Goal: Task Accomplishment & Management: Manage account settings

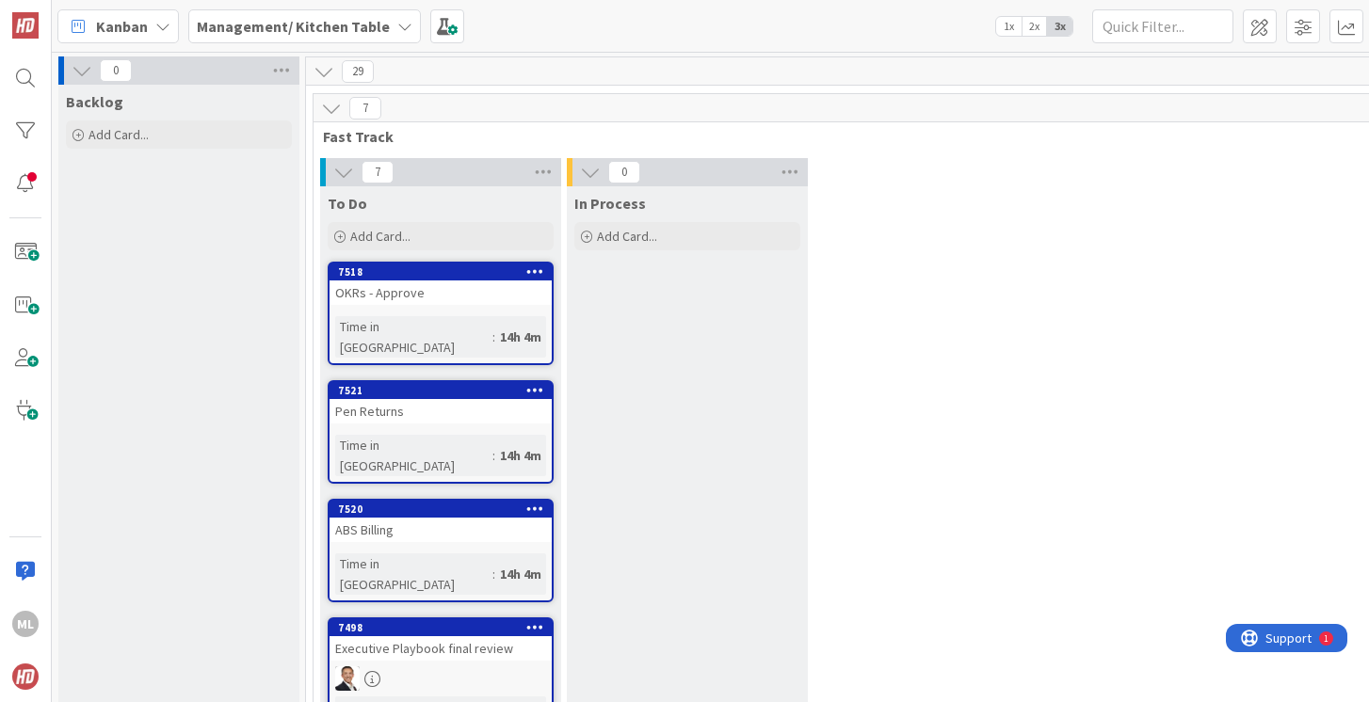
click at [313, 23] on b "Management/ Kitchen Table" at bounding box center [293, 26] width 193 height 19
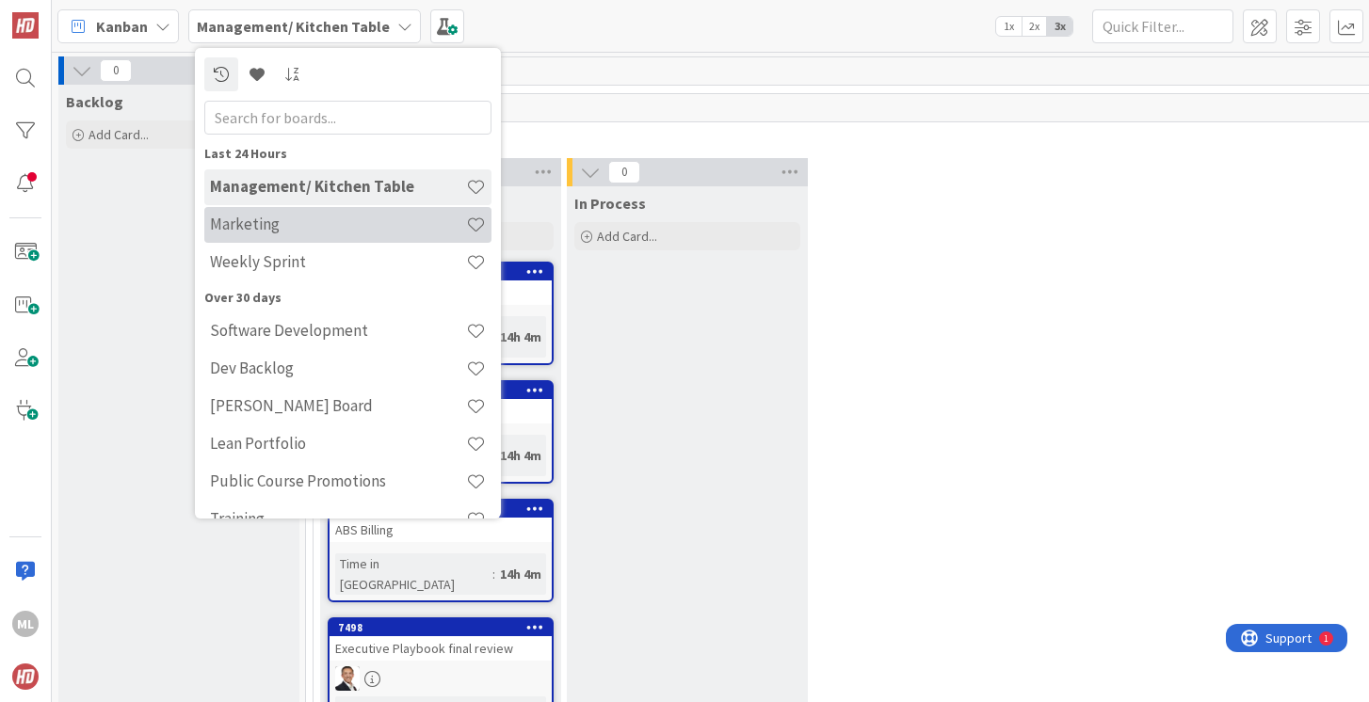
click at [269, 228] on h4 "Marketing" at bounding box center [338, 224] width 256 height 19
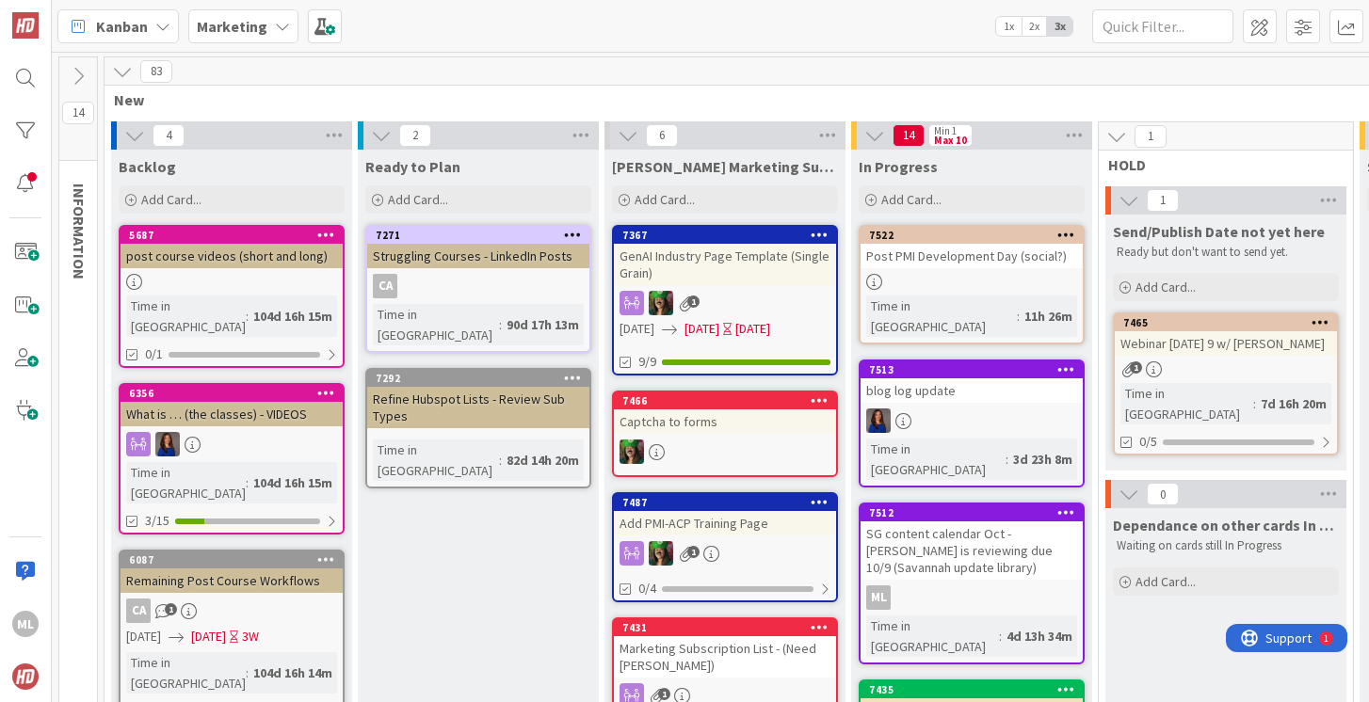
click at [248, 23] on b "Marketing" at bounding box center [232, 26] width 71 height 19
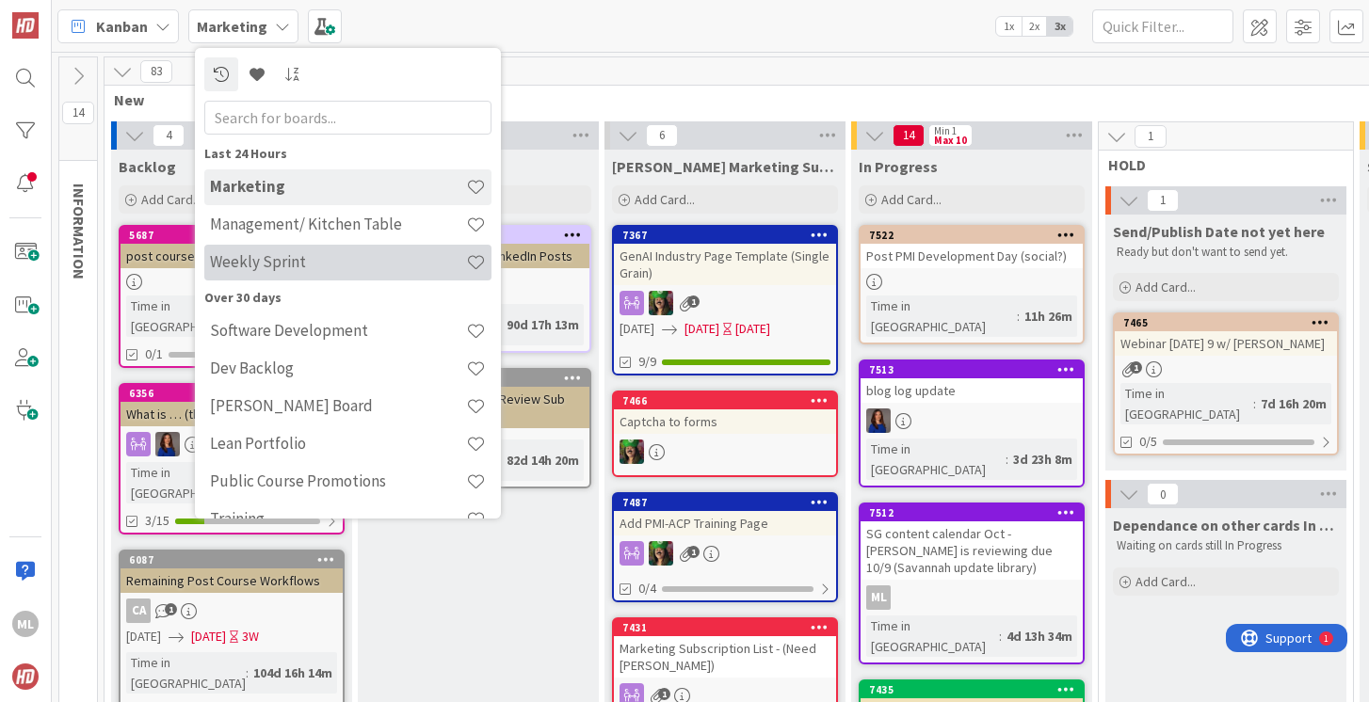
click at [241, 272] on div "Weekly Sprint" at bounding box center [347, 263] width 287 height 36
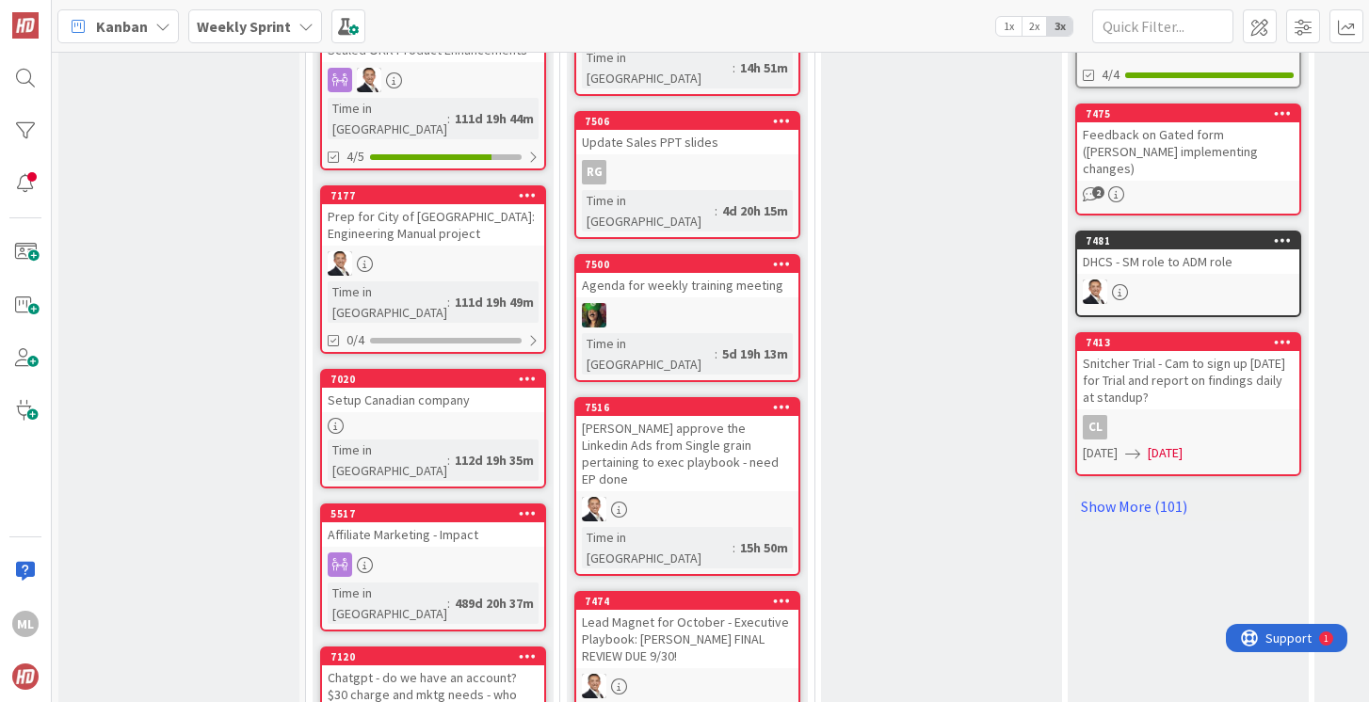
scroll to position [1118, 0]
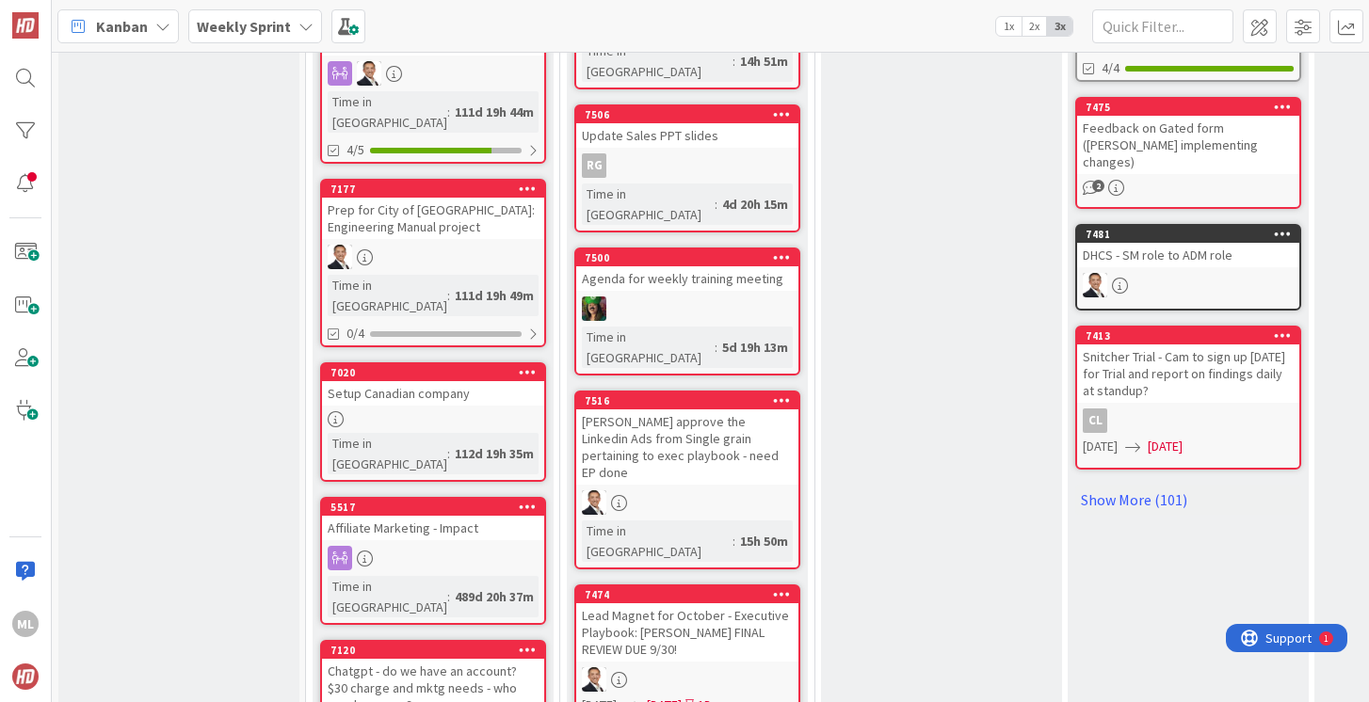
click at [687, 603] on div "Lead Magnet for October - Executive Playbook: [PERSON_NAME] FINAL REVIEW DUE 9/…" at bounding box center [687, 632] width 222 height 58
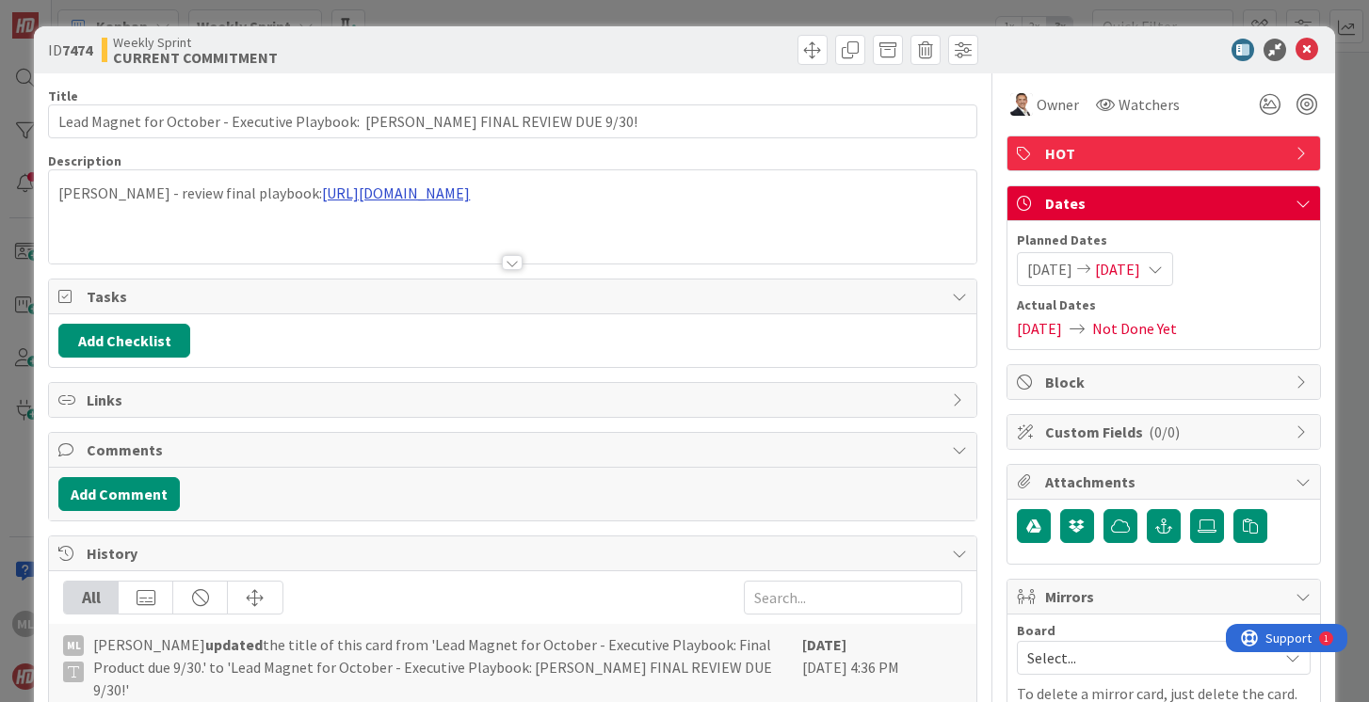
click at [381, 196] on div "[PERSON_NAME] - review final playbook: [URL][DOMAIN_NAME] Executive Playbooks –…" at bounding box center [512, 216] width 926 height 93
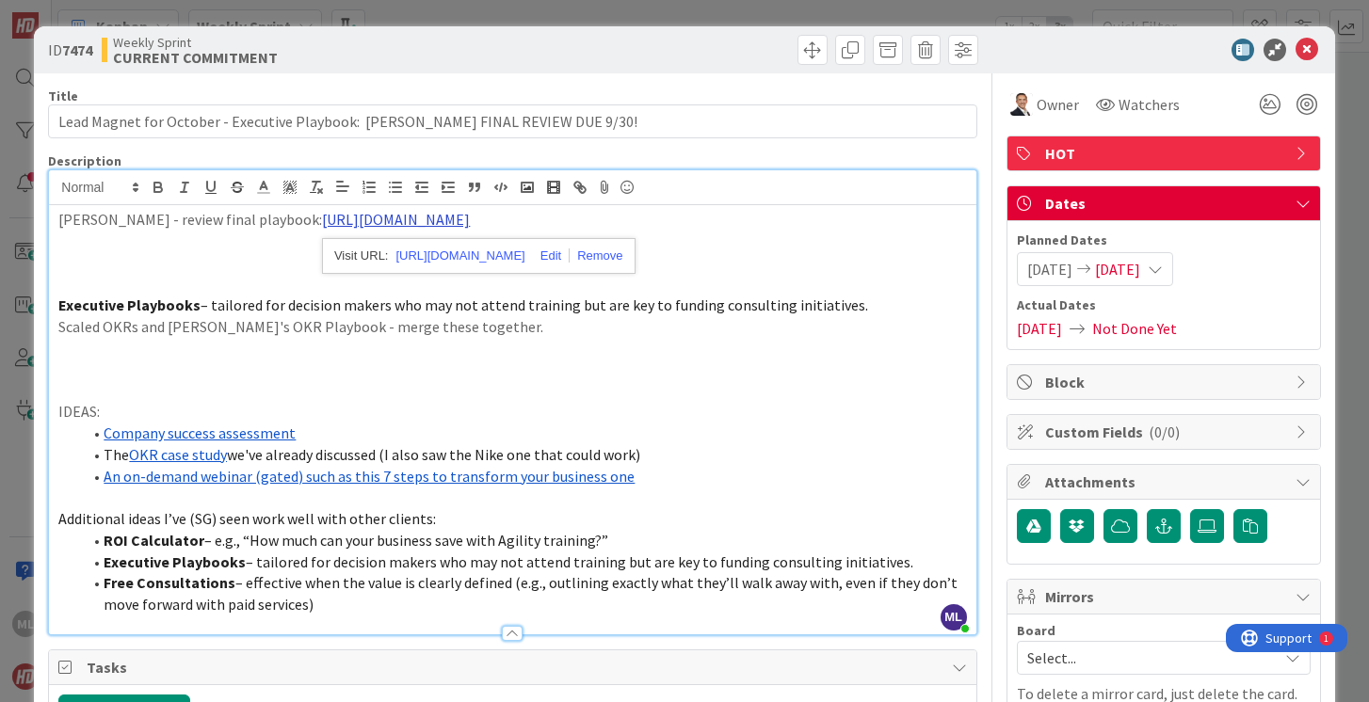
click at [345, 221] on link "[URL][DOMAIN_NAME]" at bounding box center [396, 219] width 148 height 19
click at [470, 219] on link "[URL][DOMAIN_NAME]" at bounding box center [396, 219] width 148 height 19
click at [470, 223] on link "[URL][DOMAIN_NAME]" at bounding box center [396, 219] width 148 height 19
click at [506, 252] on link "[URL][DOMAIN_NAME]" at bounding box center [459, 256] width 129 height 24
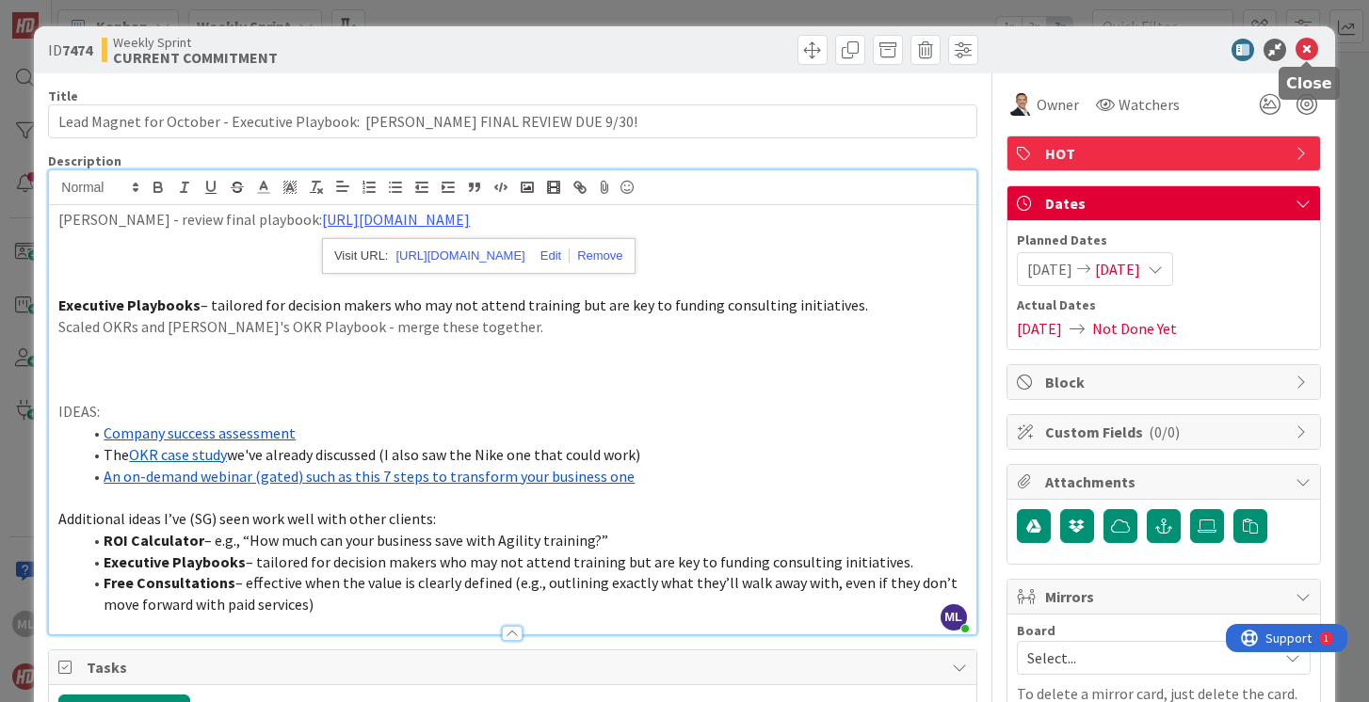
click at [1304, 48] on icon at bounding box center [1306, 50] width 23 height 23
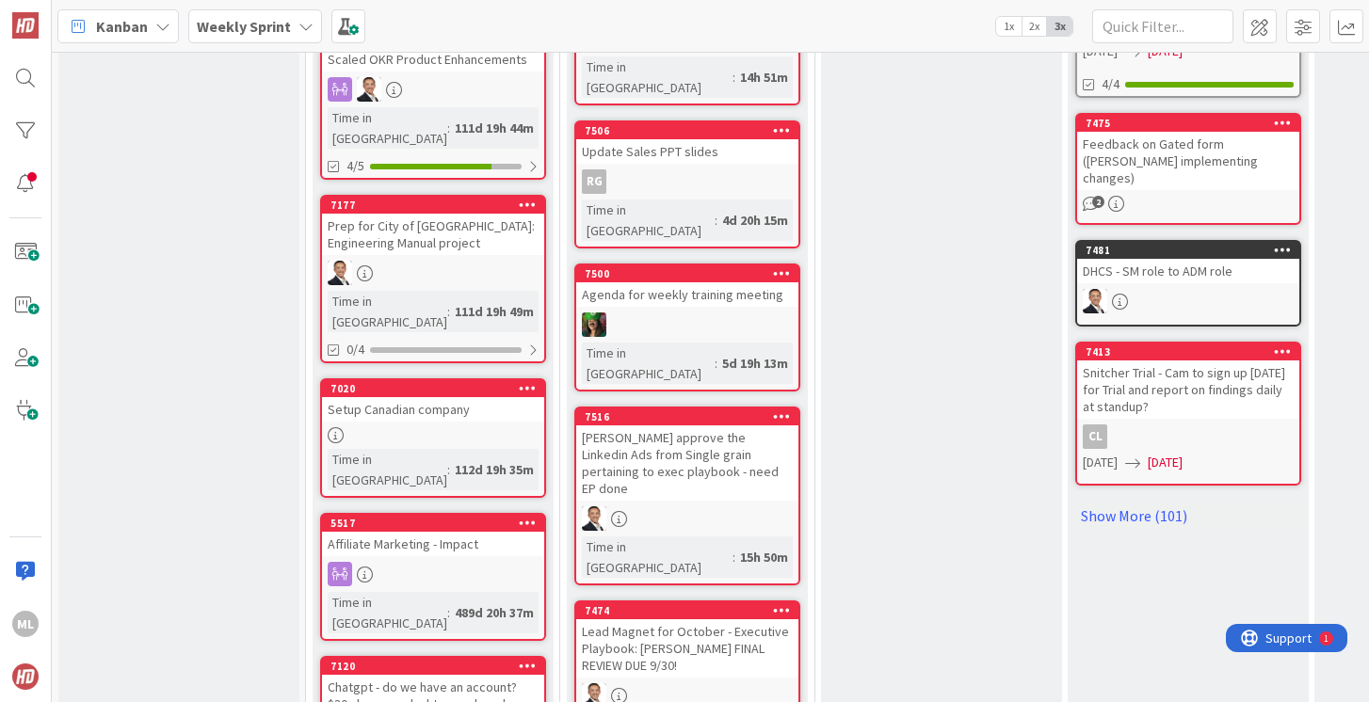
scroll to position [1103, 0]
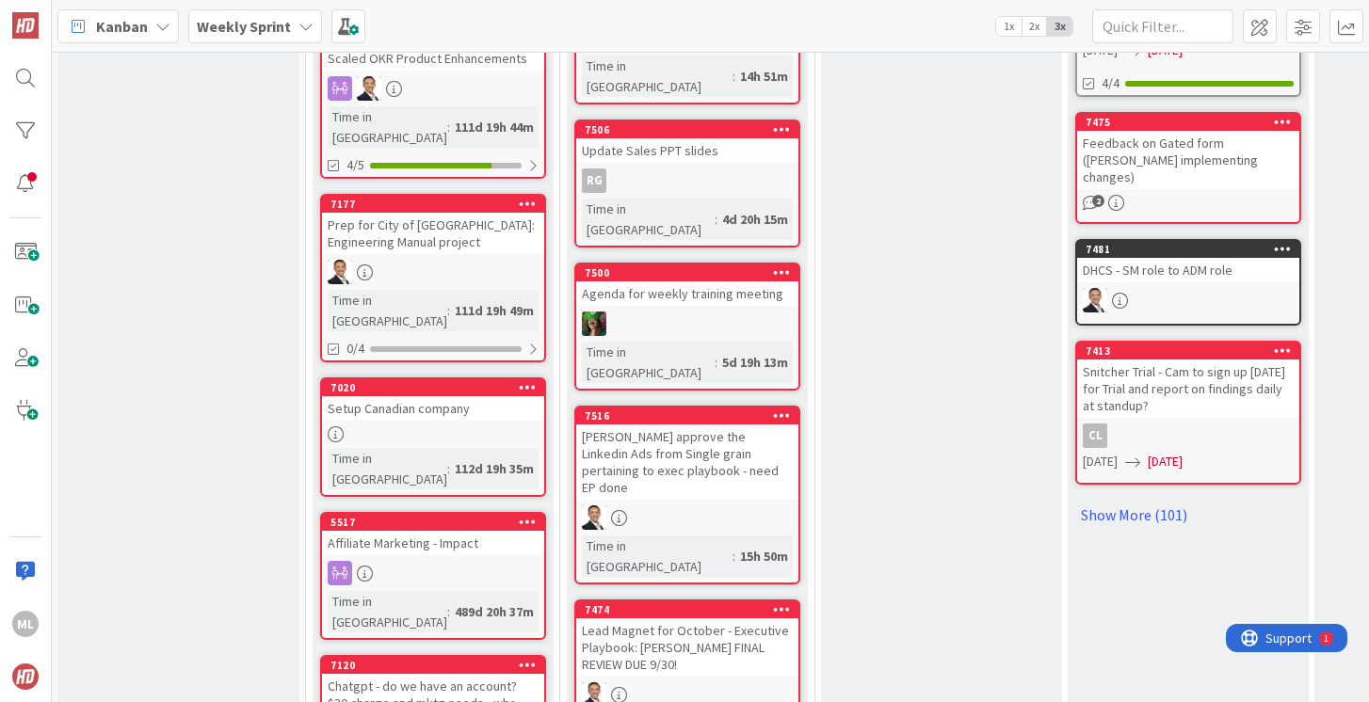
click at [665, 425] on div "[PERSON_NAME] approve the Linkedin Ads from Single grain pertaining to exec pla…" at bounding box center [687, 462] width 222 height 75
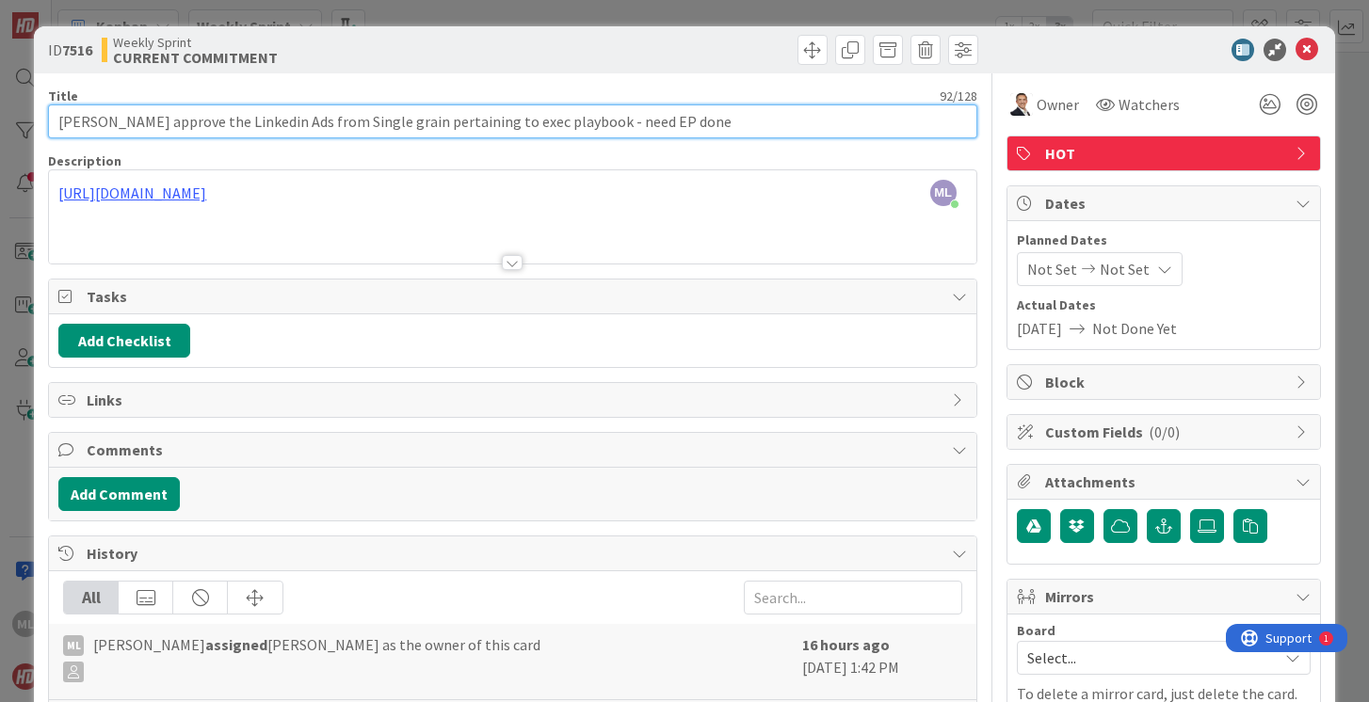
click at [457, 123] on input "[PERSON_NAME] approve the Linkedin Ads from Single grain pertaining to exec pla…" at bounding box center [512, 121] width 928 height 34
type input "[PERSON_NAME] approve the Linkedin Ads from Single grain pertaining to Single G…"
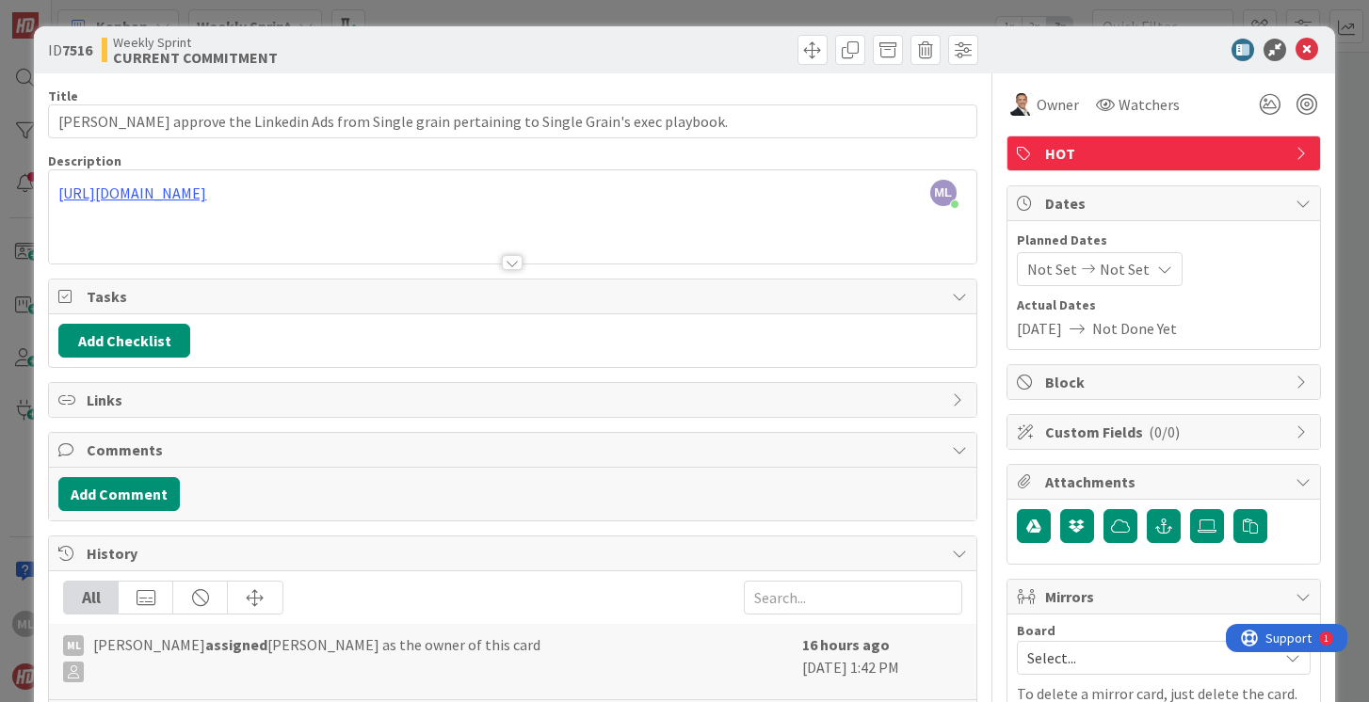
click at [776, 194] on div "ML [PERSON_NAME] just joined [URL][DOMAIN_NAME]" at bounding box center [512, 216] width 926 height 93
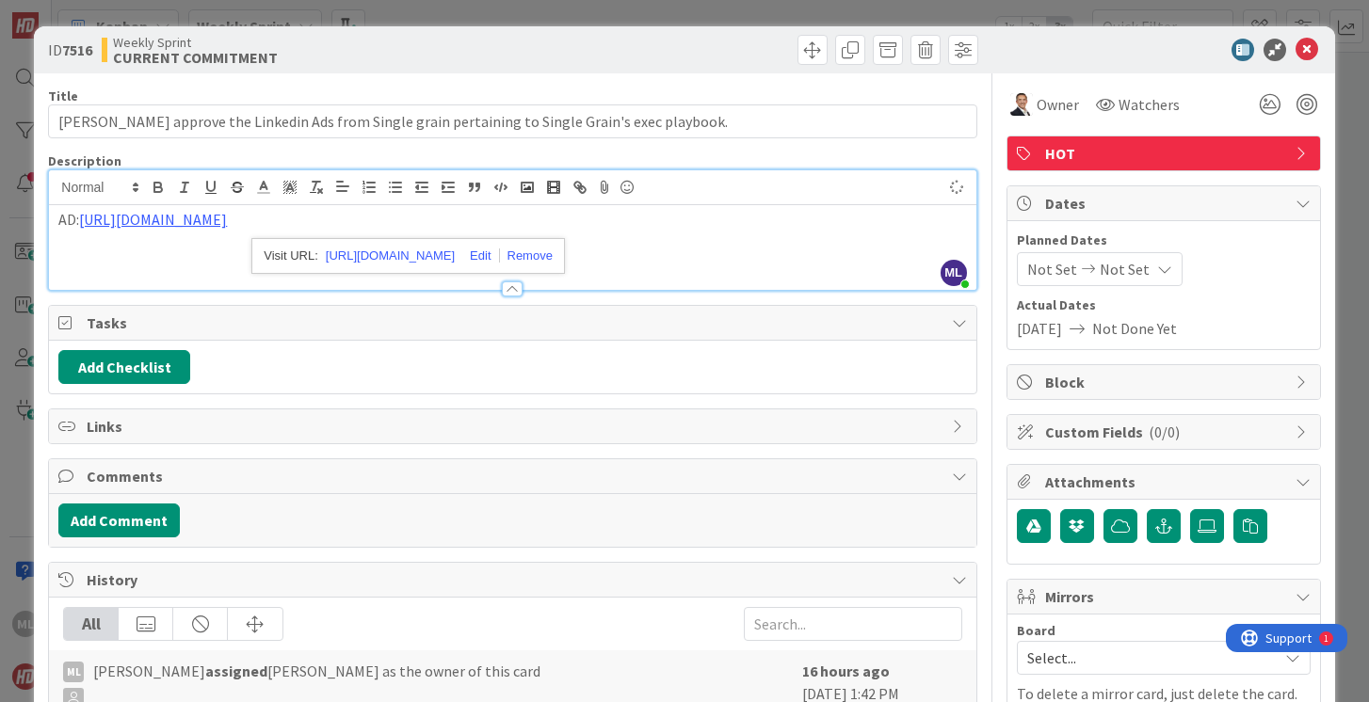
click at [887, 223] on p "AD: [URL][DOMAIN_NAME]" at bounding box center [512, 220] width 908 height 22
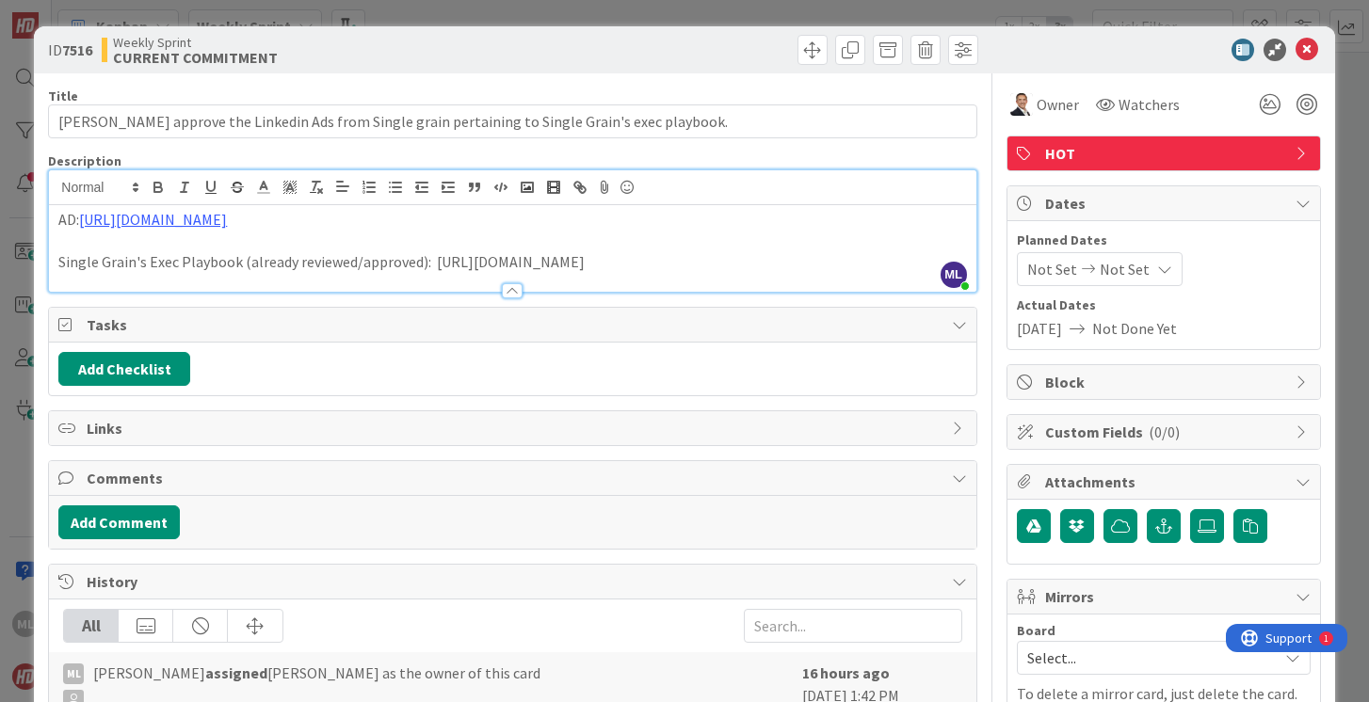
click at [431, 263] on p "Single Grain's Exec Playbook (already reviewed/approved): [URL][DOMAIN_NAME]" at bounding box center [512, 262] width 908 height 22
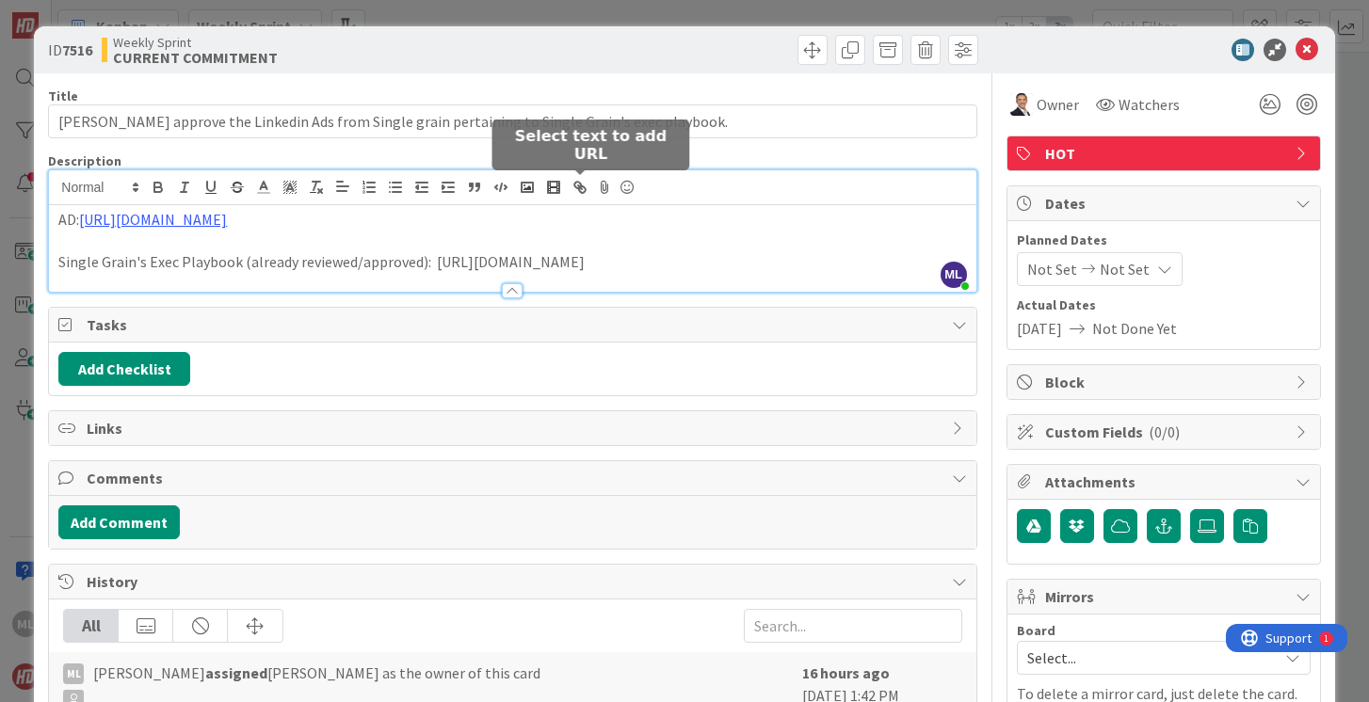
click at [584, 187] on icon "button" at bounding box center [582, 189] width 7 height 7
type input "[URL][DOMAIN_NAME]"
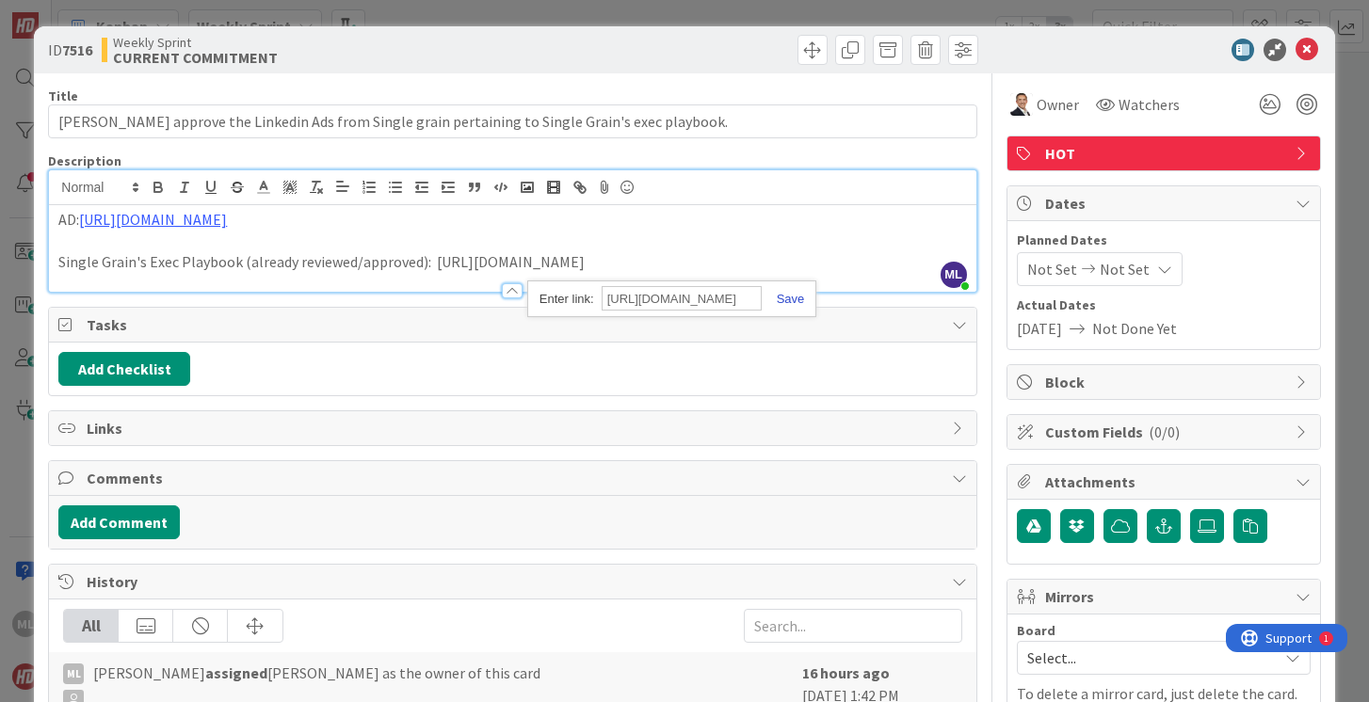
click at [797, 294] on link at bounding box center [783, 299] width 43 height 14
click at [1083, 275] on icon at bounding box center [1088, 269] width 23 height 13
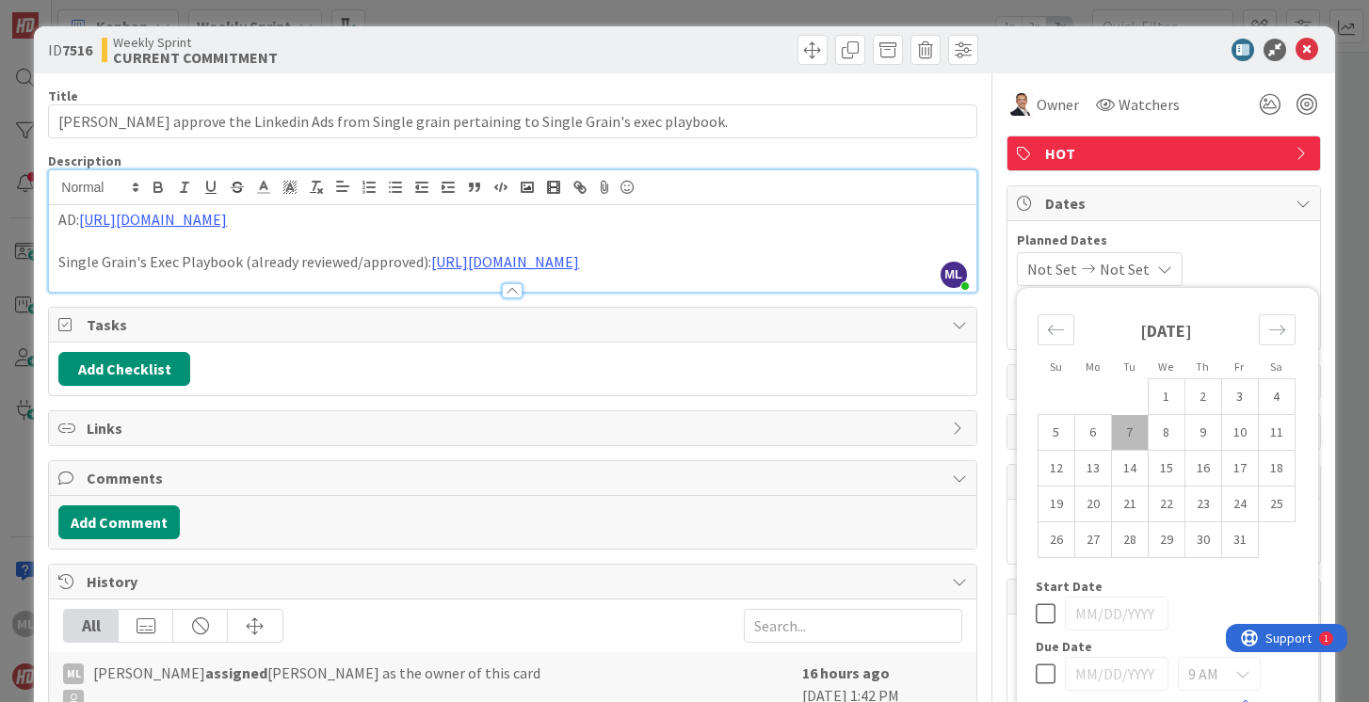
click at [1130, 434] on td "7" at bounding box center [1129, 433] width 37 height 36
click at [1091, 438] on td "6" at bounding box center [1092, 433] width 37 height 36
type input "[DATE]"
click at [1122, 433] on td "7" at bounding box center [1129, 433] width 37 height 36
type input "[DATE]"
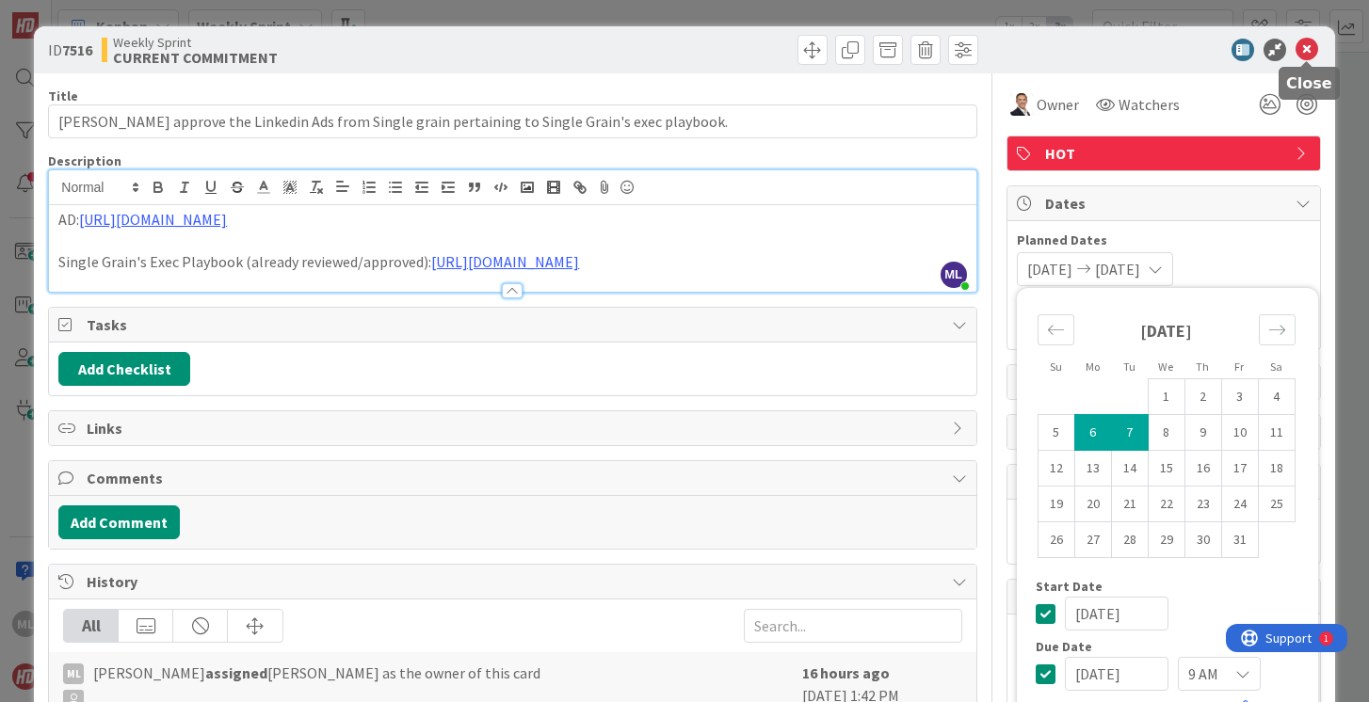
click at [1308, 45] on icon at bounding box center [1306, 50] width 23 height 23
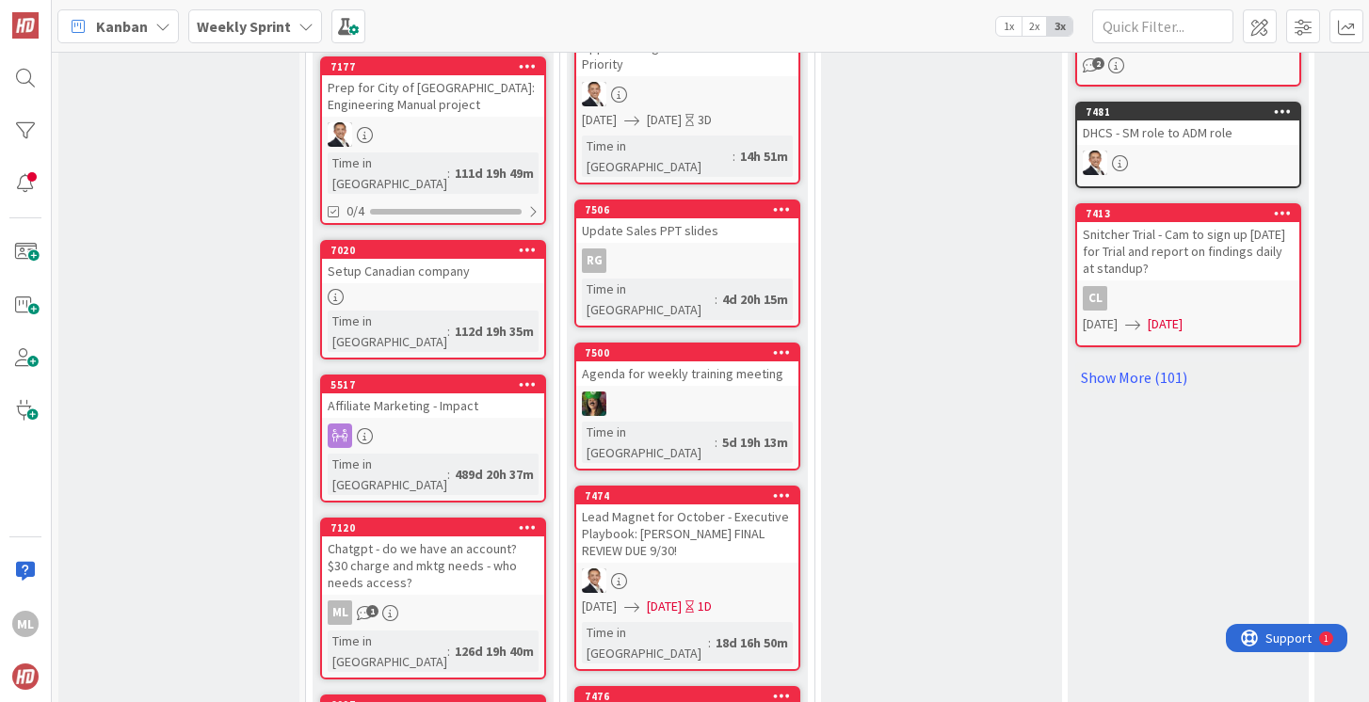
scroll to position [1244, 0]
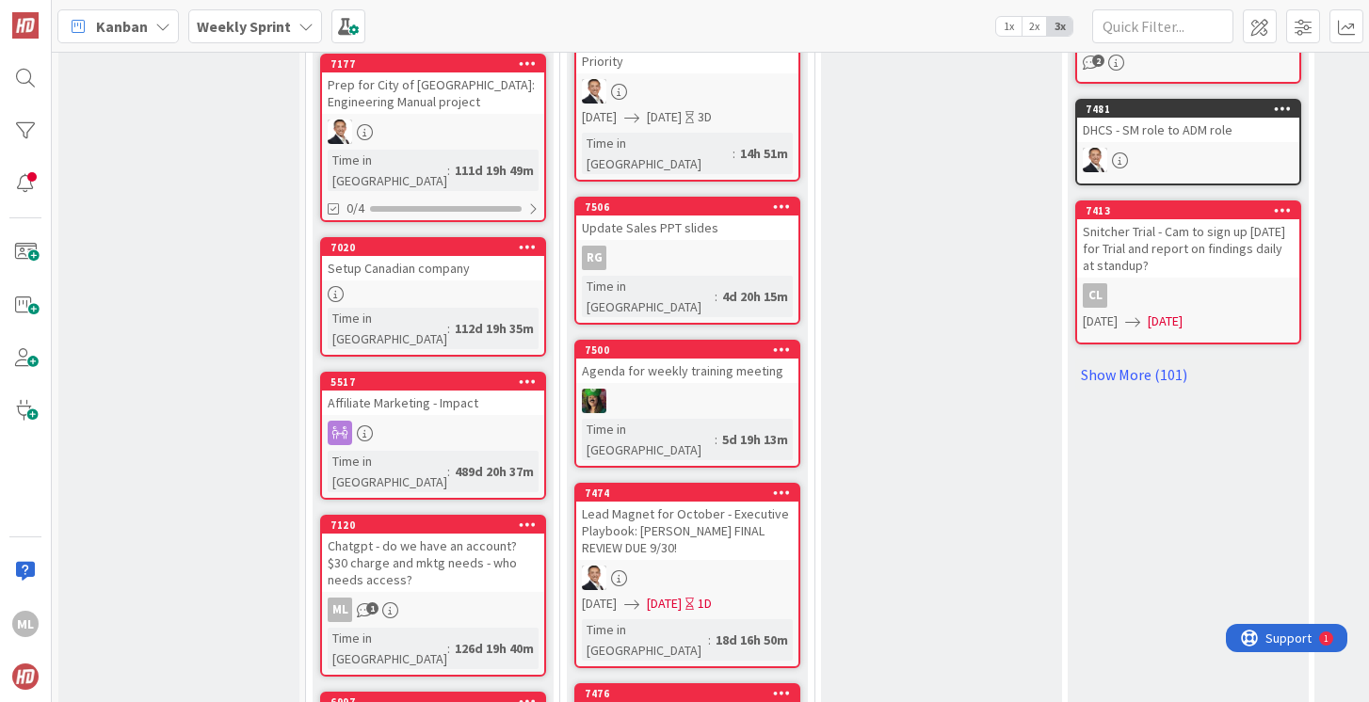
click at [702, 502] on div "Lead Magnet for October - Executive Playbook: [PERSON_NAME] FINAL REVIEW DUE 9/…" at bounding box center [687, 531] width 222 height 58
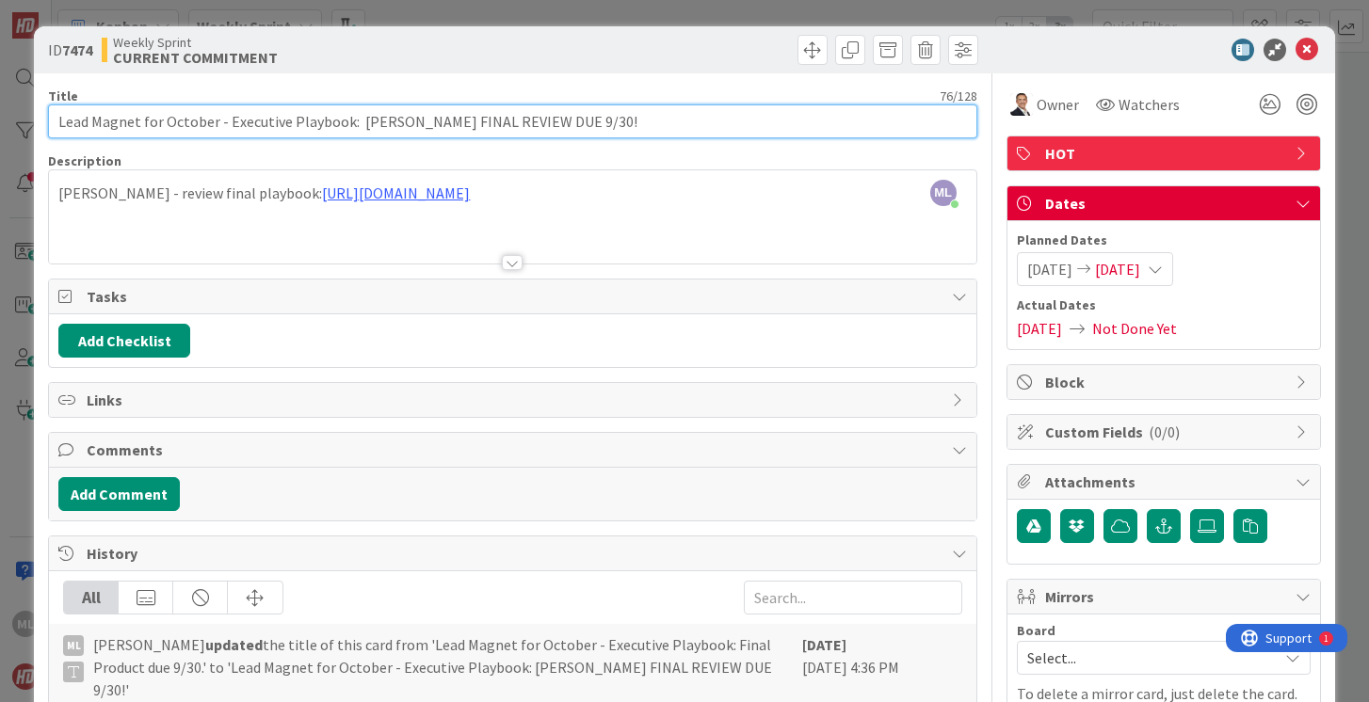
click at [57, 119] on input "Lead Magnet for October - Executive Playbook: [PERSON_NAME] FINAL REVIEW DUE 9/…" at bounding box center [512, 121] width 928 height 34
click at [671, 120] on input "Value Campaign Lead Magnet for October - Executive Playbook: [PERSON_NAME] FINA…" at bounding box center [512, 121] width 928 height 34
type input "Value Campaign Lead Magnet for October - Executive Playbook: [PERSON_NAME] FINA…"
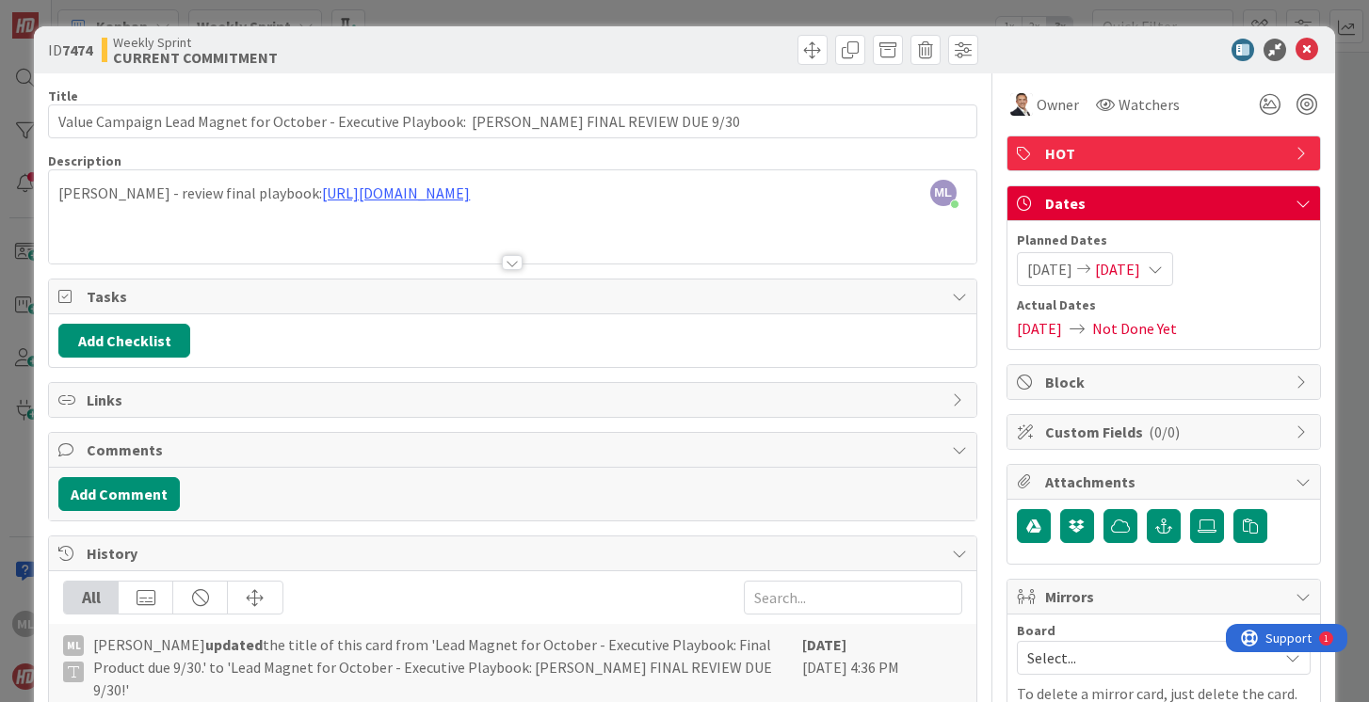
click at [1069, 270] on span "[DATE]" at bounding box center [1049, 269] width 45 height 23
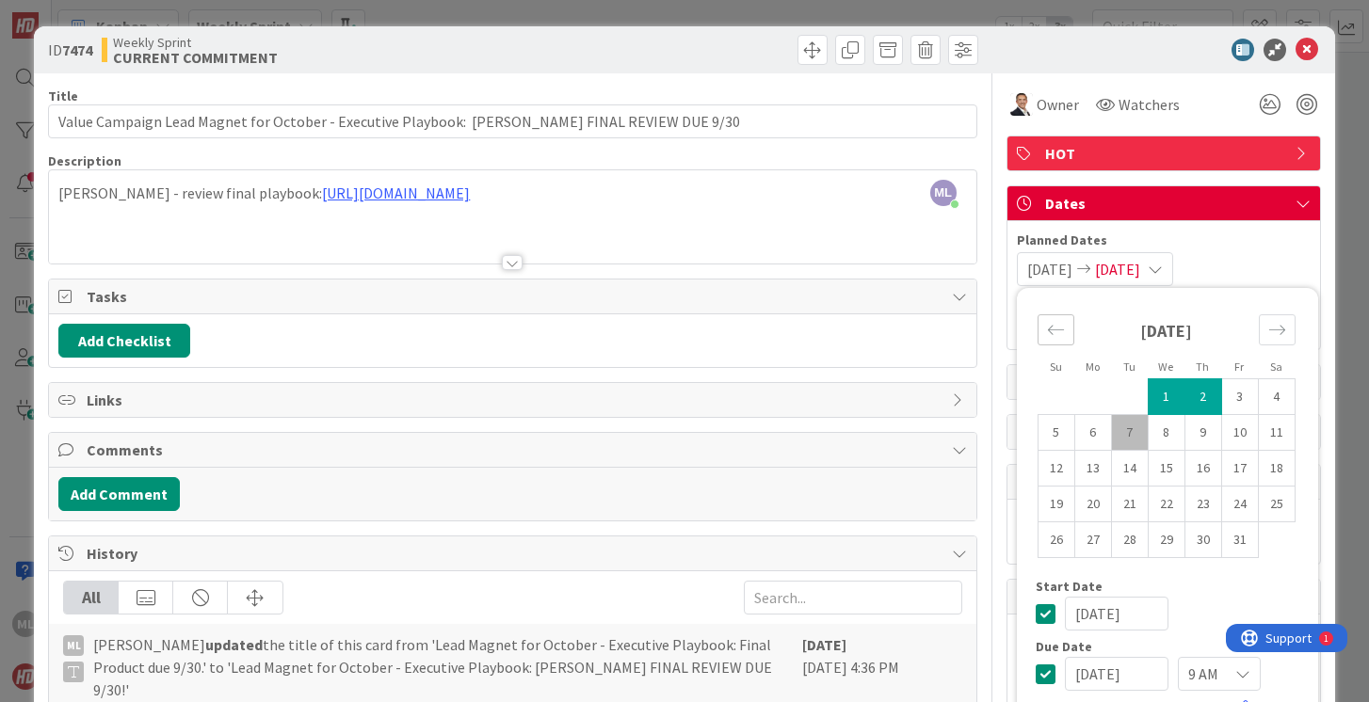
click at [1052, 329] on icon "Move backward to switch to the previous month." at bounding box center [1056, 330] width 18 height 18
click at [1125, 546] on td "30" at bounding box center [1129, 540] width 37 height 36
click at [1087, 536] on td "29" at bounding box center [1092, 540] width 37 height 36
type input "[DATE]"
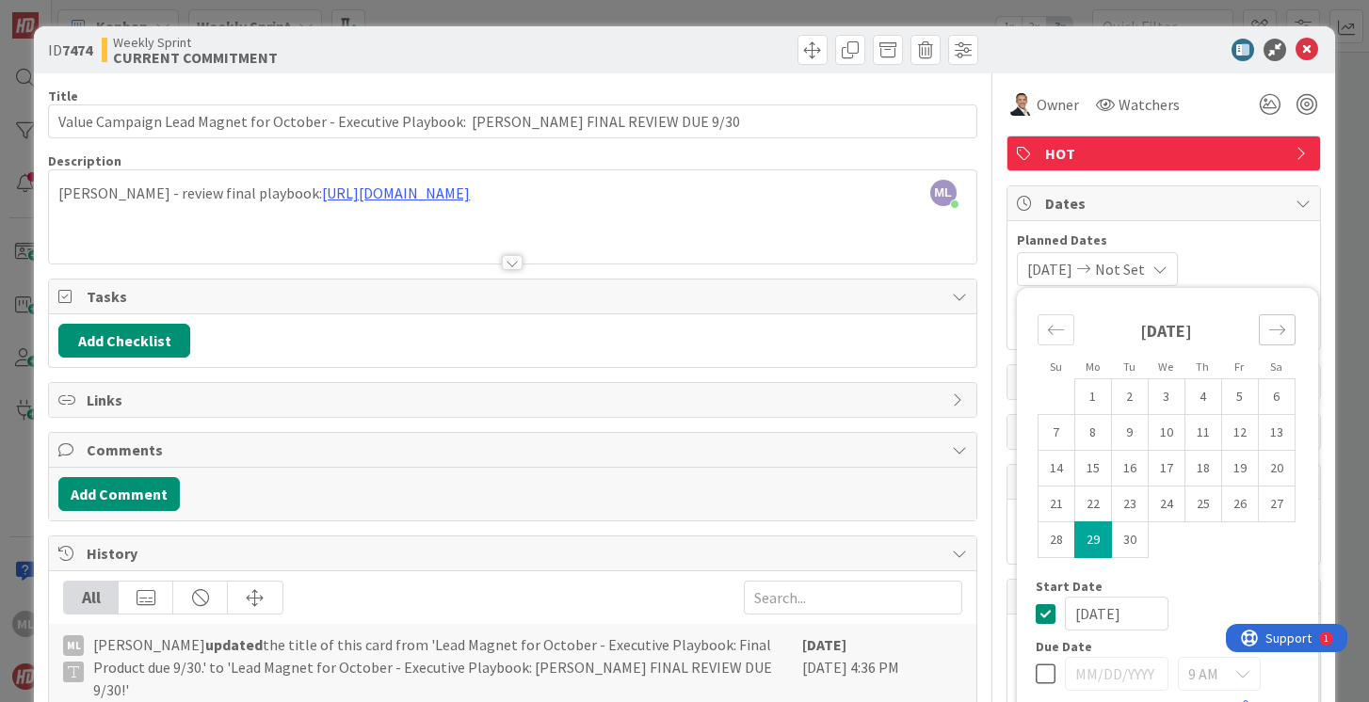
click at [1279, 330] on icon "Move forward to switch to the next month." at bounding box center [1276, 329] width 16 height 9
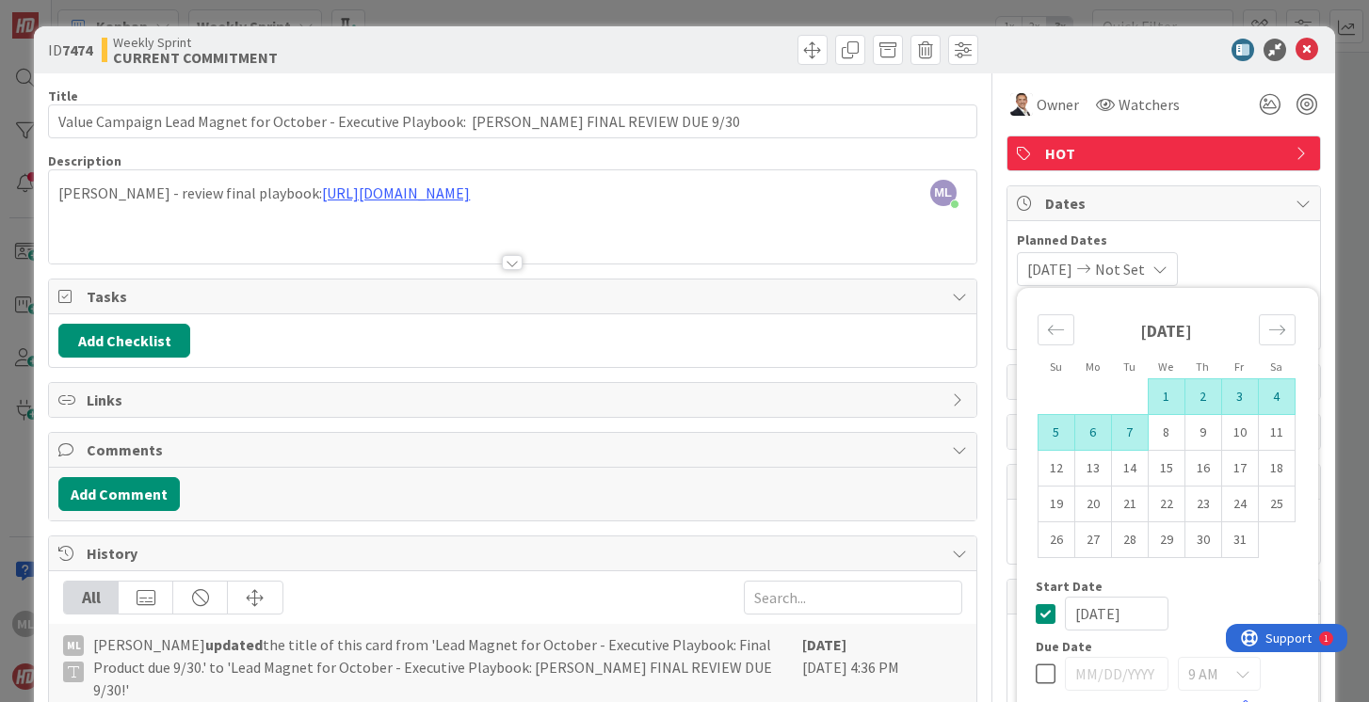
click at [1129, 428] on td "7" at bounding box center [1129, 433] width 37 height 36
type input "[DATE]"
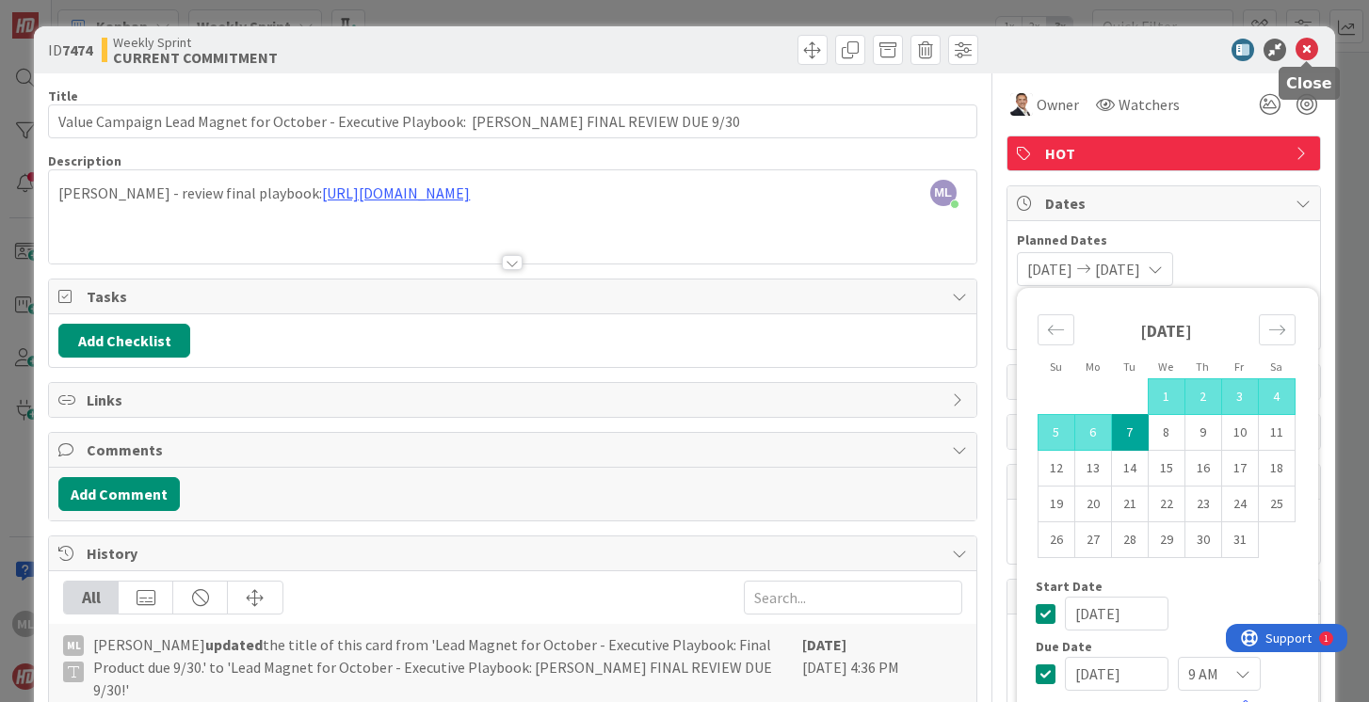
click at [1307, 49] on icon at bounding box center [1306, 50] width 23 height 23
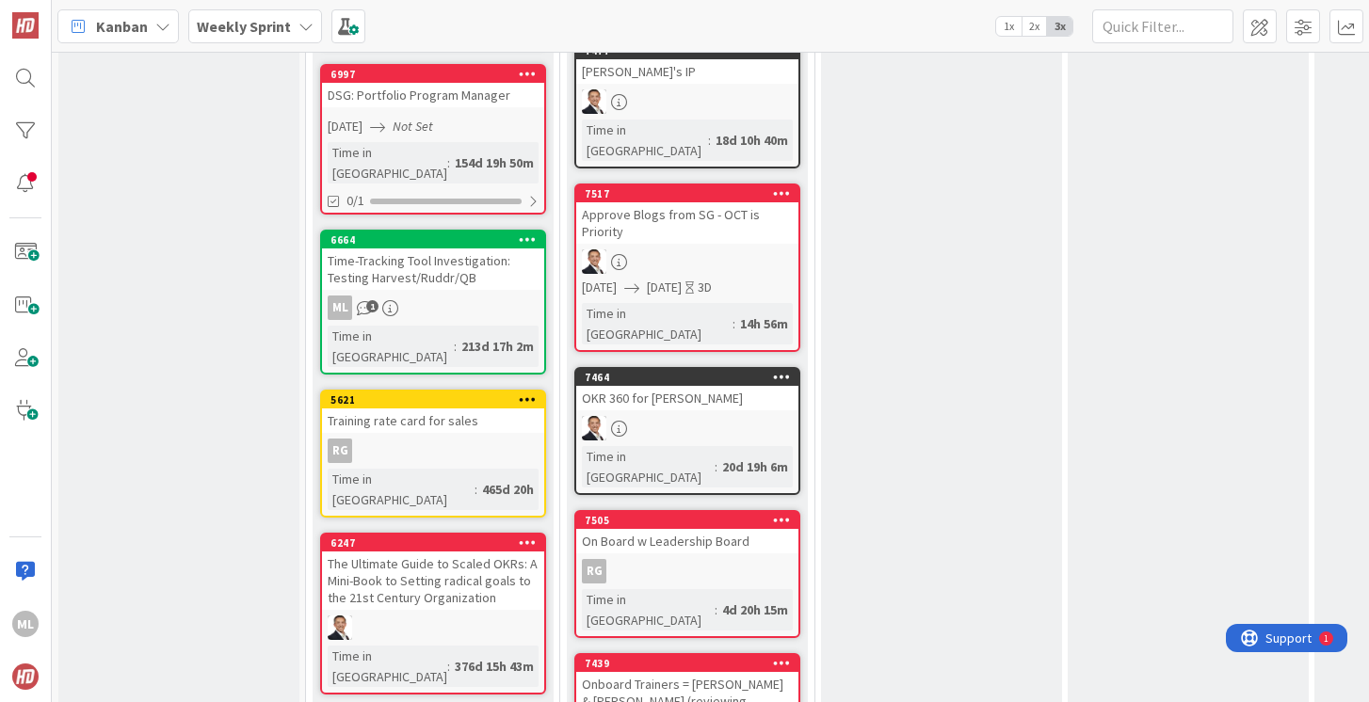
scroll to position [1878, 0]
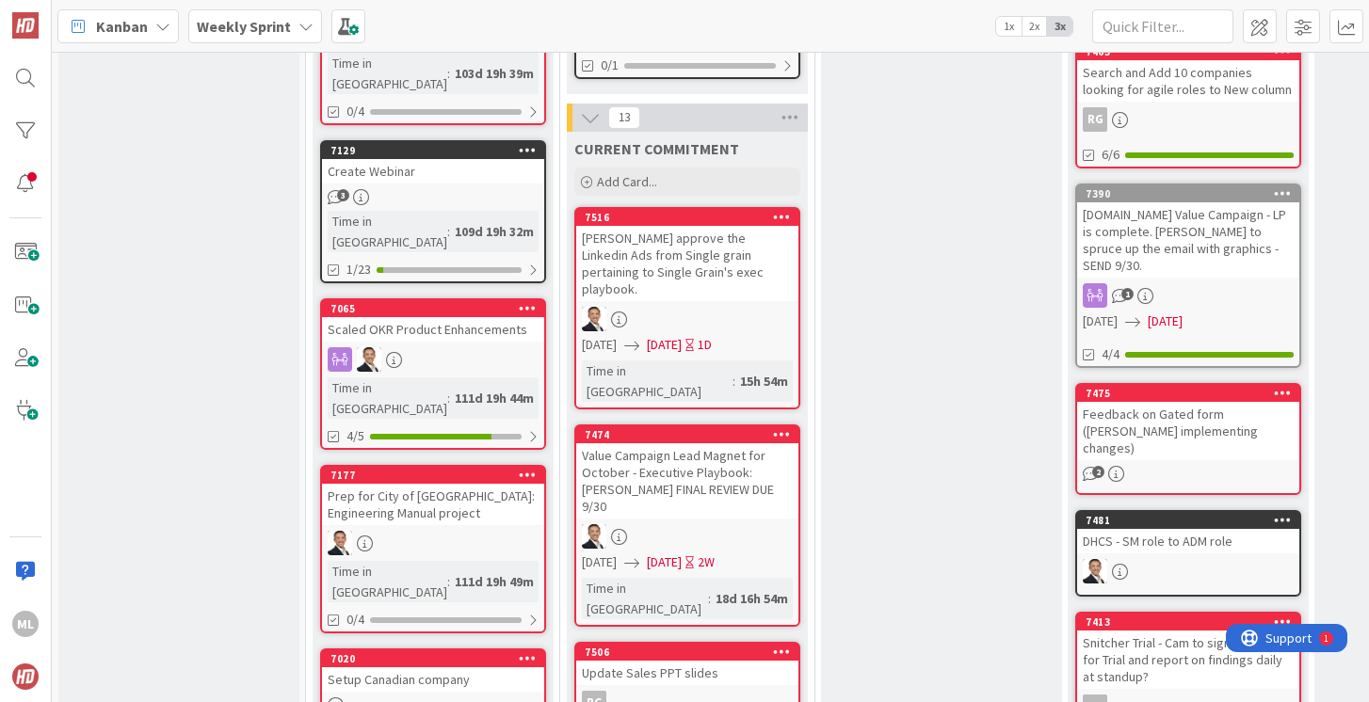
scroll to position [696, 0]
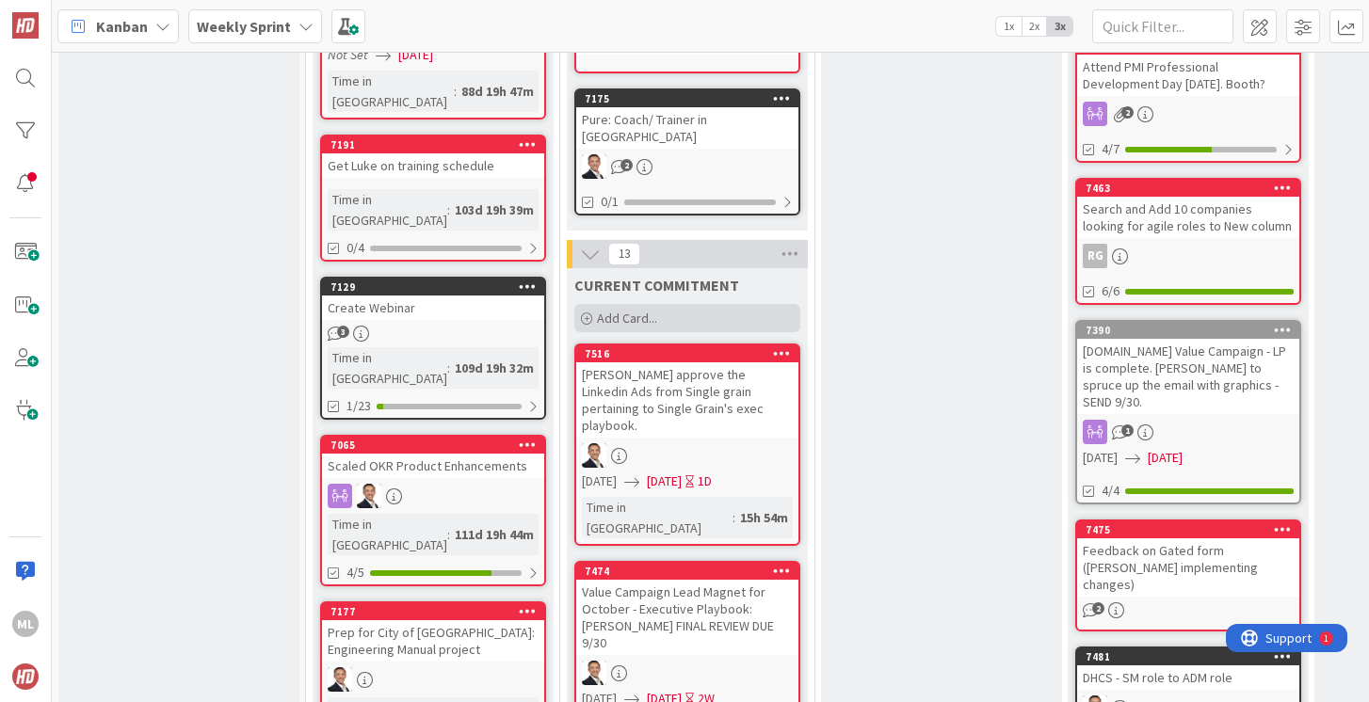
click at [654, 310] on span "Add Card..." at bounding box center [627, 318] width 60 height 17
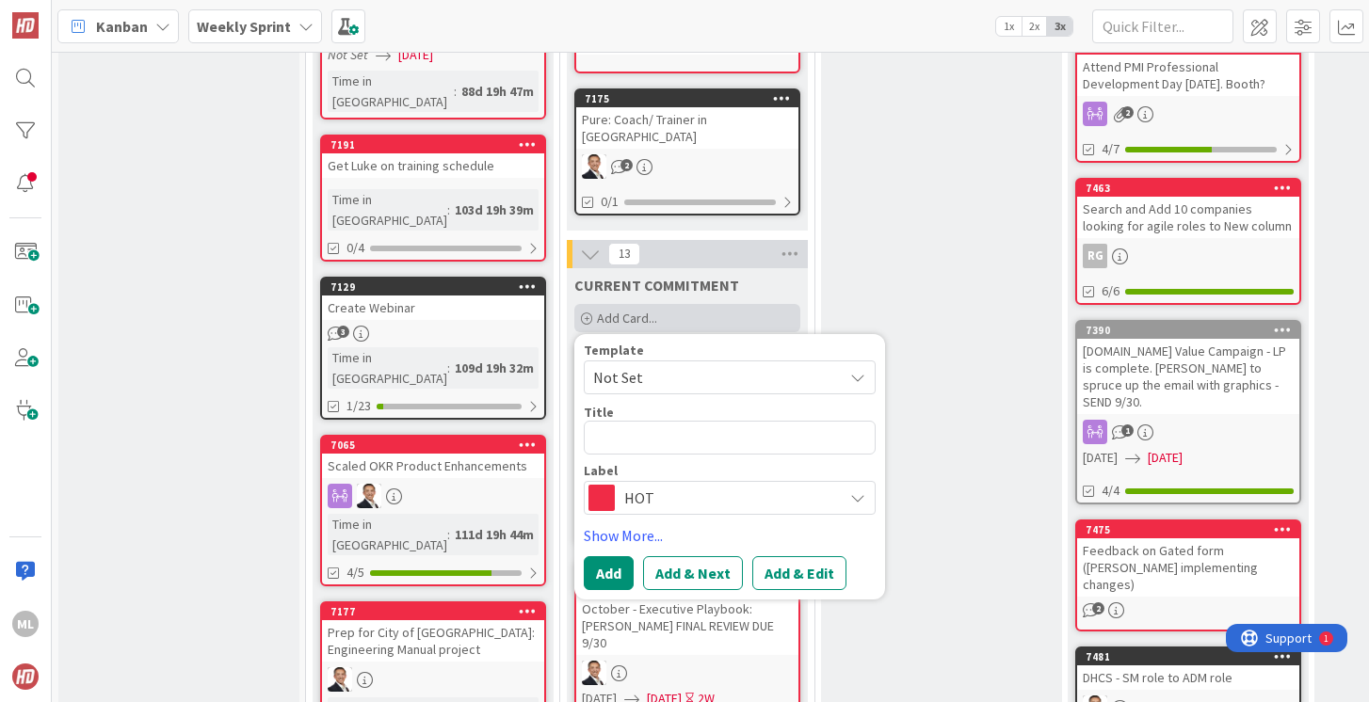
type textarea "x"
type textarea "O"
type textarea "x"
type textarea "OK"
type textarea "x"
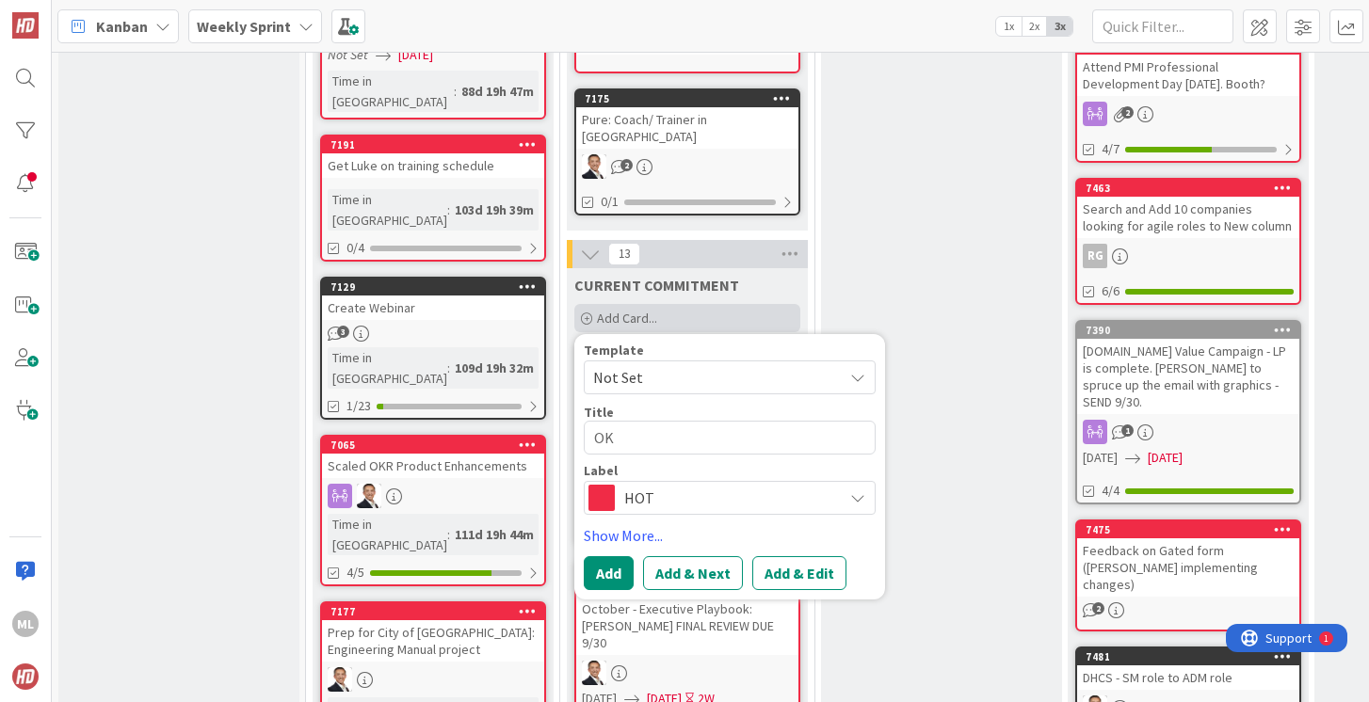
type textarea "OKR"
type textarea "x"
type textarea "OKR"
type textarea "x"
type textarea "OKR C"
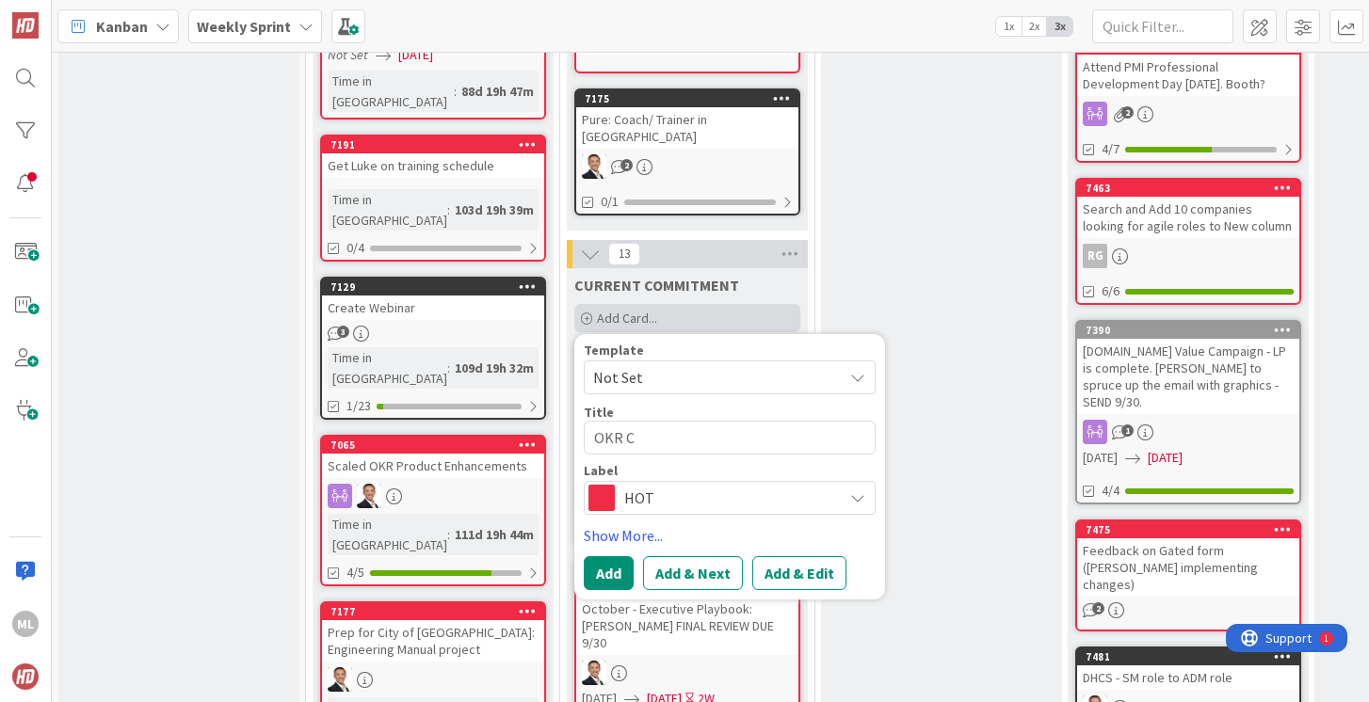
type textarea "x"
type textarea "OKR Co"
type textarea "x"
type textarea "OKR Coa"
type textarea "x"
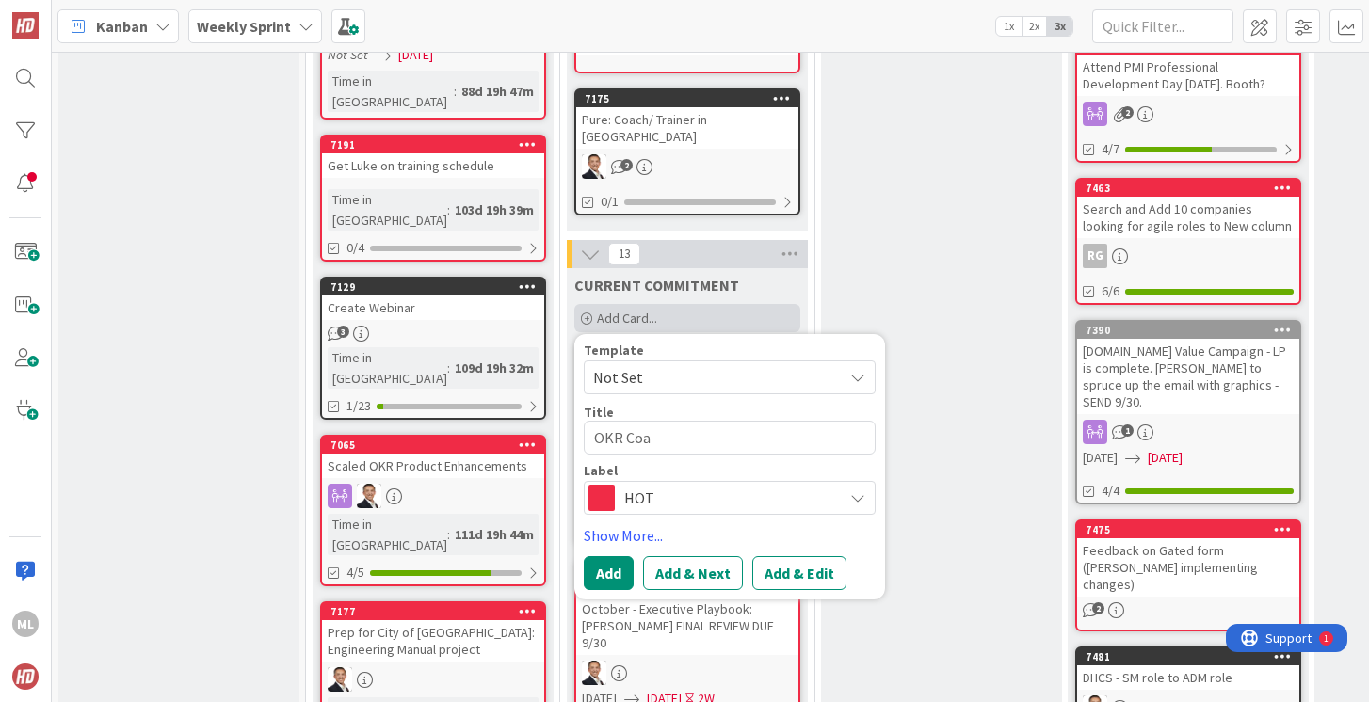
type textarea "OKR Coac"
type textarea "x"
type textarea "OKR Coach"
type textarea "x"
type textarea "OKR Coachin"
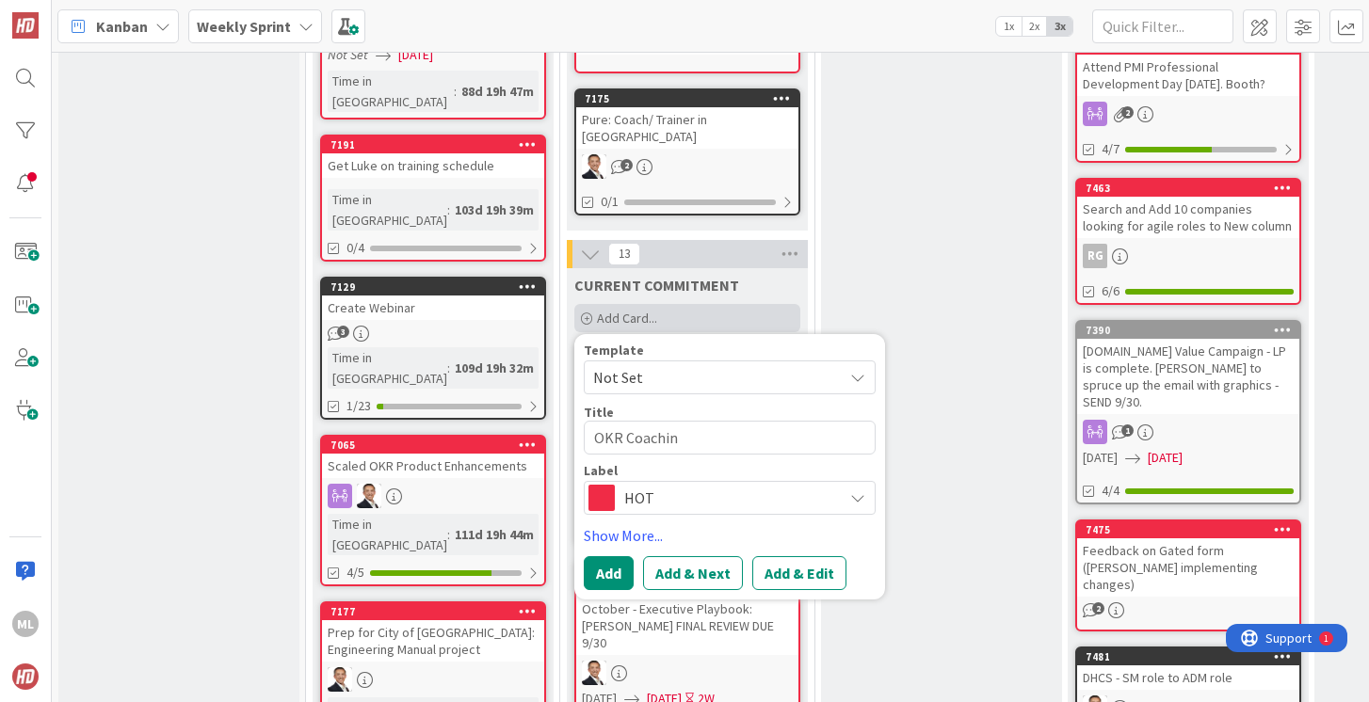
type textarea "x"
type textarea "OKR Coaching"
type textarea "x"
type textarea "OKR Coaching"
type textarea "x"
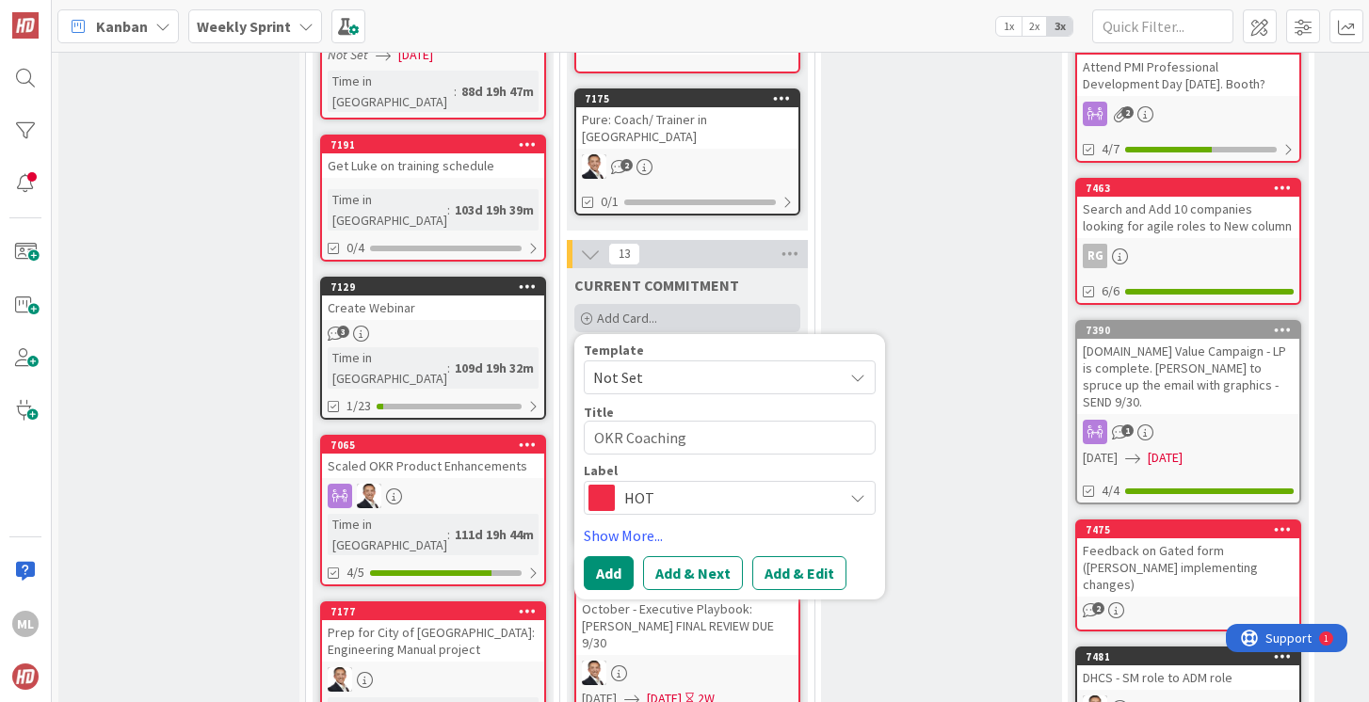
type textarea "OKR Coaching L"
type textarea "x"
type textarea "OKR Coaching LP"
type textarea "x"
type textarea "OKR Coaching LP"
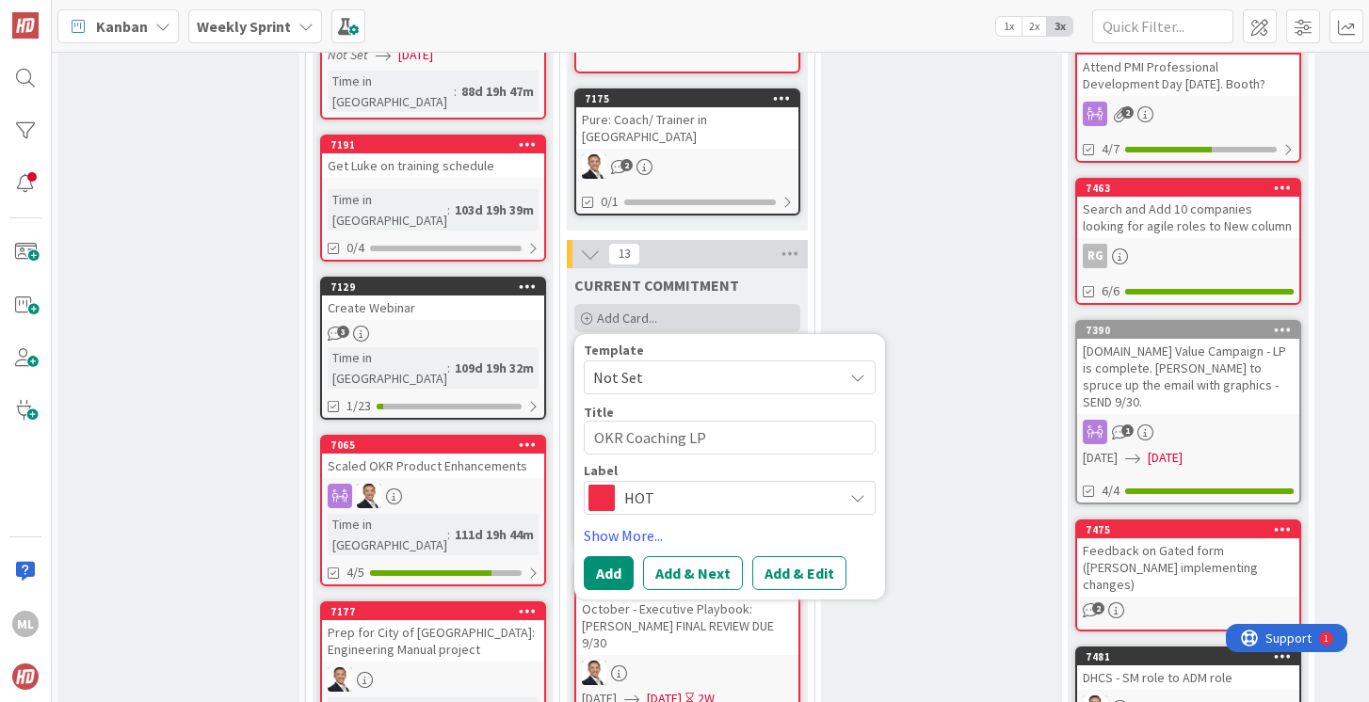
type textarea "x"
type textarea "OKR Coaching LP e"
type textarea "x"
type textarea "OKR Coaching LP edi"
type textarea "x"
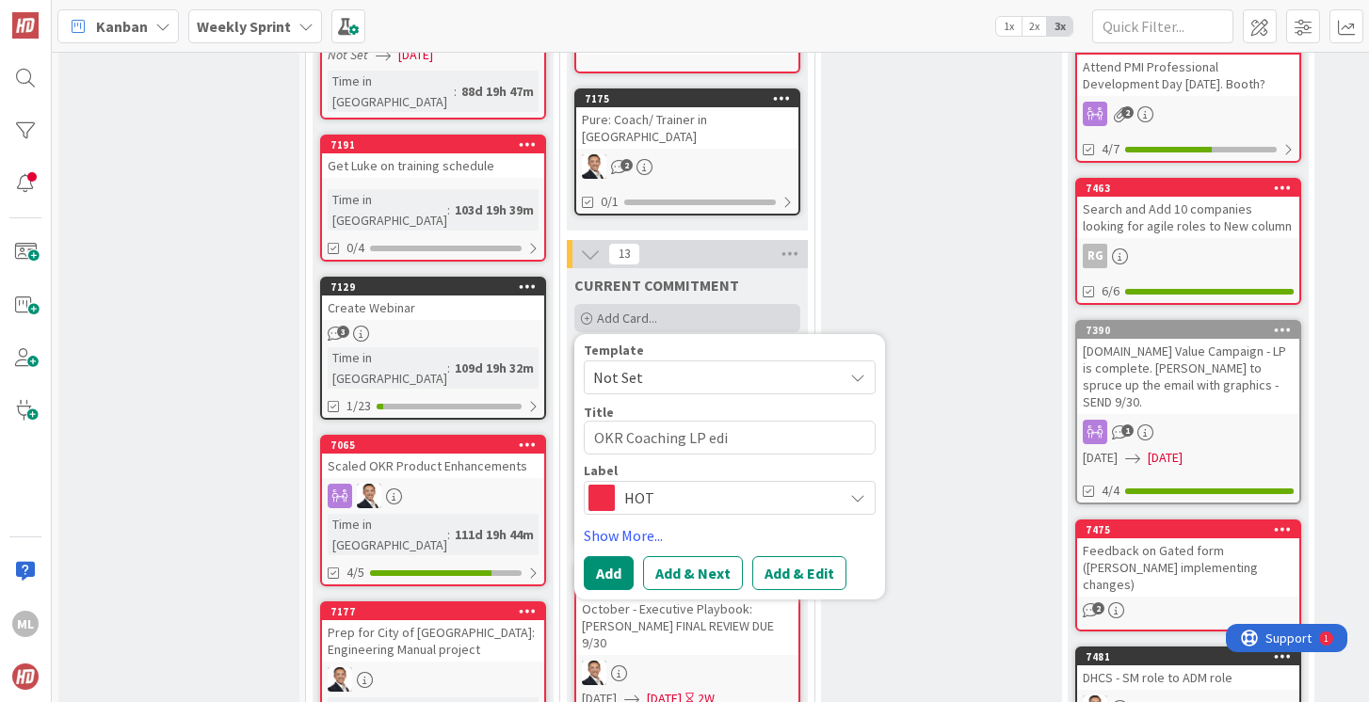
type textarea "OKR Coaching LP edit"
type textarea "x"
type textarea "OKR Coaching LP edits"
type textarea "x"
type textarea "OKR Coaching LP edit"
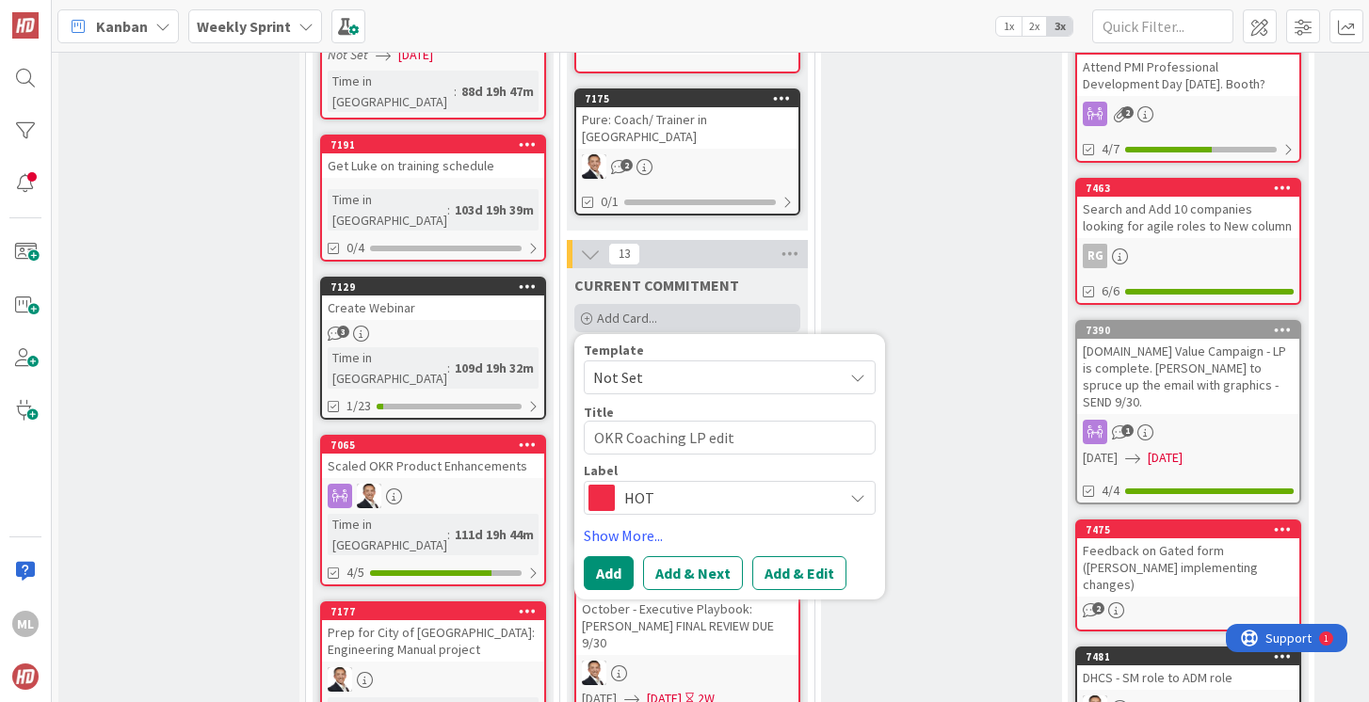
type textarea "x"
type textarea "OKR Coaching LP edit"
type textarea "x"
type textarea "OKR Coaching LP edit c"
type textarea "x"
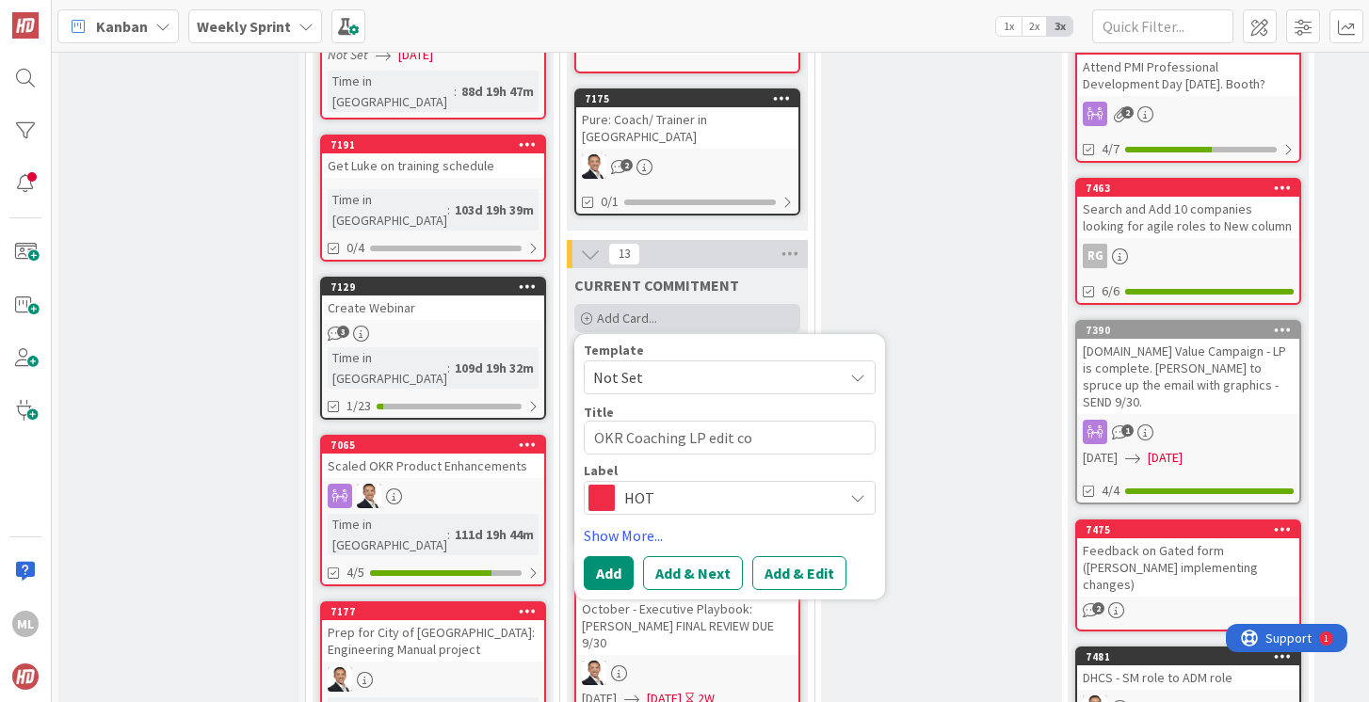
type textarea "OKR Coaching LP edit con"
type textarea "x"
type textarea "OKR Coaching LP edit cont"
type textarea "x"
type textarea "OKR Coaching LP edit [PERSON_NAME]"
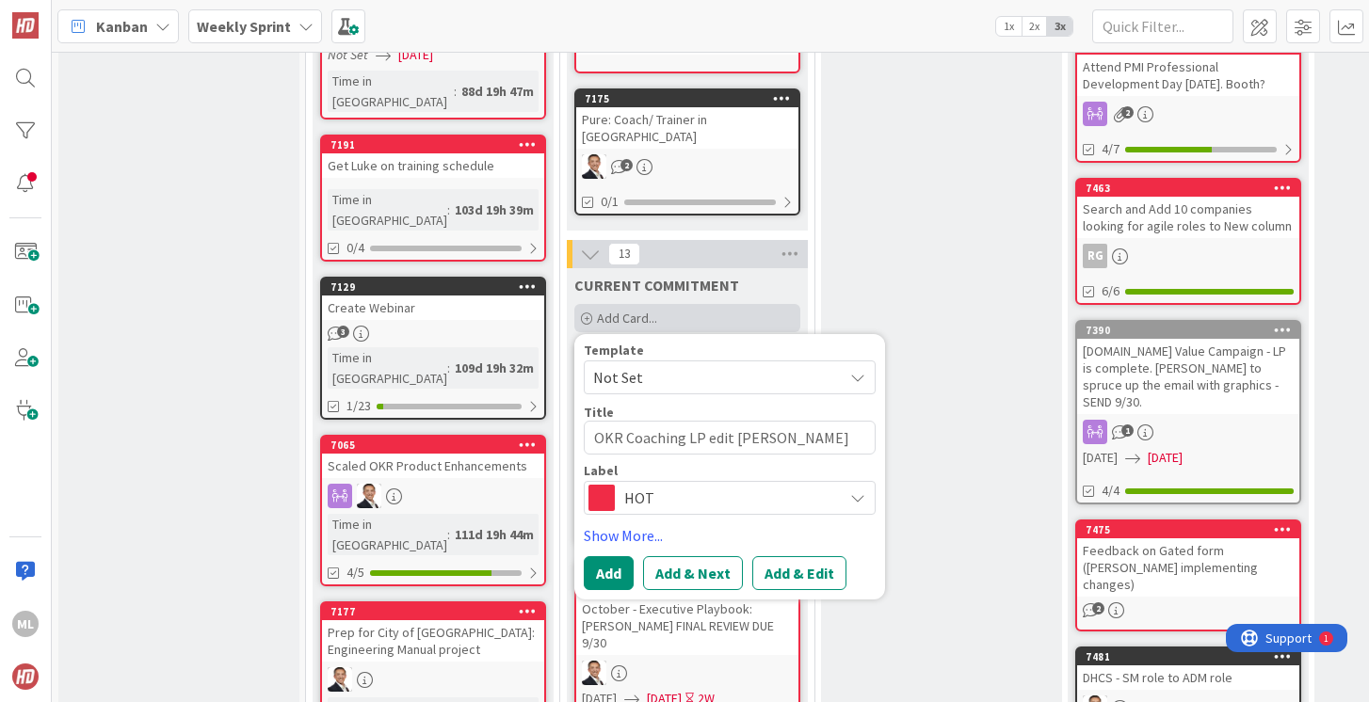
type textarea "x"
type textarea "OKR Coaching LP edit conten"
type textarea "x"
type textarea "OKR Coaching LP edit content"
click at [606, 565] on button "Add" at bounding box center [609, 573] width 50 height 34
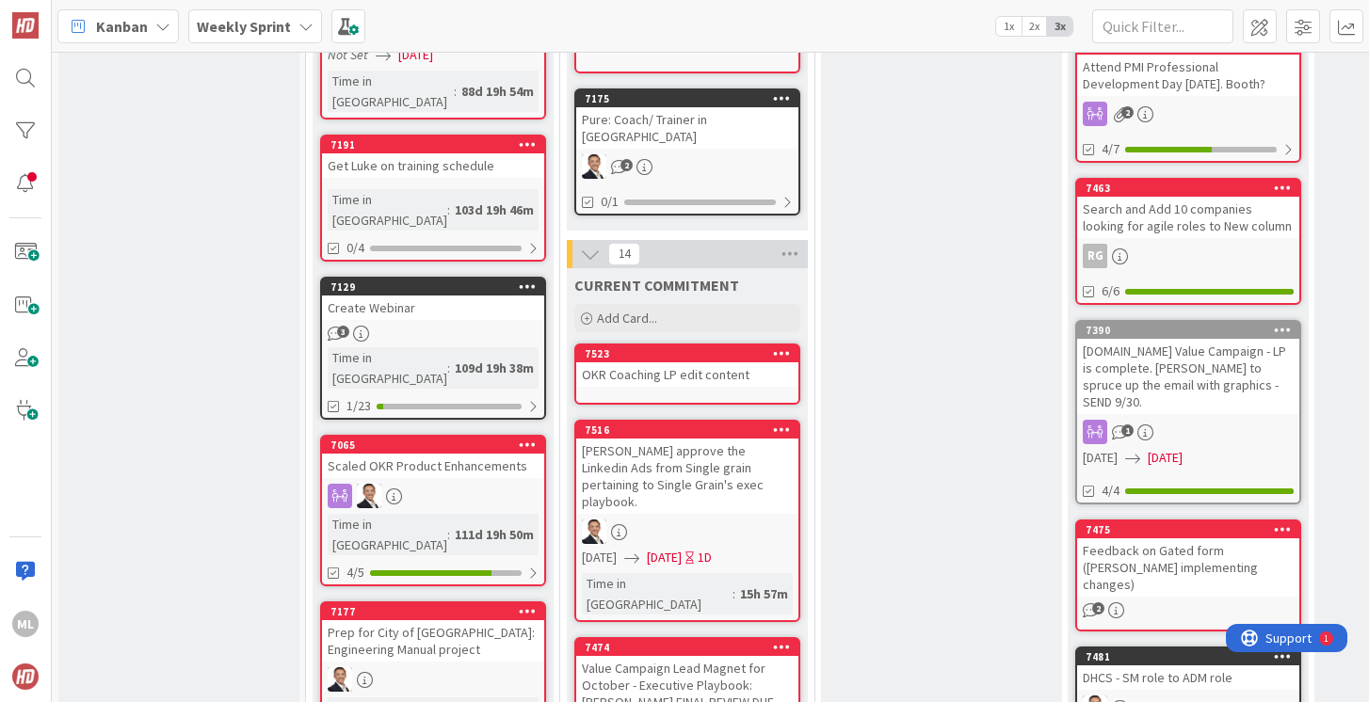
click at [667, 362] on div "OKR Coaching LP edit content" at bounding box center [687, 374] width 222 height 24
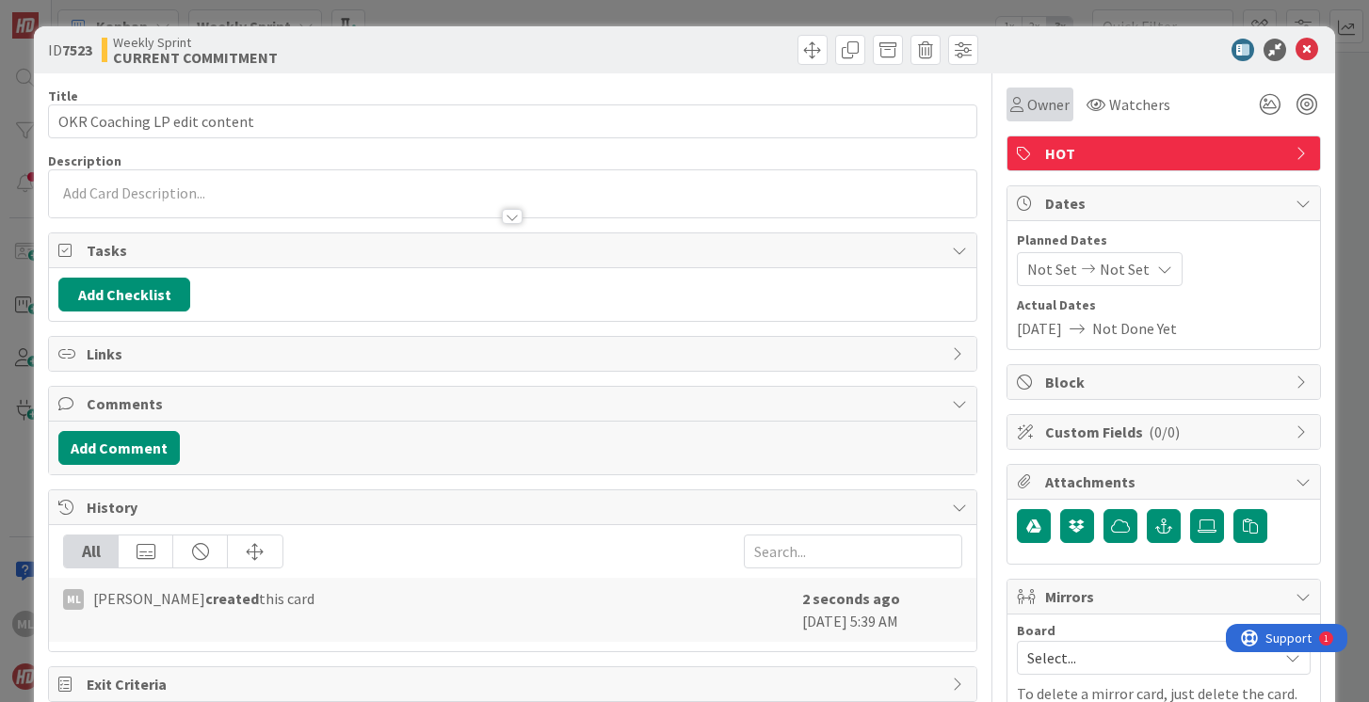
click at [1032, 110] on span "Owner" at bounding box center [1048, 104] width 42 height 23
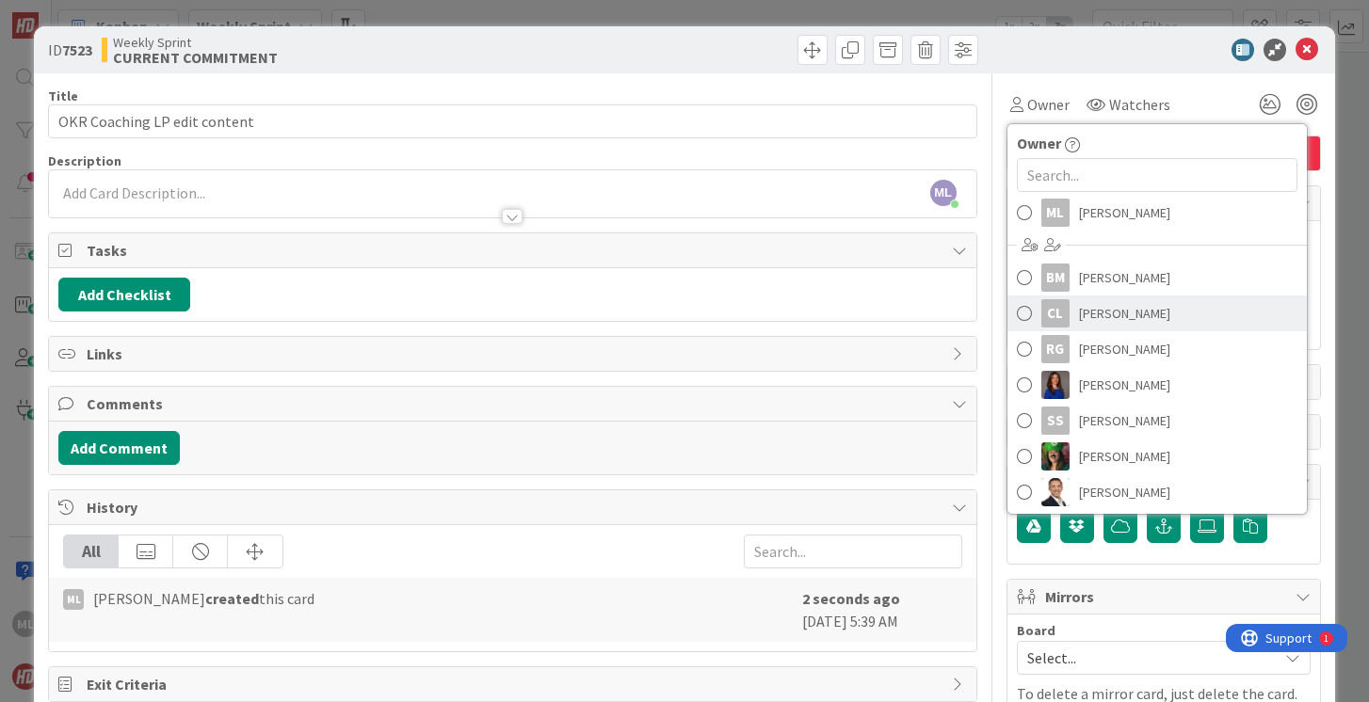
scroll to position [34, 0]
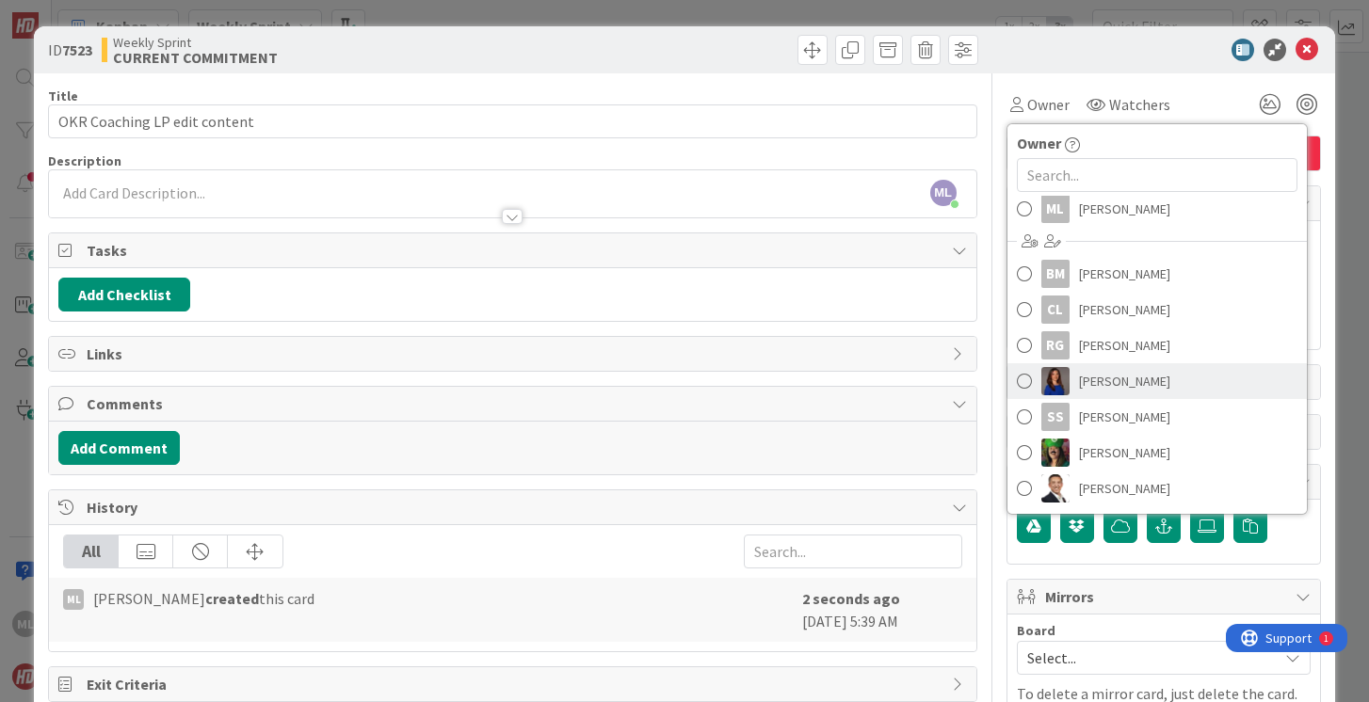
click at [1021, 383] on span at bounding box center [1024, 381] width 15 height 28
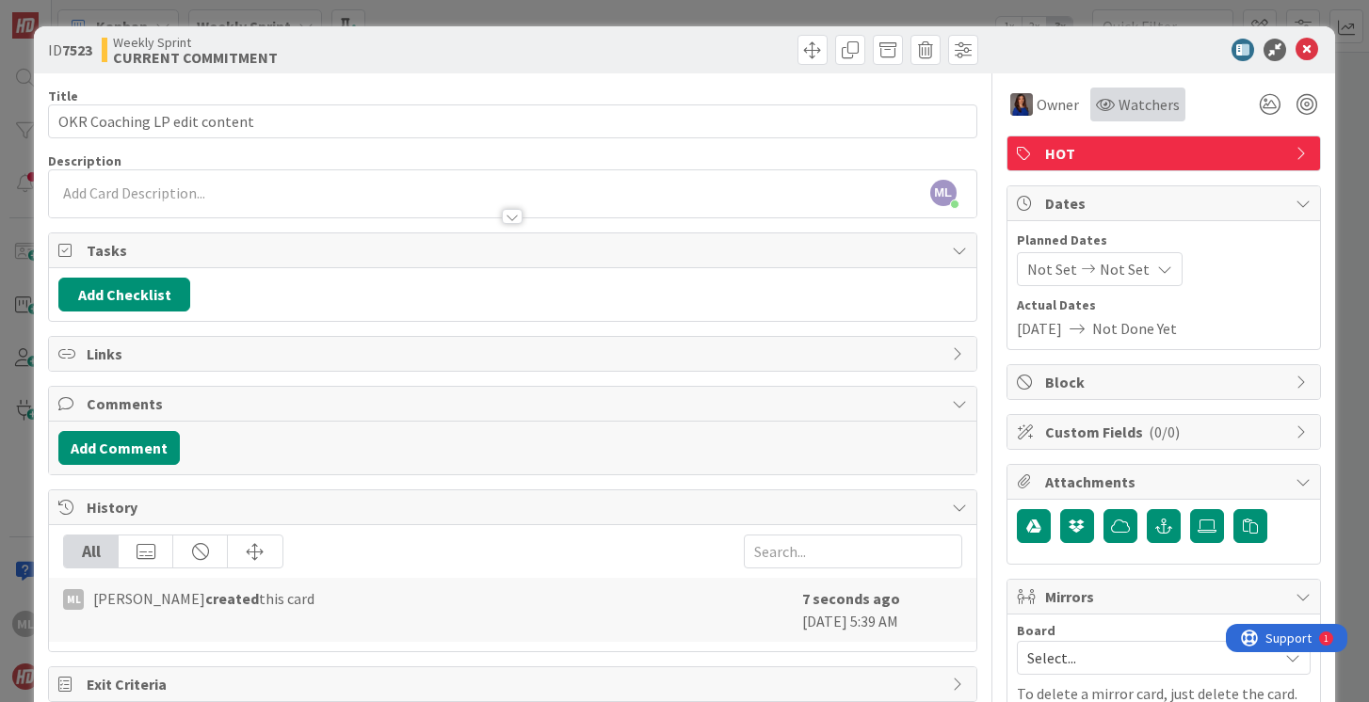
click at [1123, 108] on span "Watchers" at bounding box center [1148, 104] width 61 height 23
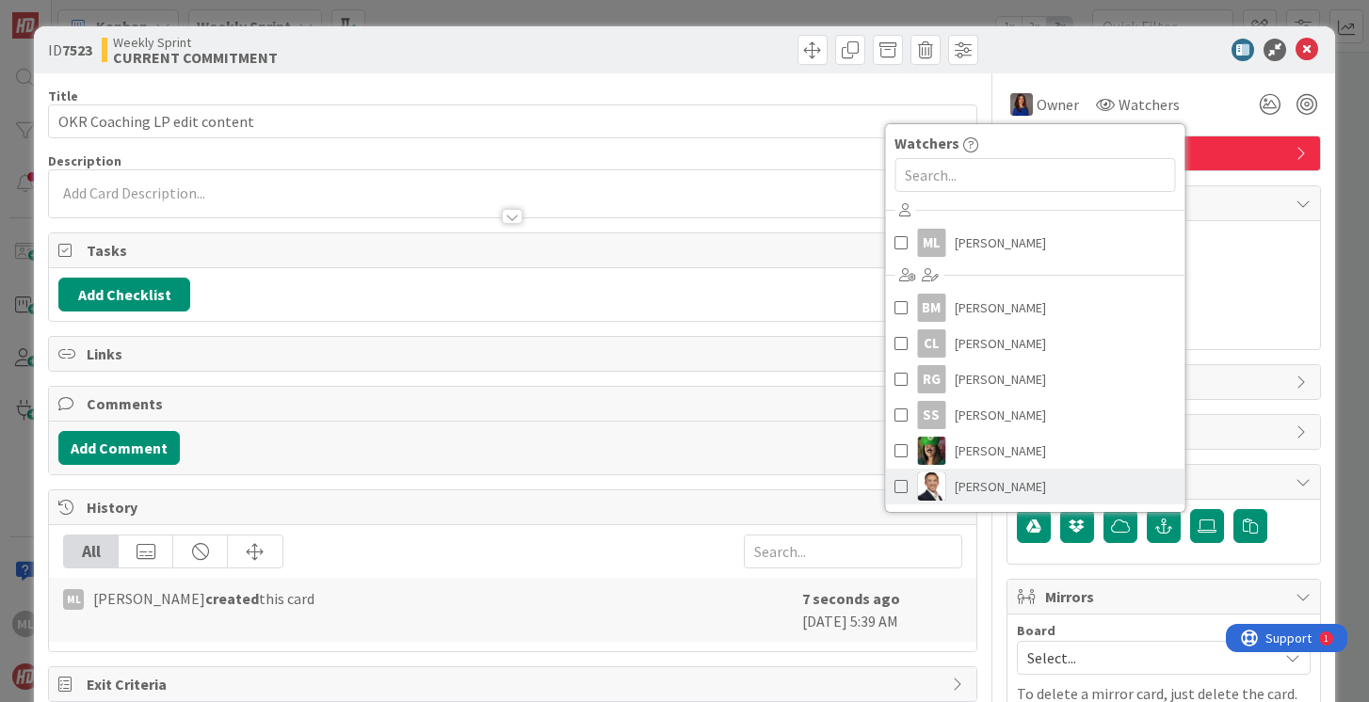
click at [899, 483] on span at bounding box center [900, 487] width 13 height 28
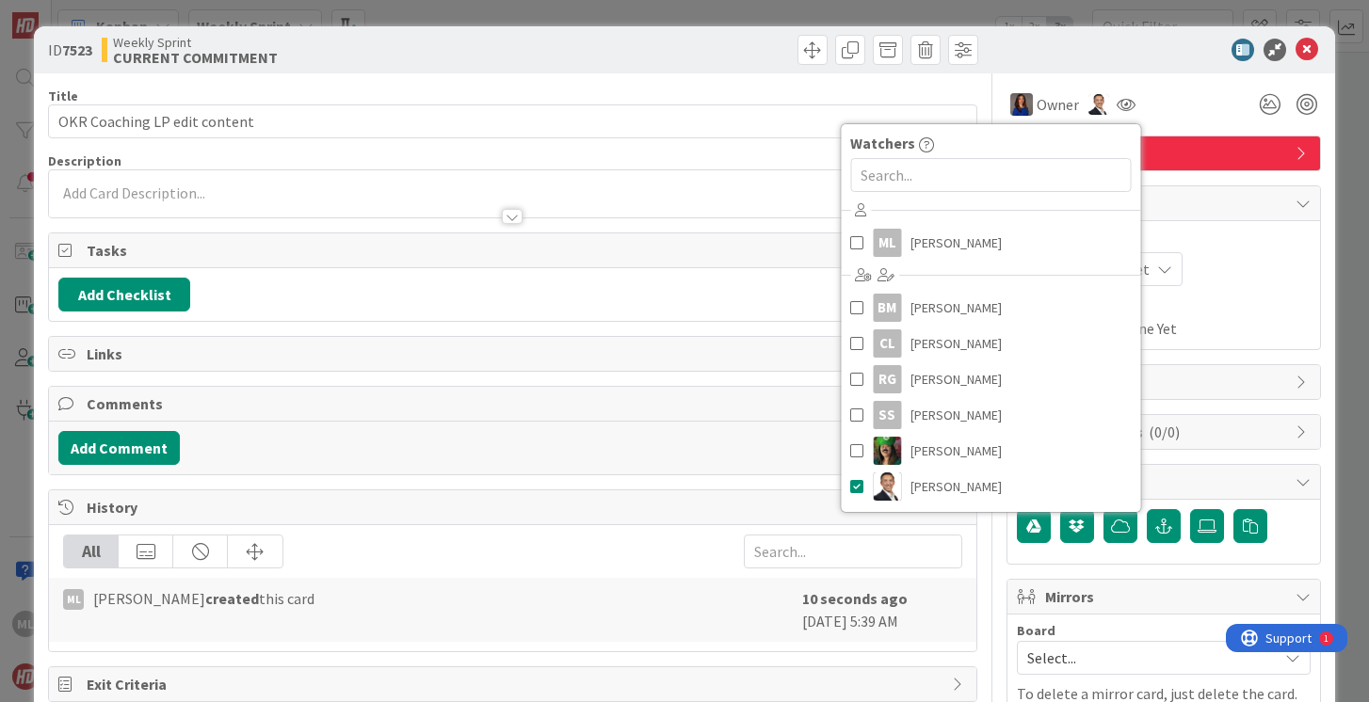
click at [482, 190] on div "ML [PERSON_NAME] just joined" at bounding box center [512, 193] width 926 height 47
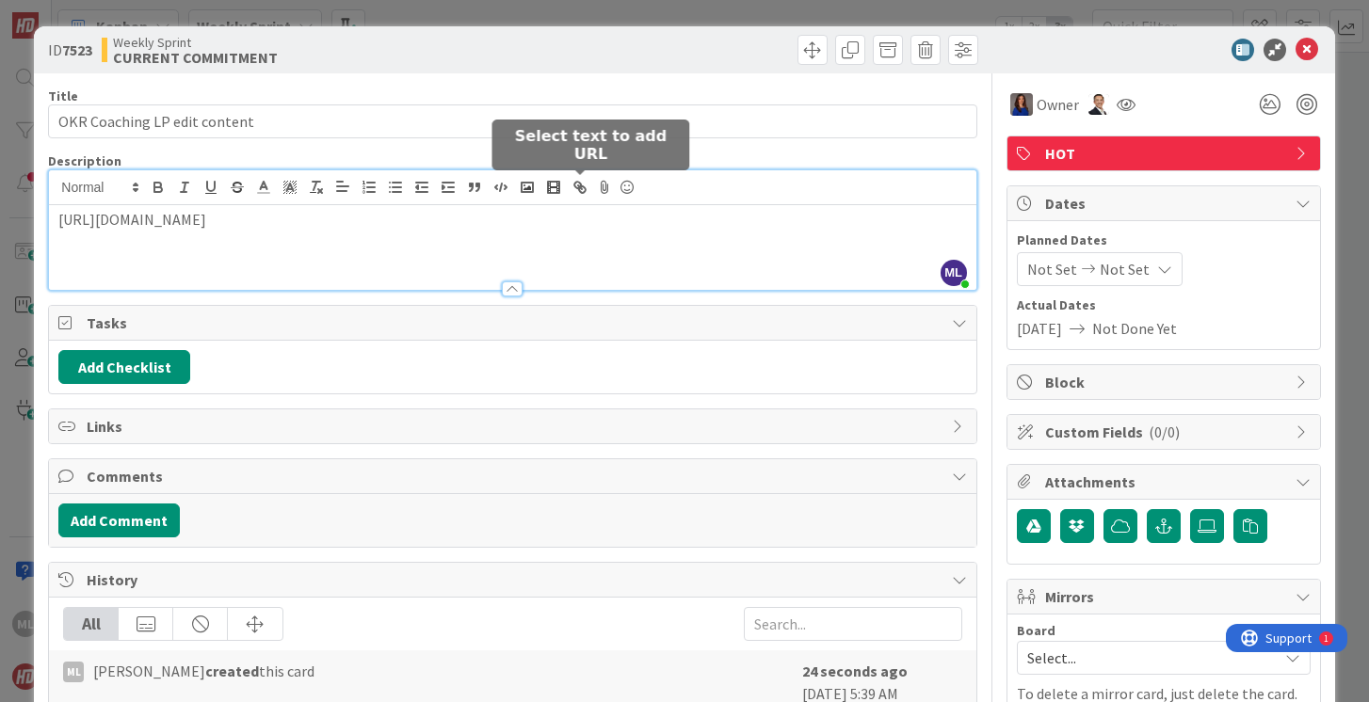
click at [584, 188] on icon "button" at bounding box center [579, 187] width 17 height 17
type input "[URL][DOMAIN_NAME]"
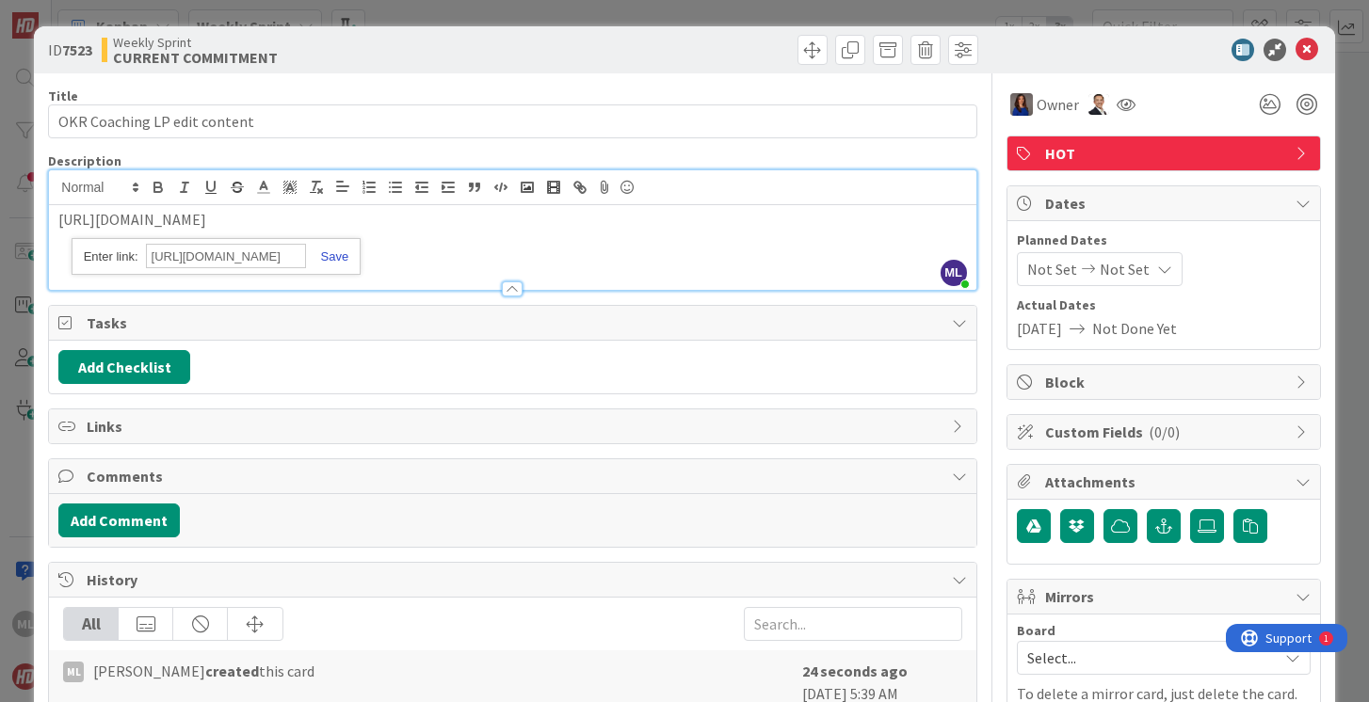
click at [328, 257] on link at bounding box center [327, 256] width 43 height 14
click at [394, 227] on p "[URL][DOMAIN_NAME]" at bounding box center [512, 220] width 908 height 22
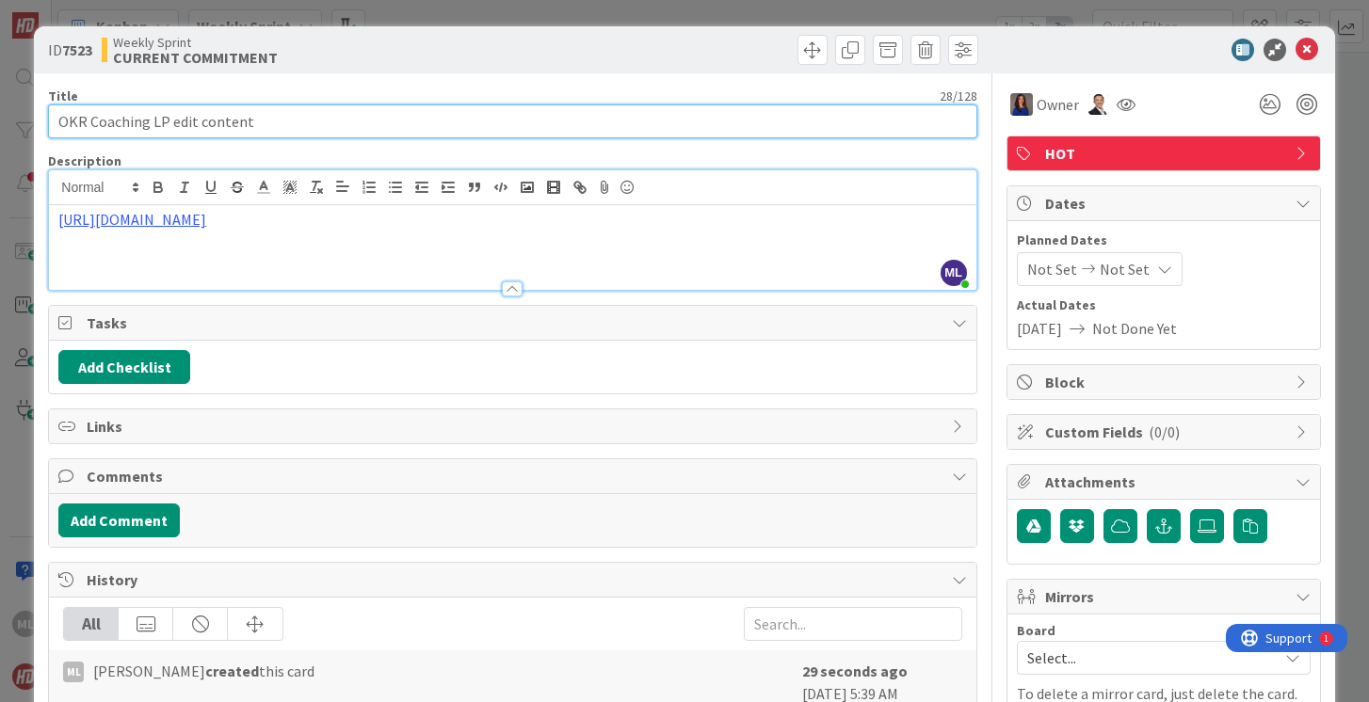
click at [300, 119] on input "OKR Coaching LP edit content" at bounding box center [512, 121] width 928 height 34
type input "OKR Coaching LP edit content (this is October's SEO SG focus)"
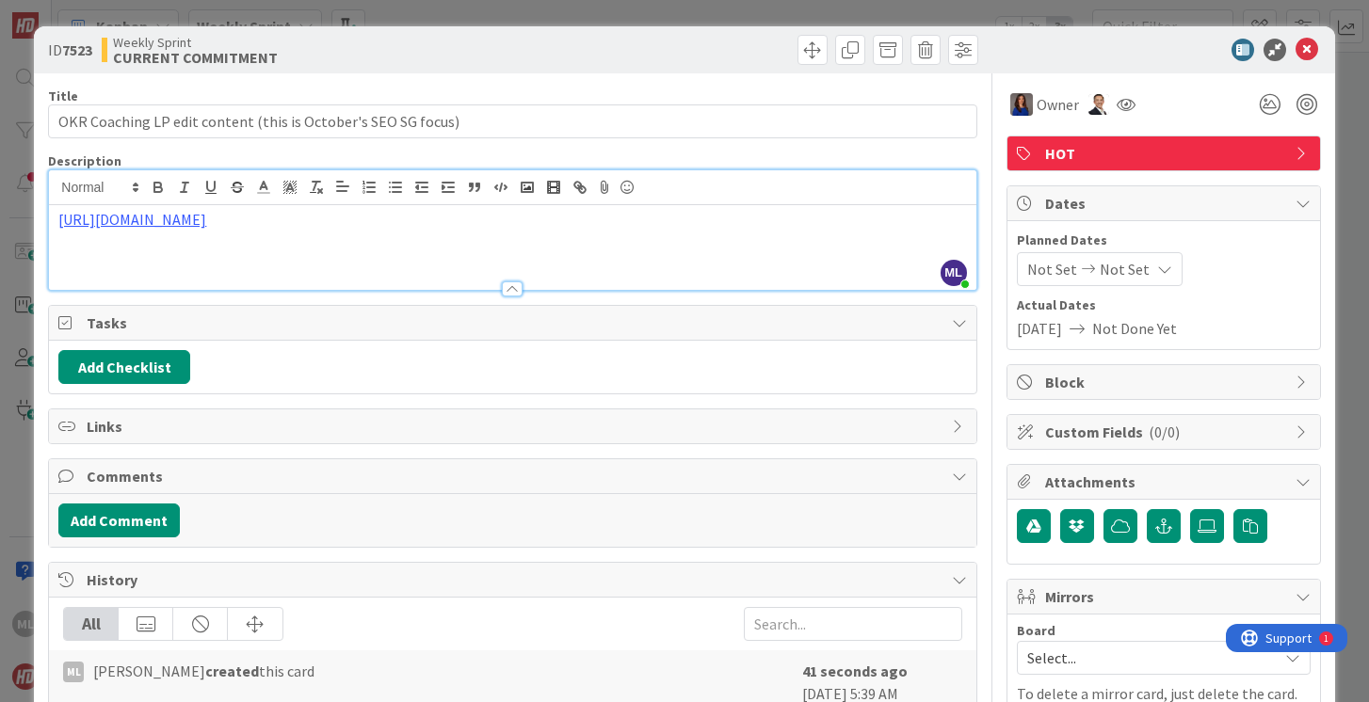
click at [412, 229] on p "[URL][DOMAIN_NAME]" at bounding box center [512, 220] width 908 height 22
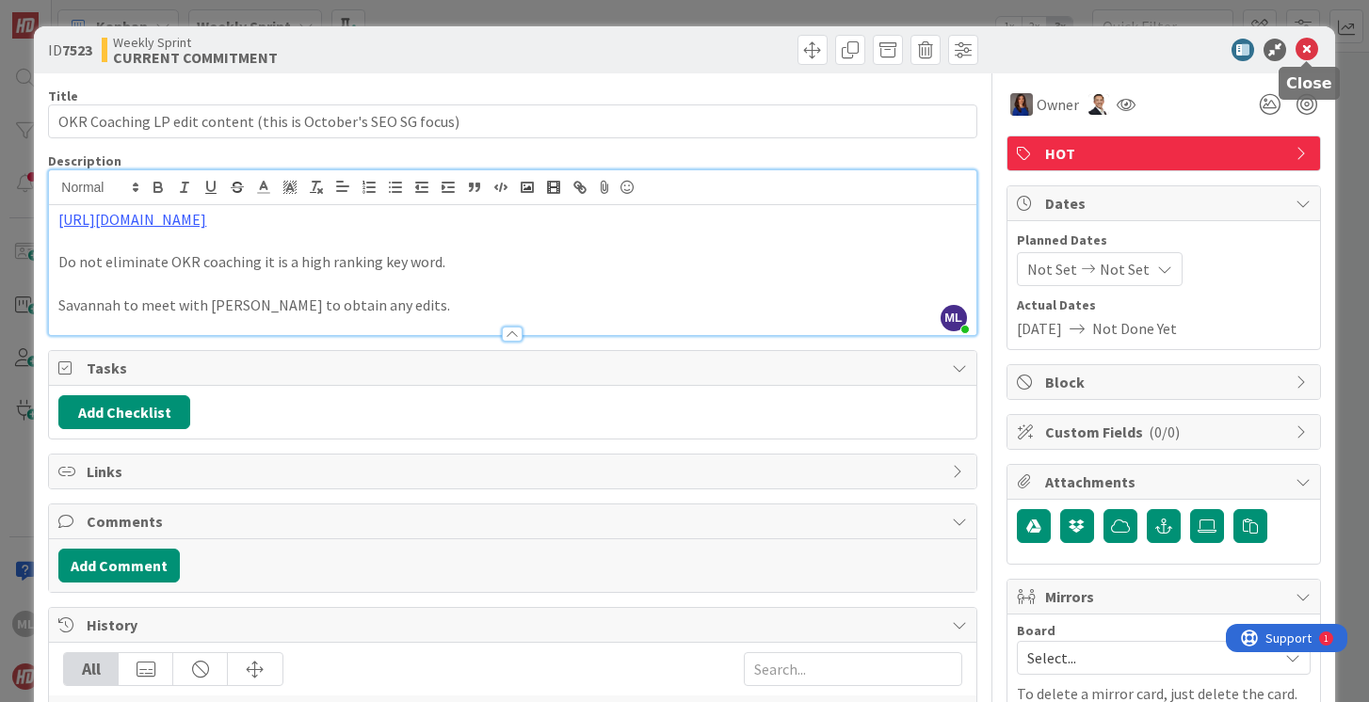
click at [1308, 46] on icon at bounding box center [1306, 50] width 23 height 23
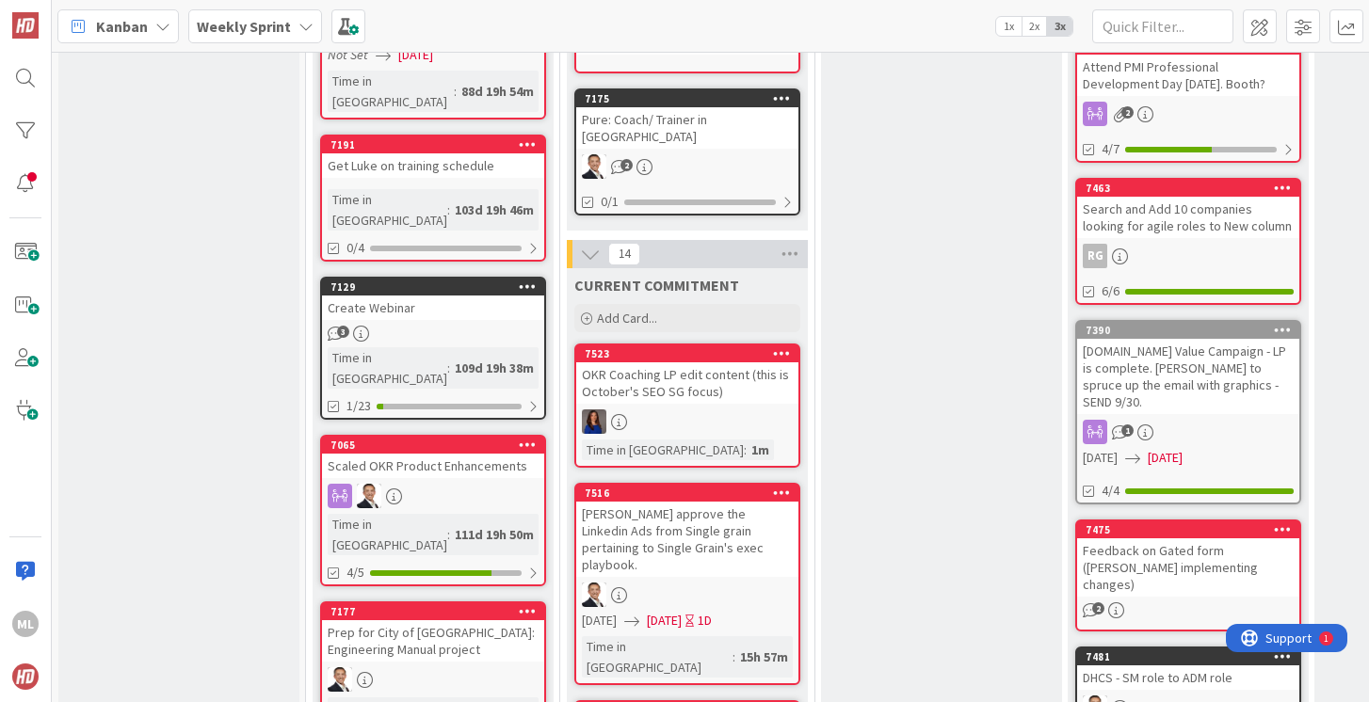
click at [741, 385] on div "OKR Coaching LP edit content (this is October's SEO SG focus)" at bounding box center [687, 382] width 222 height 41
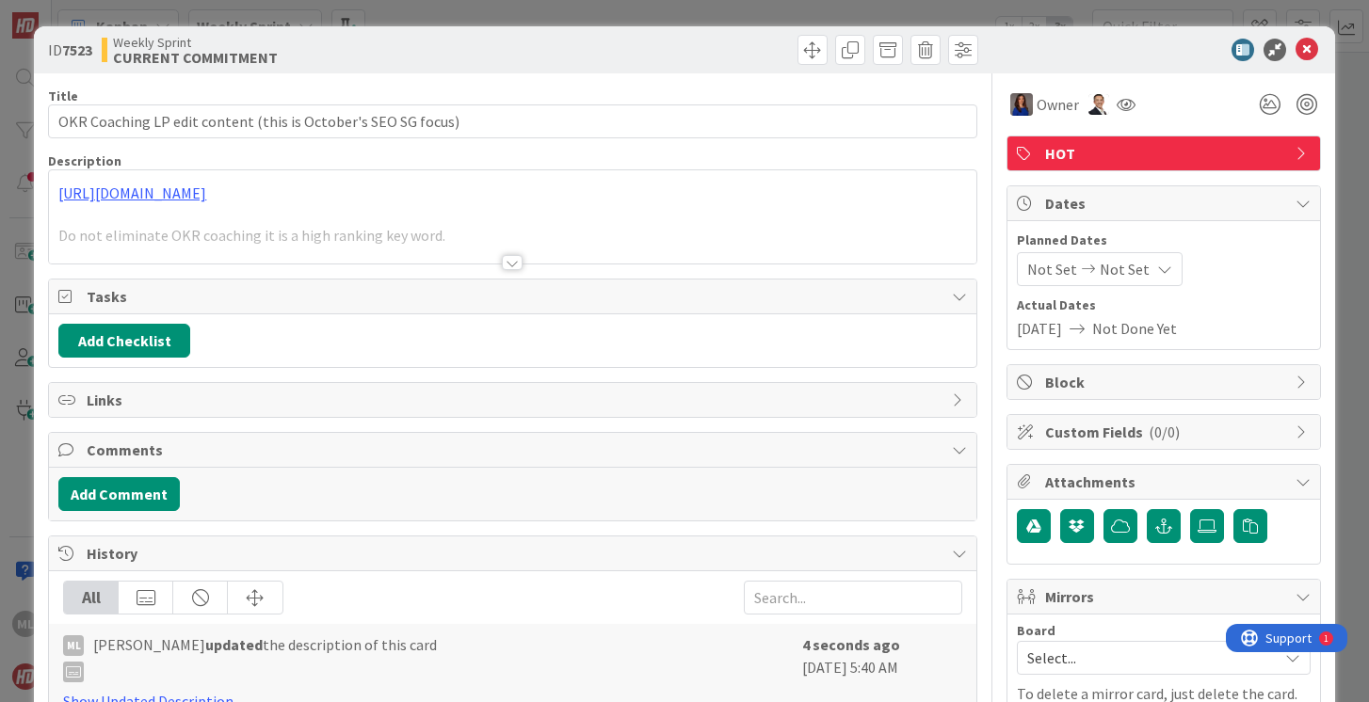
click at [1057, 268] on span "Not Set" at bounding box center [1052, 269] width 50 height 23
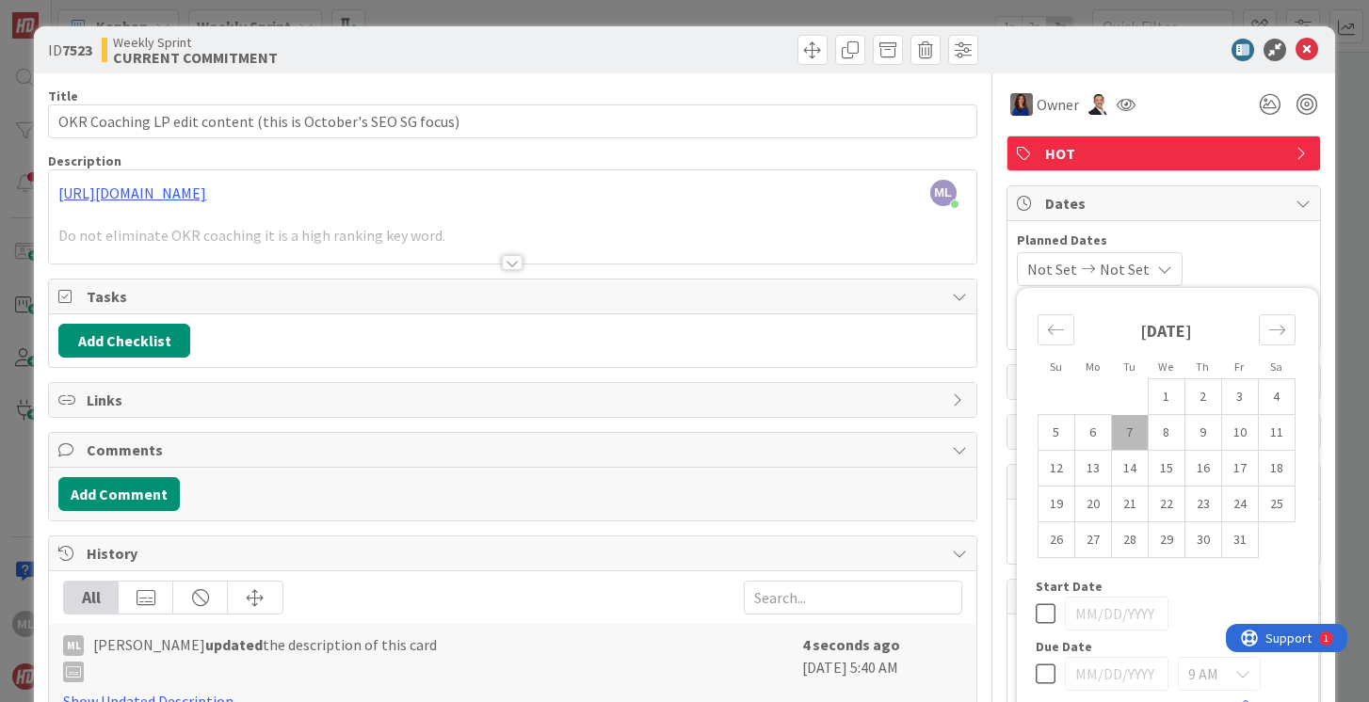
click at [1130, 437] on td "7" at bounding box center [1129, 433] width 37 height 36
type input "[DATE]"
click at [1167, 265] on div "[DATE] Not Set" at bounding box center [1097, 269] width 161 height 34
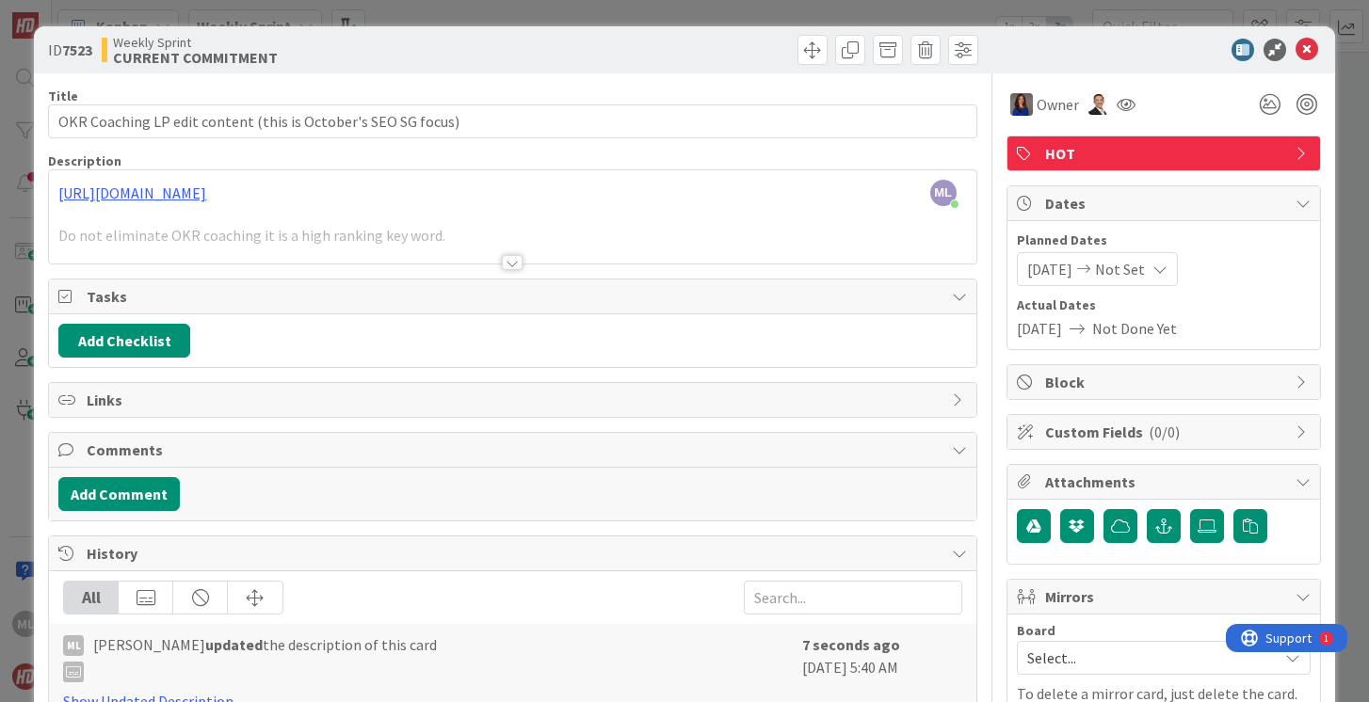
click at [1167, 265] on div "[DATE] Not Set" at bounding box center [1097, 269] width 161 height 34
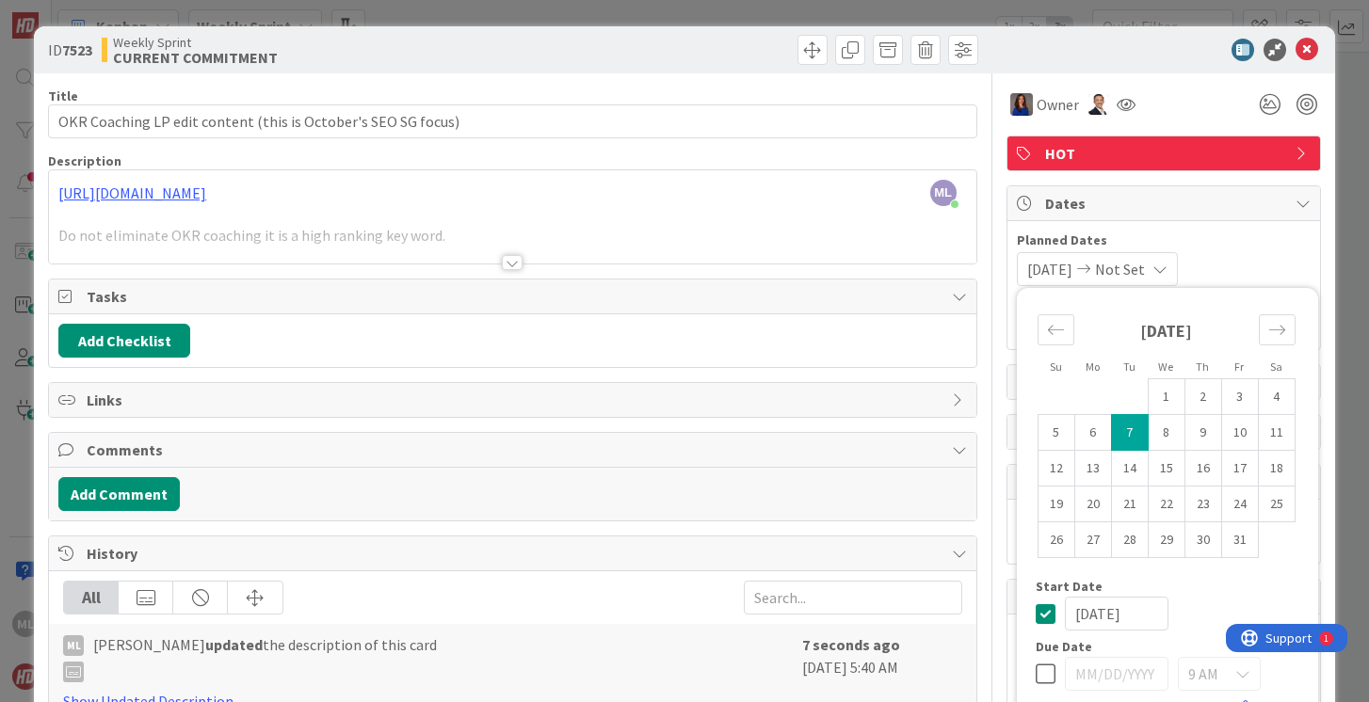
click at [1136, 431] on td "7" at bounding box center [1129, 433] width 37 height 36
type input "[DATE]"
click at [1308, 43] on icon at bounding box center [1306, 50] width 23 height 23
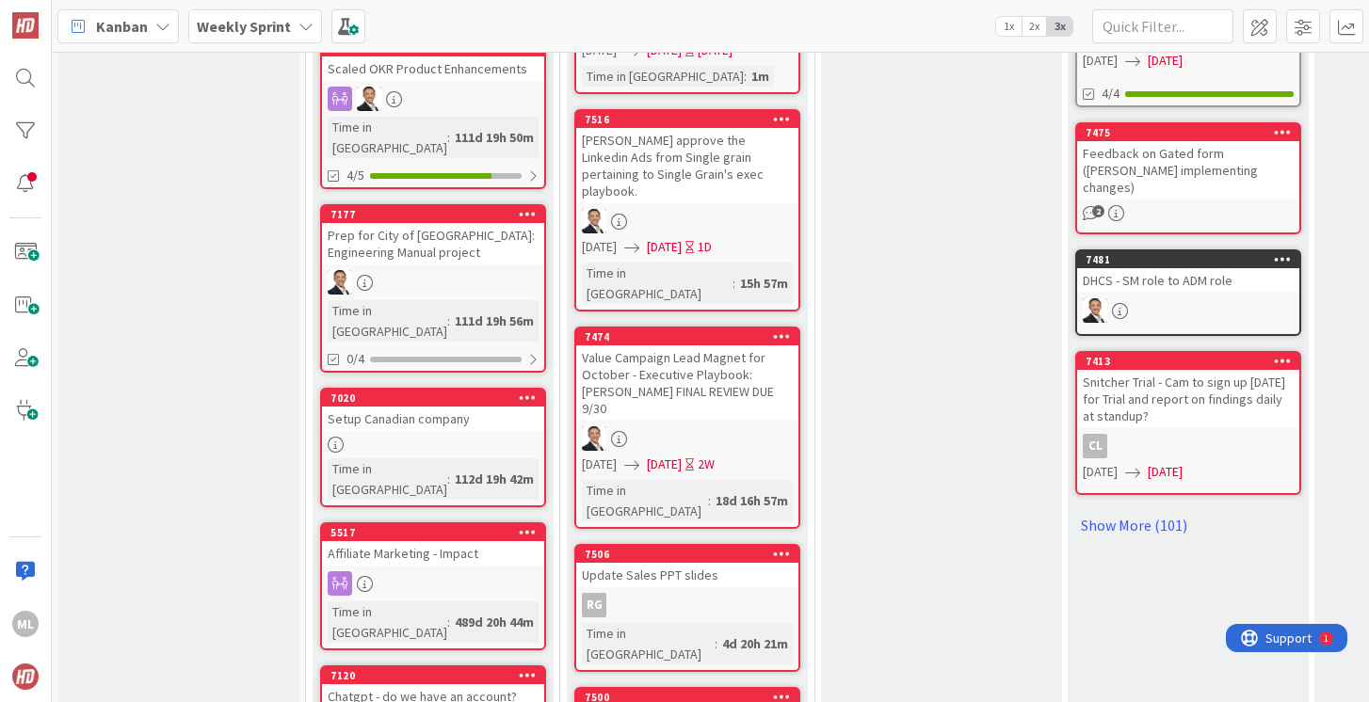
scroll to position [1100, 0]
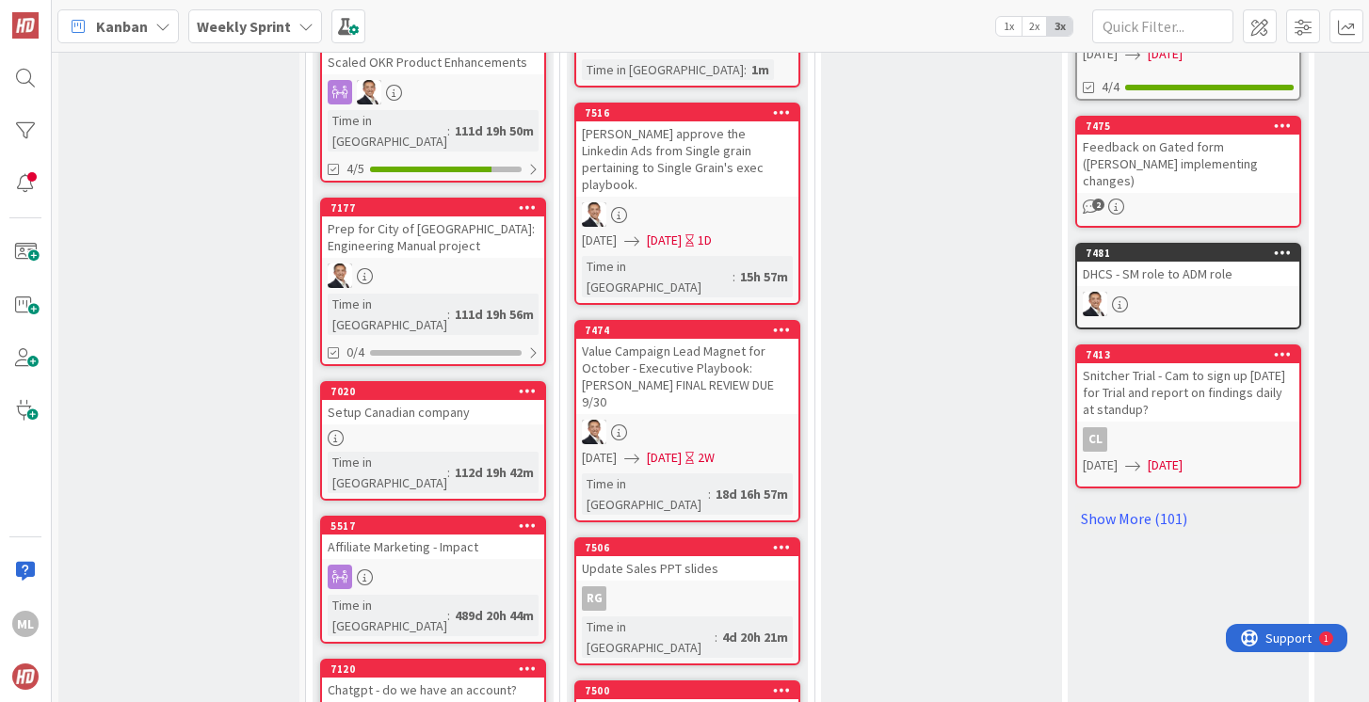
click at [670, 140] on div "[PERSON_NAME] approve the Linkedin Ads from Single grain pertaining to Single G…" at bounding box center [687, 158] width 222 height 75
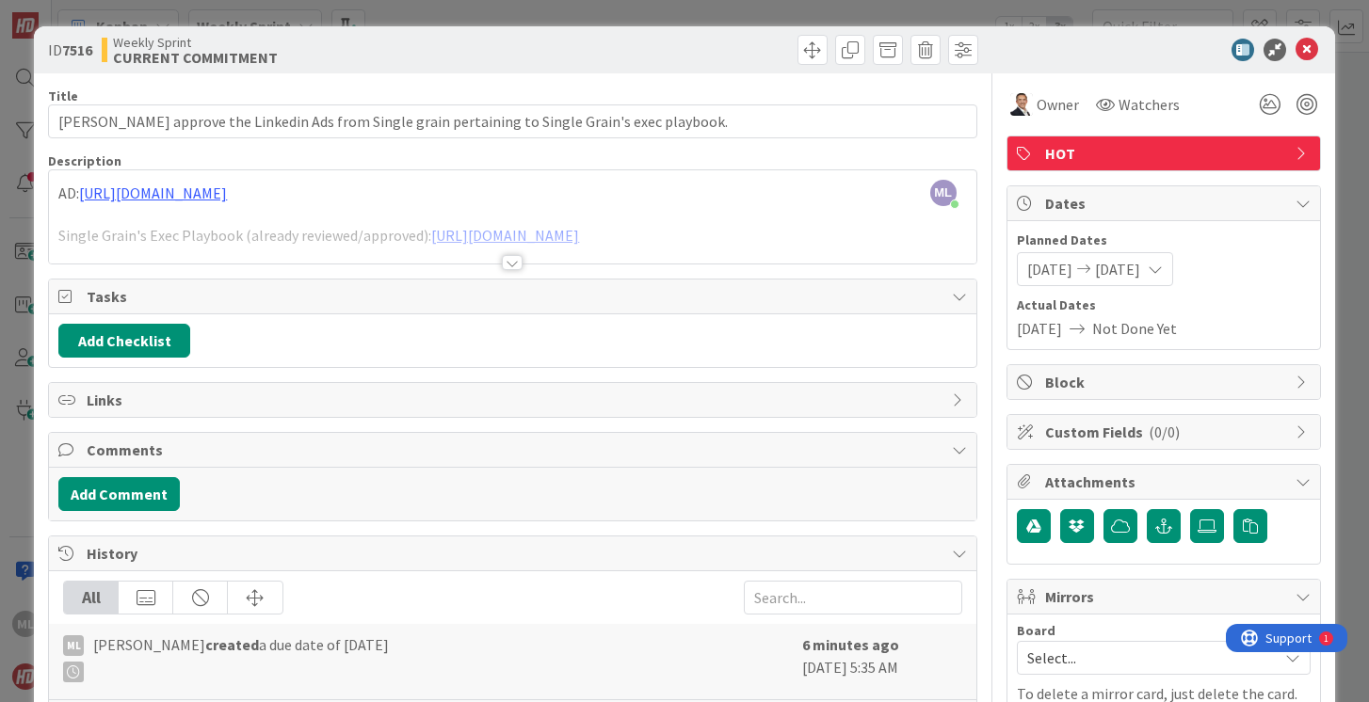
click at [930, 234] on div at bounding box center [512, 240] width 926 height 48
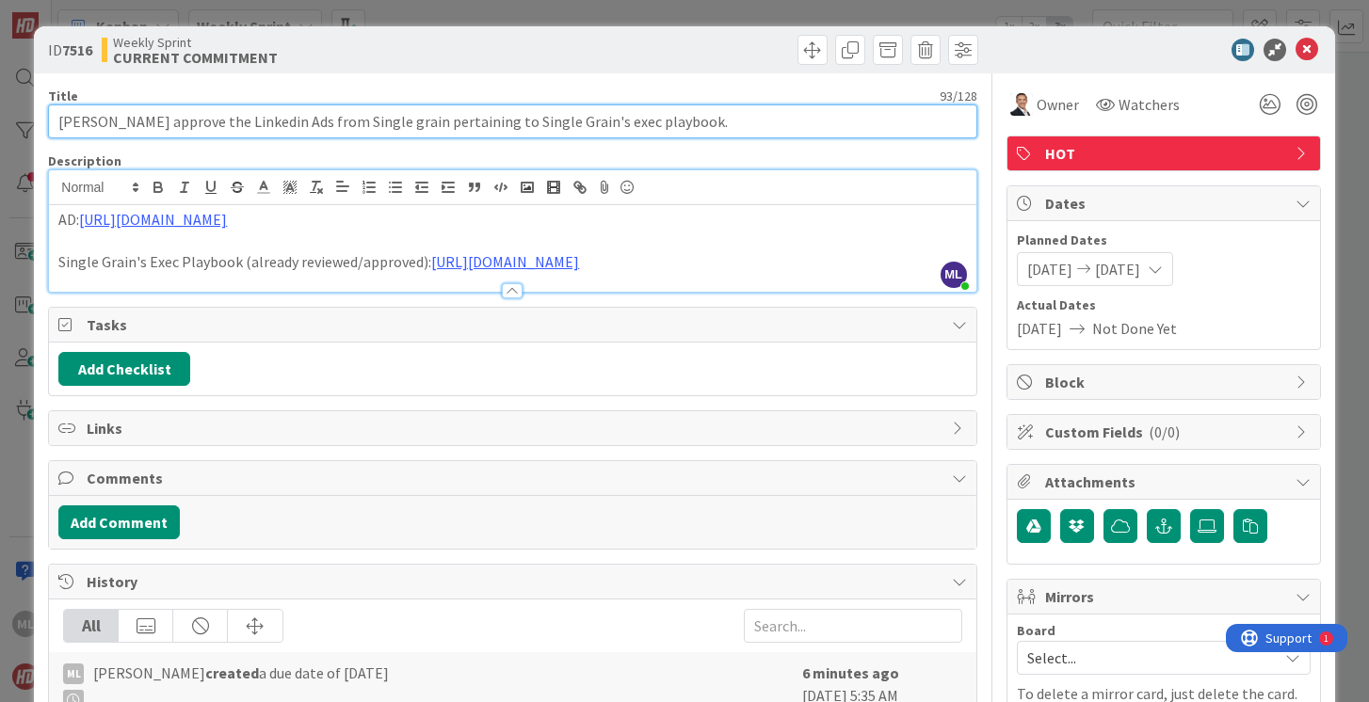
click at [265, 118] on input "[PERSON_NAME] approve the Linkedin Ads from Single grain pertaining to Single G…" at bounding box center [512, 121] width 928 height 34
drag, startPoint x: 291, startPoint y: 122, endPoint x: 267, endPoint y: 122, distance: 23.5
click at [266, 122] on input "[PERSON_NAME] approve the Linkedin Ads and target audience from Single grain pe…" at bounding box center [512, 121] width 928 height 34
type input "[PERSON_NAME] approve the Linkedin Ads AND target audience from Single grain pe…"
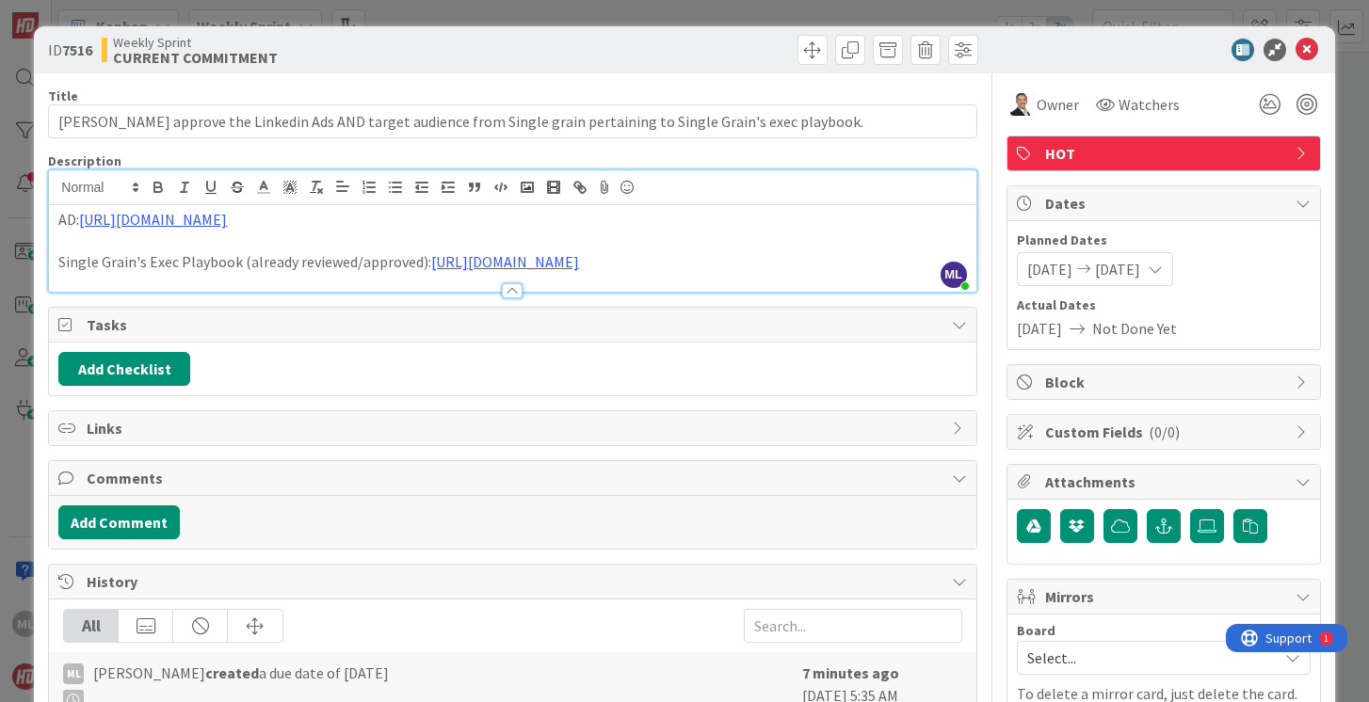
click at [913, 263] on p "Single Grain's Exec Playbook (already reviewed/approved): [URL][DOMAIN_NAME]" at bounding box center [512, 262] width 908 height 22
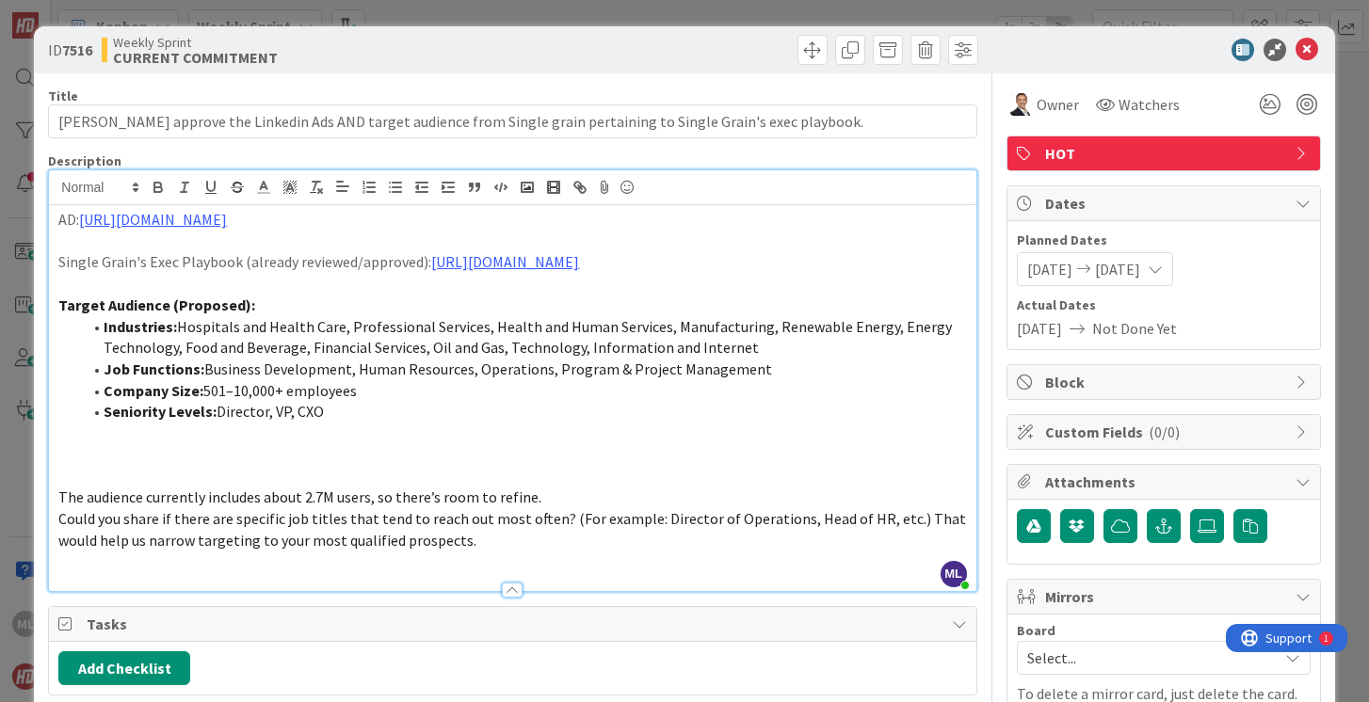
click at [69, 468] on p at bounding box center [512, 477] width 908 height 22
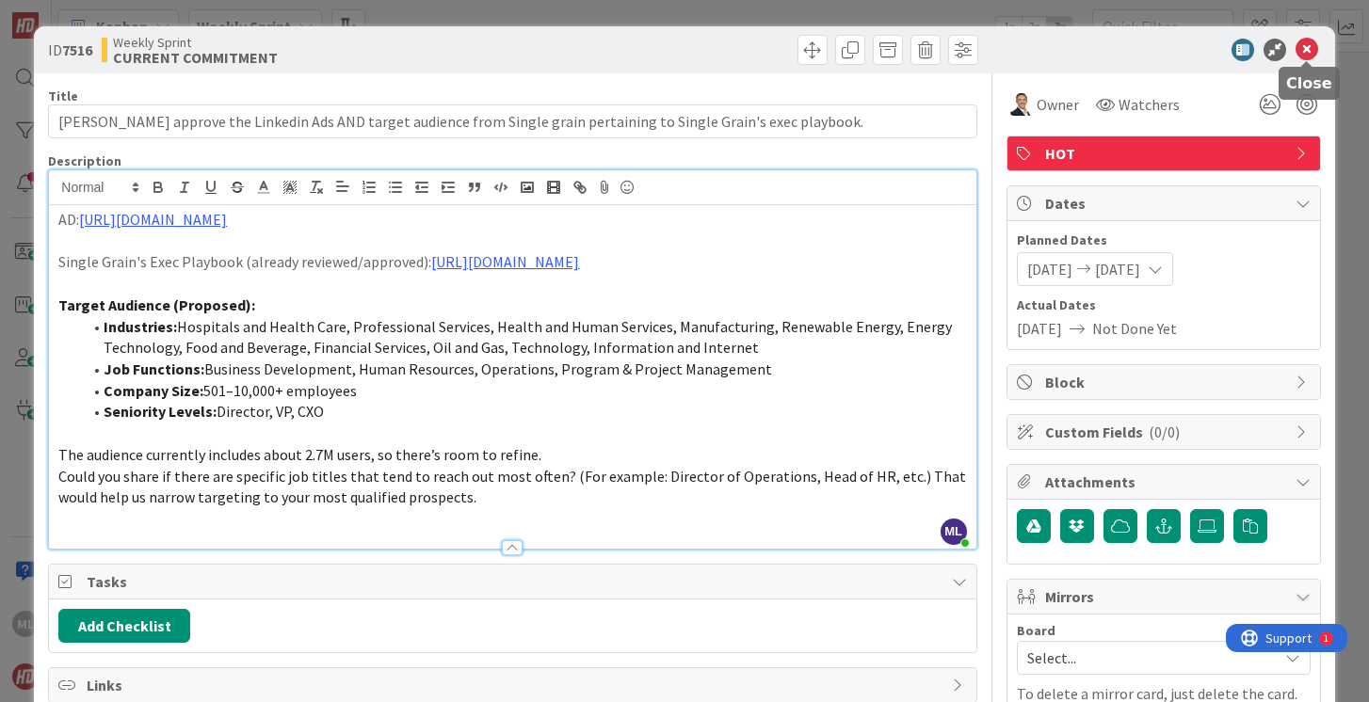
click at [1303, 50] on icon at bounding box center [1306, 50] width 23 height 23
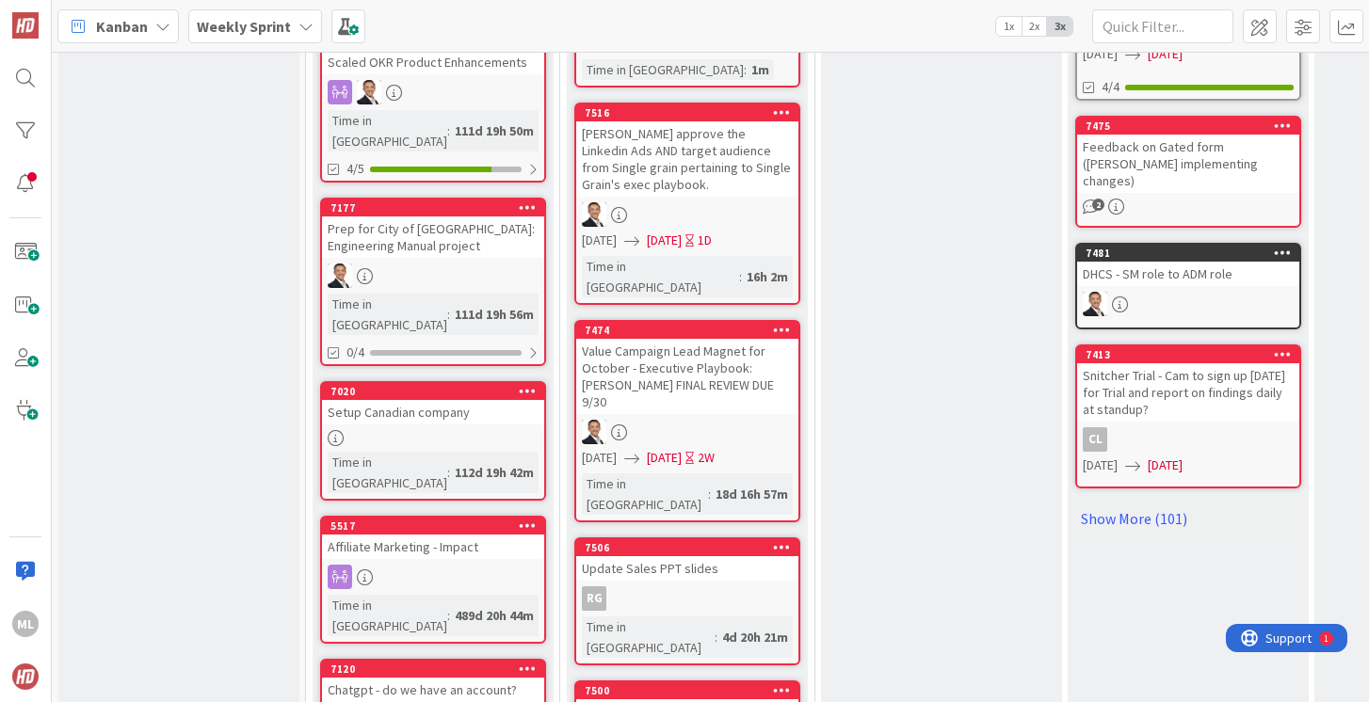
click at [668, 153] on div "[PERSON_NAME] approve the Linkedin Ads AND target audience from Single grain pe…" at bounding box center [687, 158] width 222 height 75
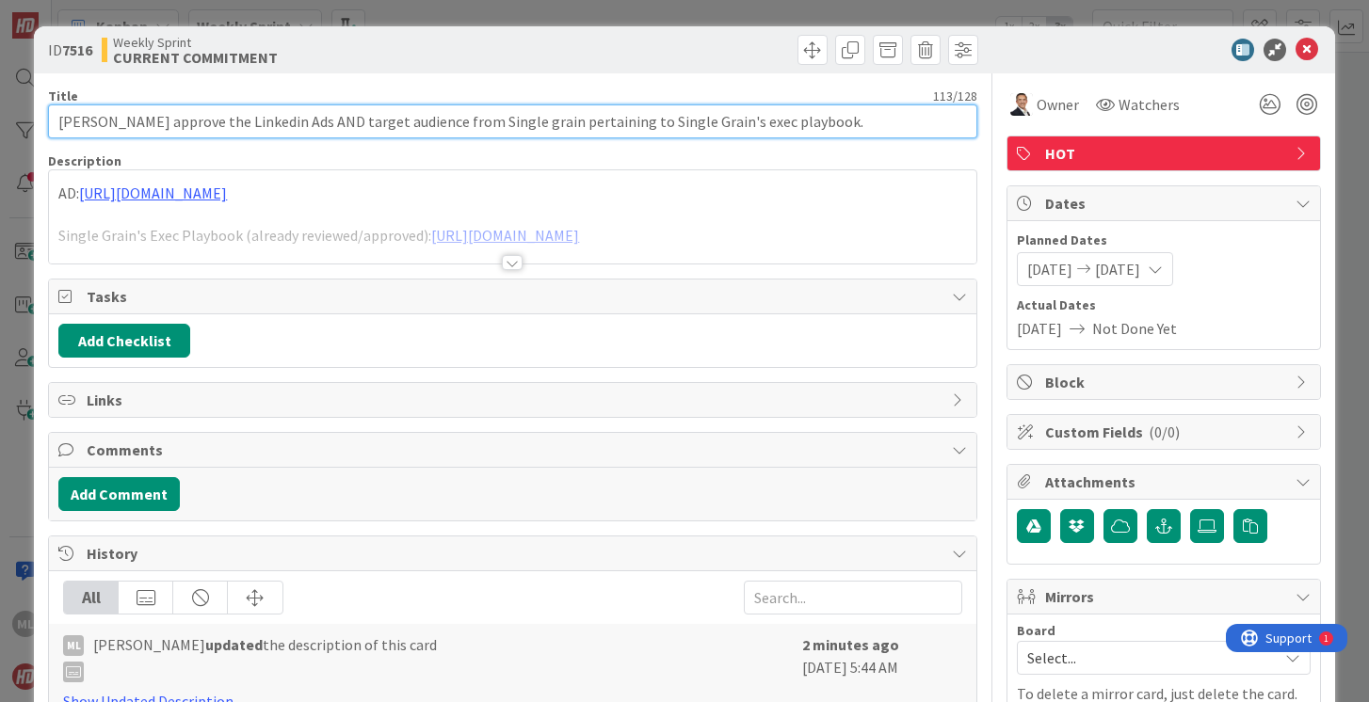
click at [102, 123] on input "[PERSON_NAME] approve the Linkedin Ads AND target audience from Single grain pe…" at bounding box center [512, 121] width 928 height 34
type input "[PERSON_NAME] or [PERSON_NAME] approve the Linkedin Ads AND target audience fro…"
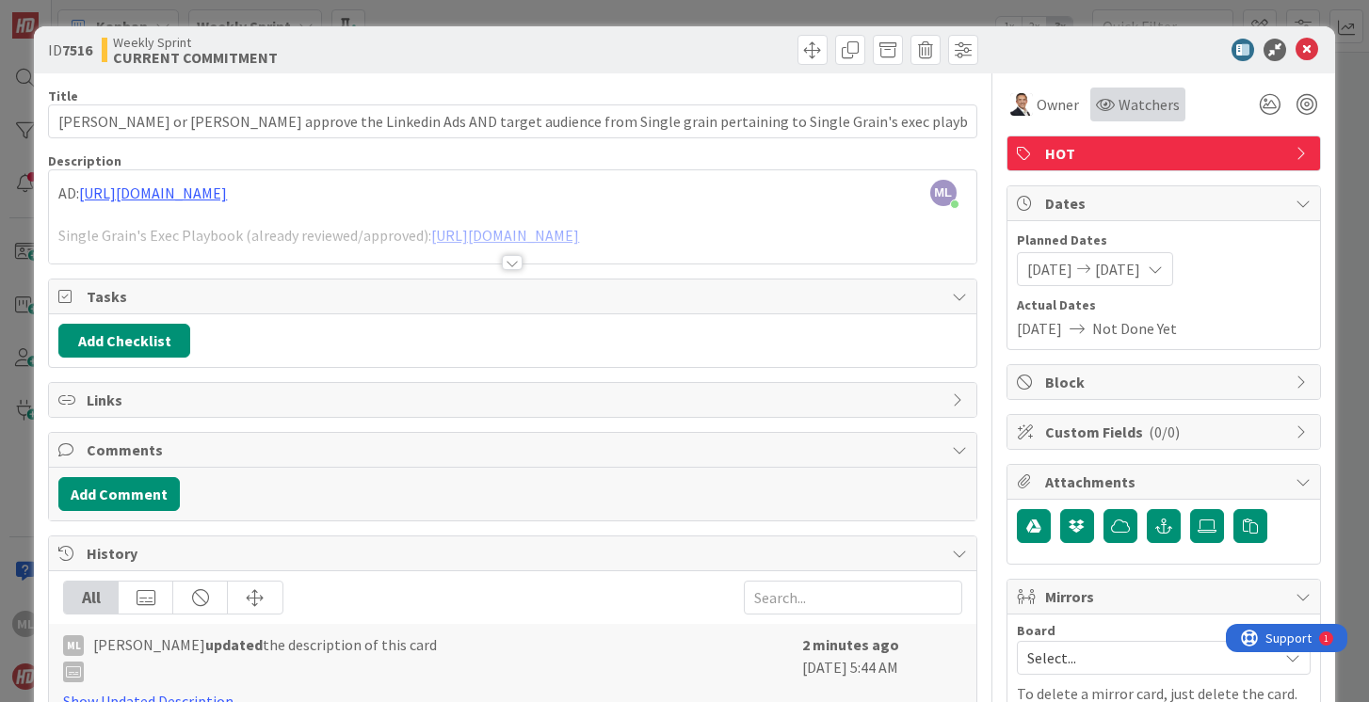
click at [1154, 109] on span "Watchers" at bounding box center [1148, 104] width 61 height 23
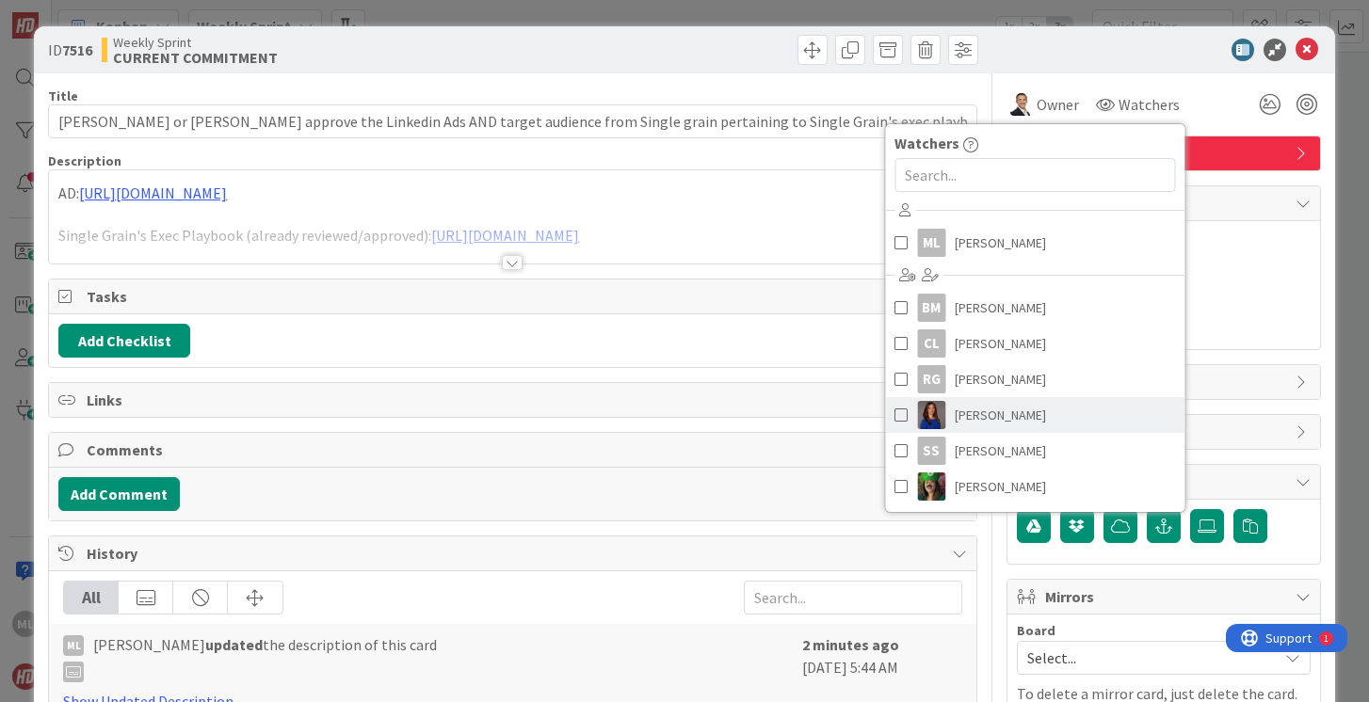
click at [900, 415] on span at bounding box center [900, 415] width 13 height 28
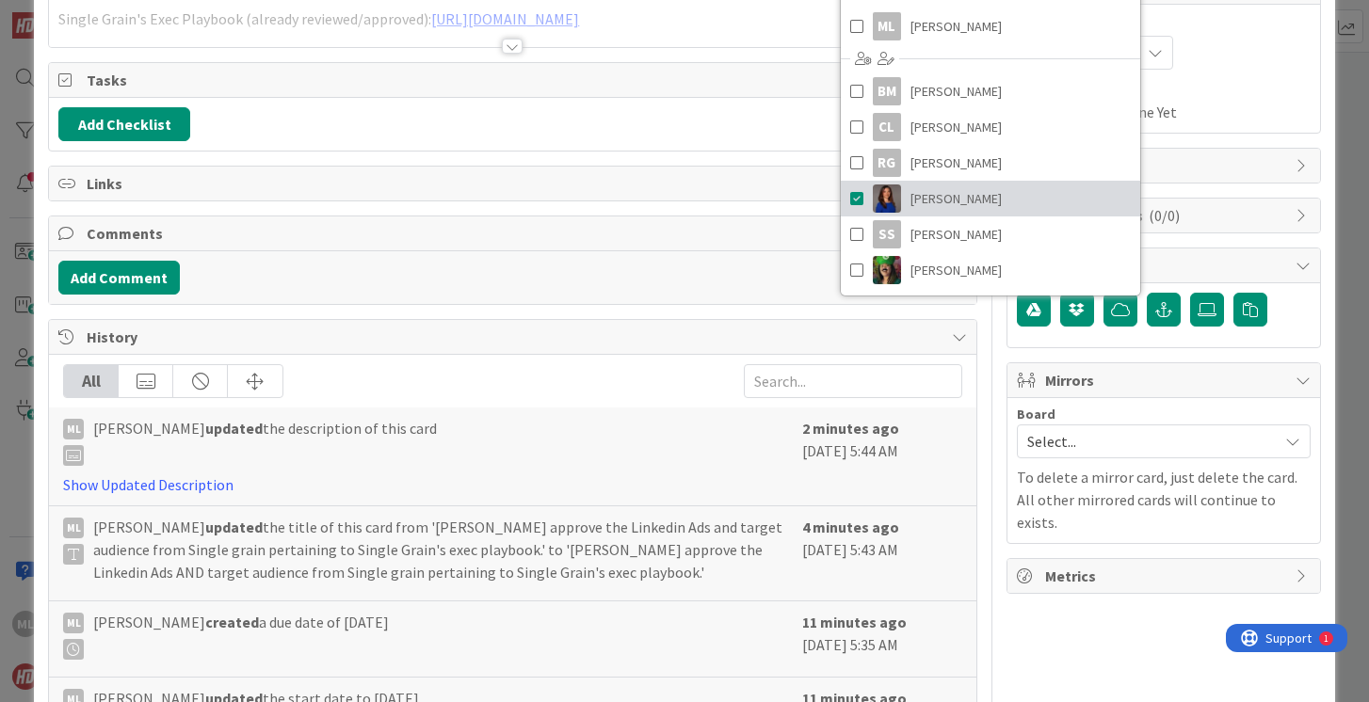
scroll to position [216, 0]
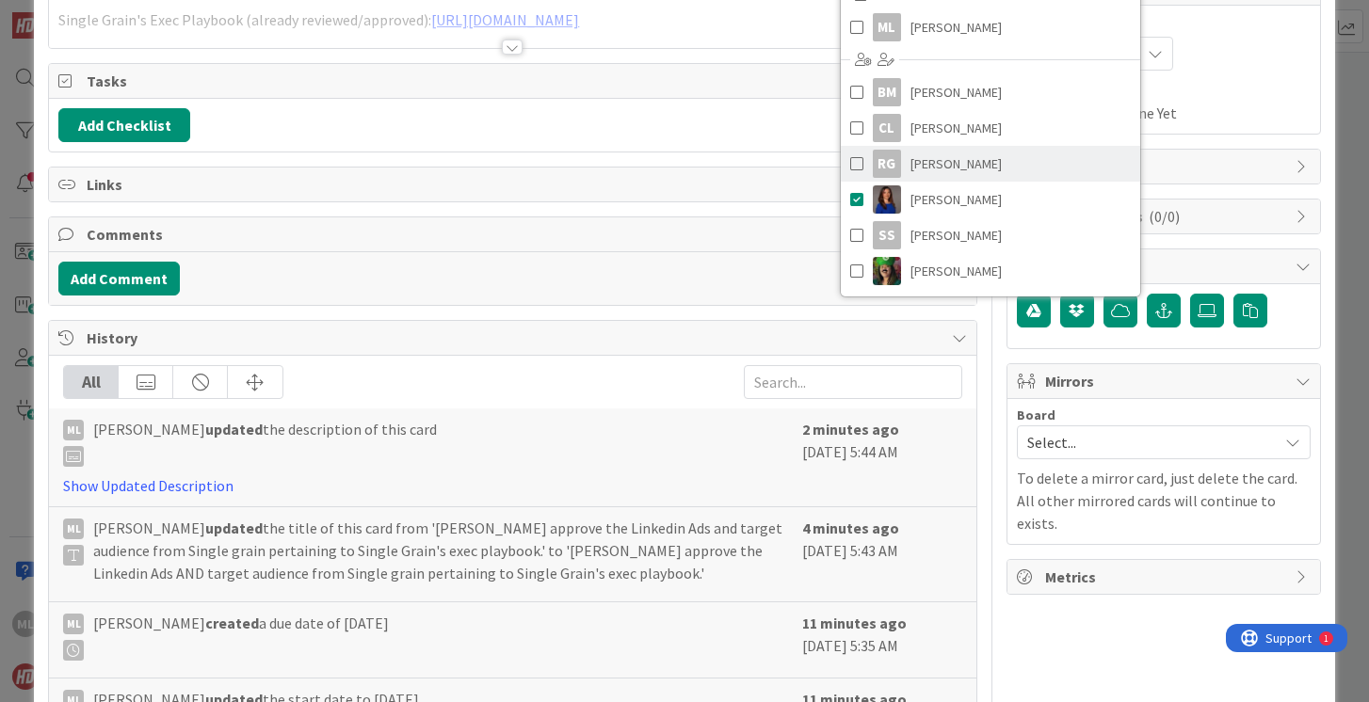
click at [858, 164] on span at bounding box center [856, 164] width 13 height 28
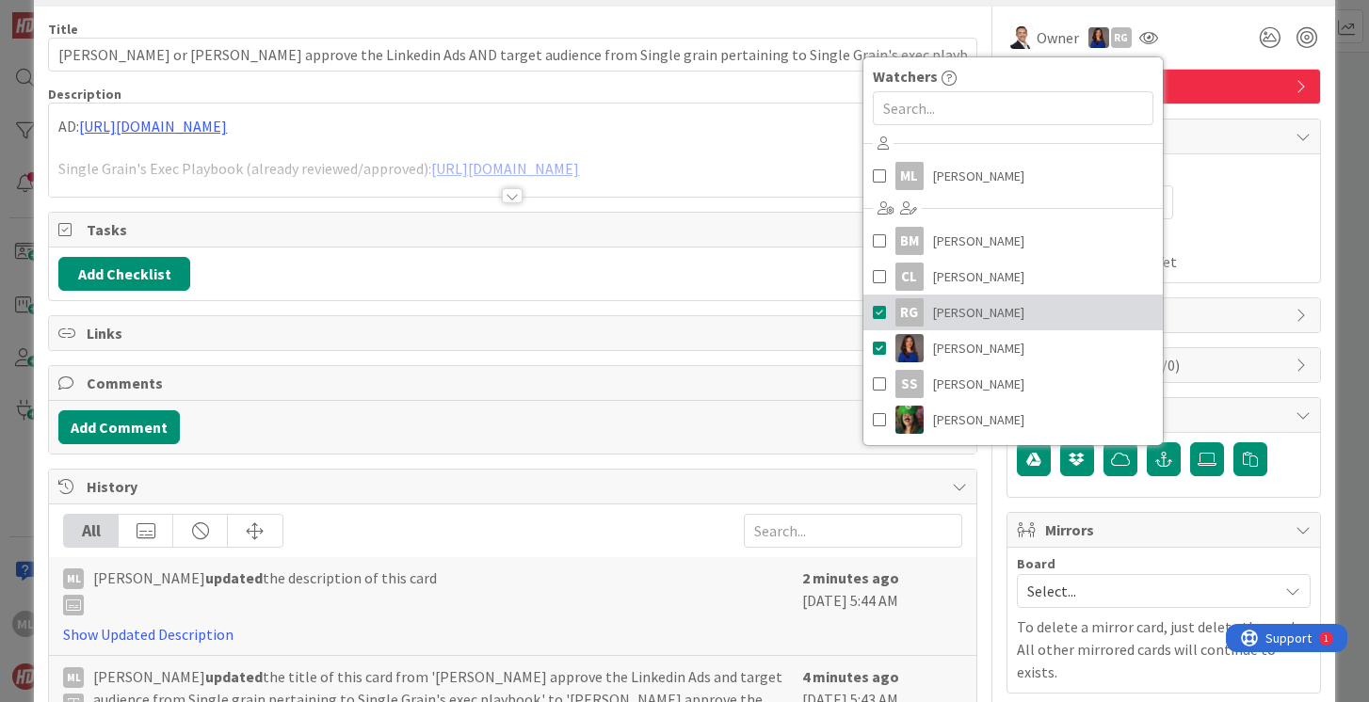
scroll to position [0, 0]
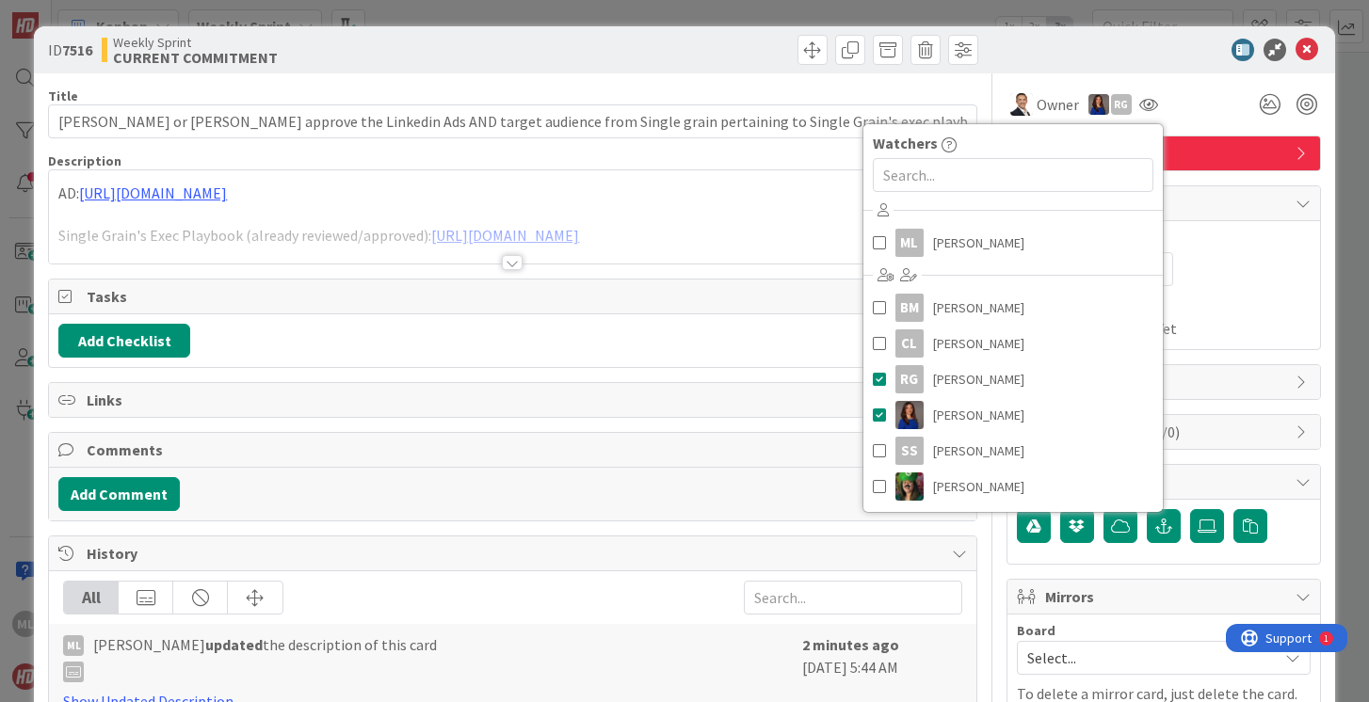
click at [1149, 74] on div "Owner RG Watchers ML [PERSON_NAME] BM [PERSON_NAME] [PERSON_NAME] [PERSON_NAME]…" at bounding box center [1163, 97] width 314 height 48
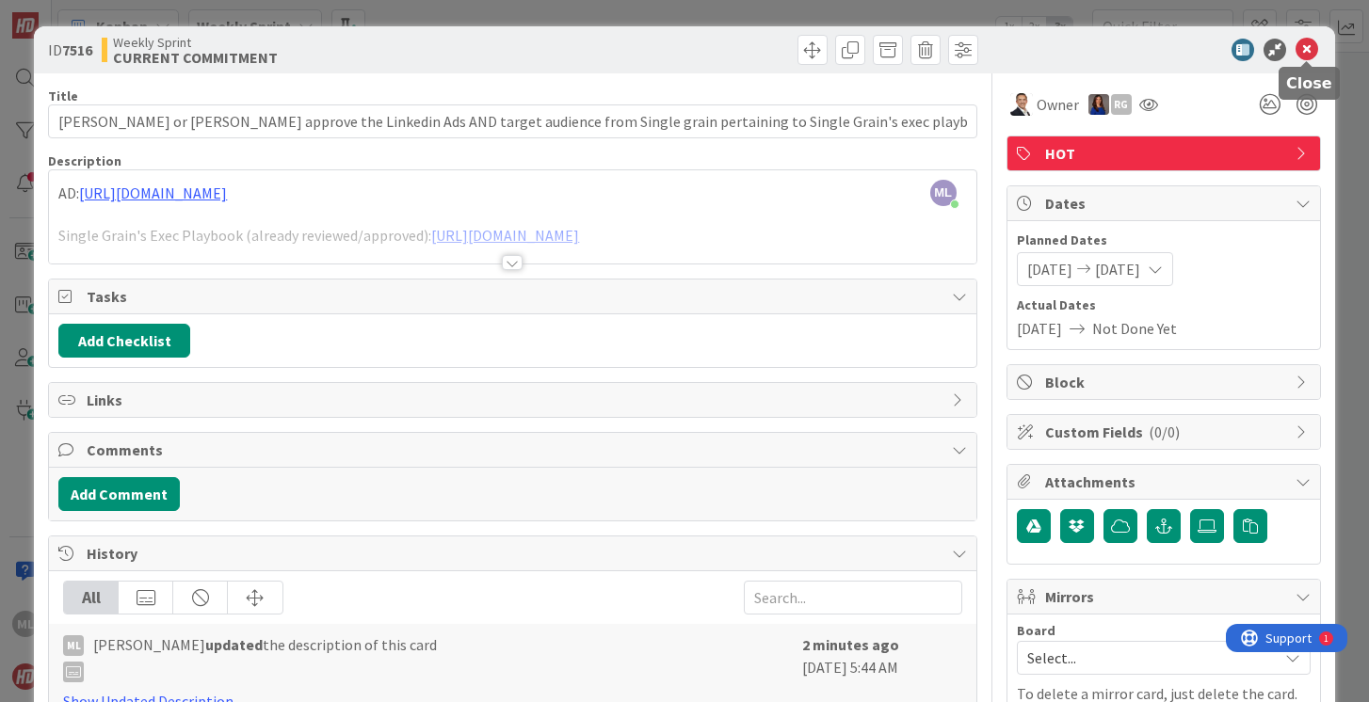
click at [1307, 51] on icon at bounding box center [1306, 50] width 23 height 23
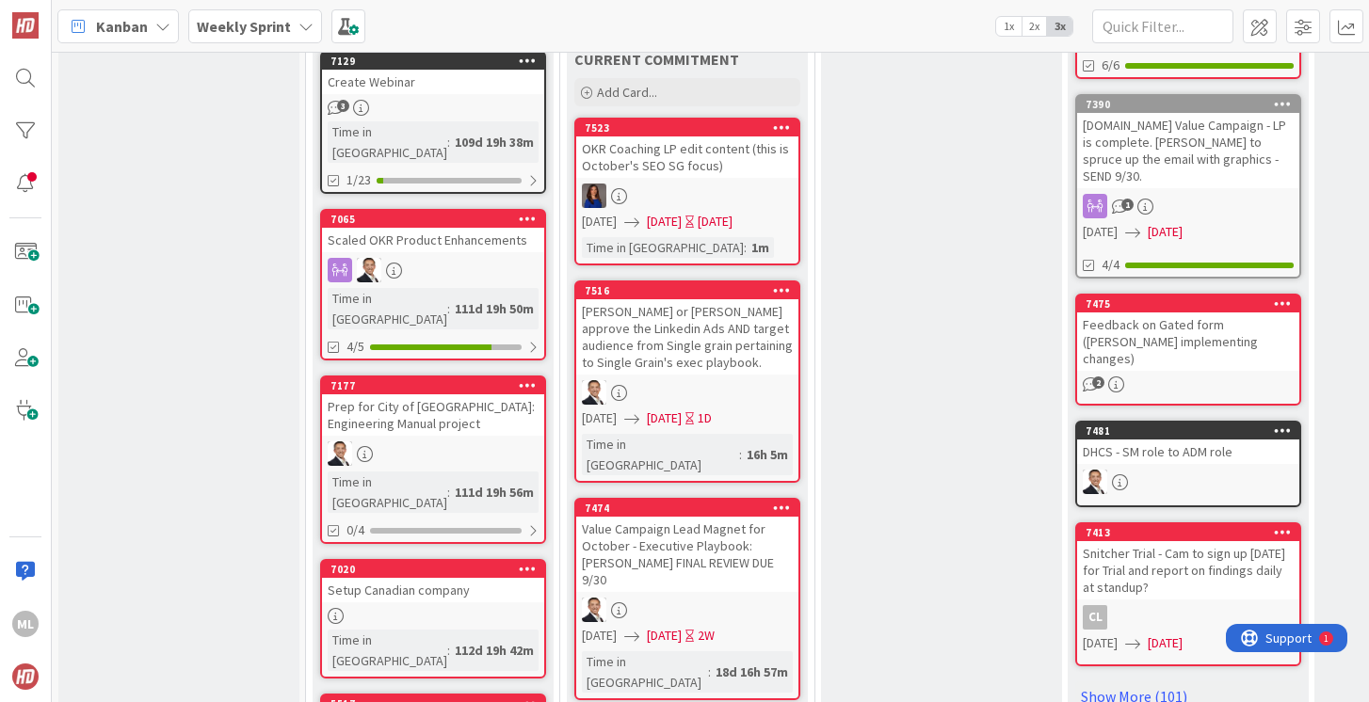
scroll to position [919, 0]
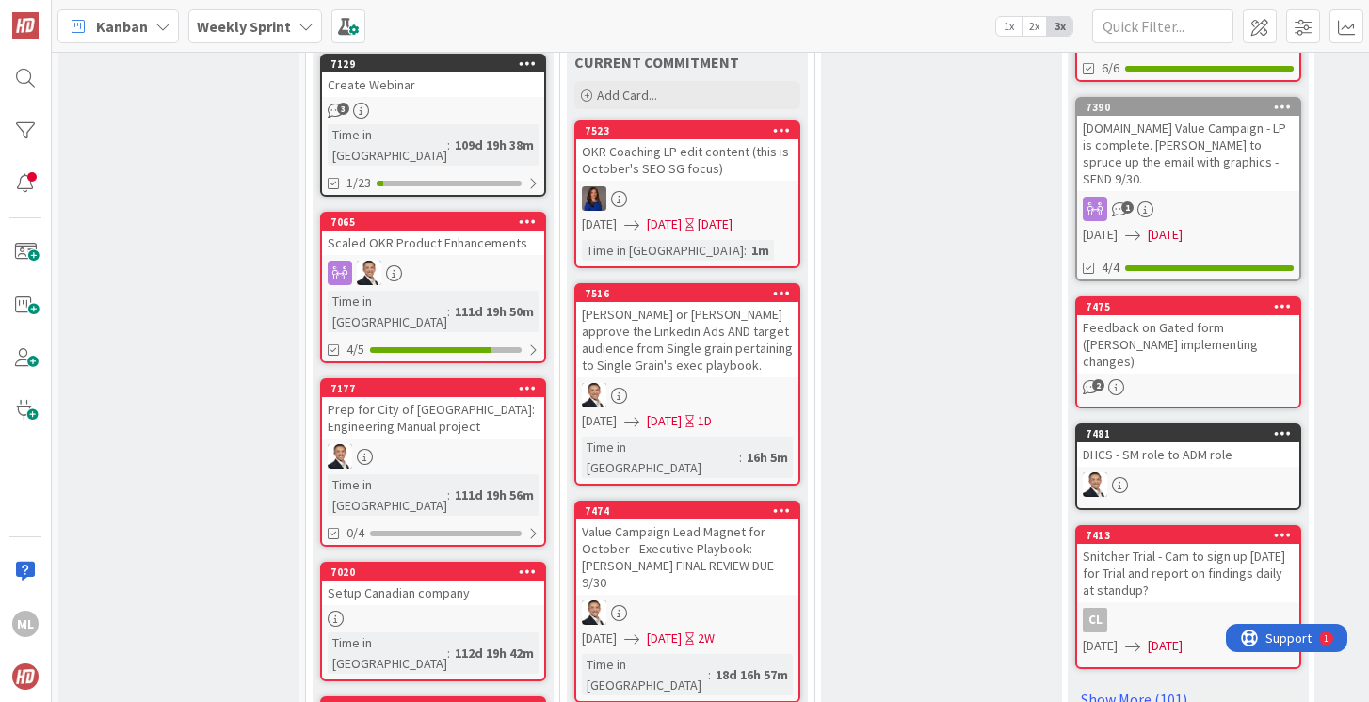
click at [658, 302] on div "[PERSON_NAME] or [PERSON_NAME] approve the Linkedin Ads AND target audience fro…" at bounding box center [687, 339] width 222 height 75
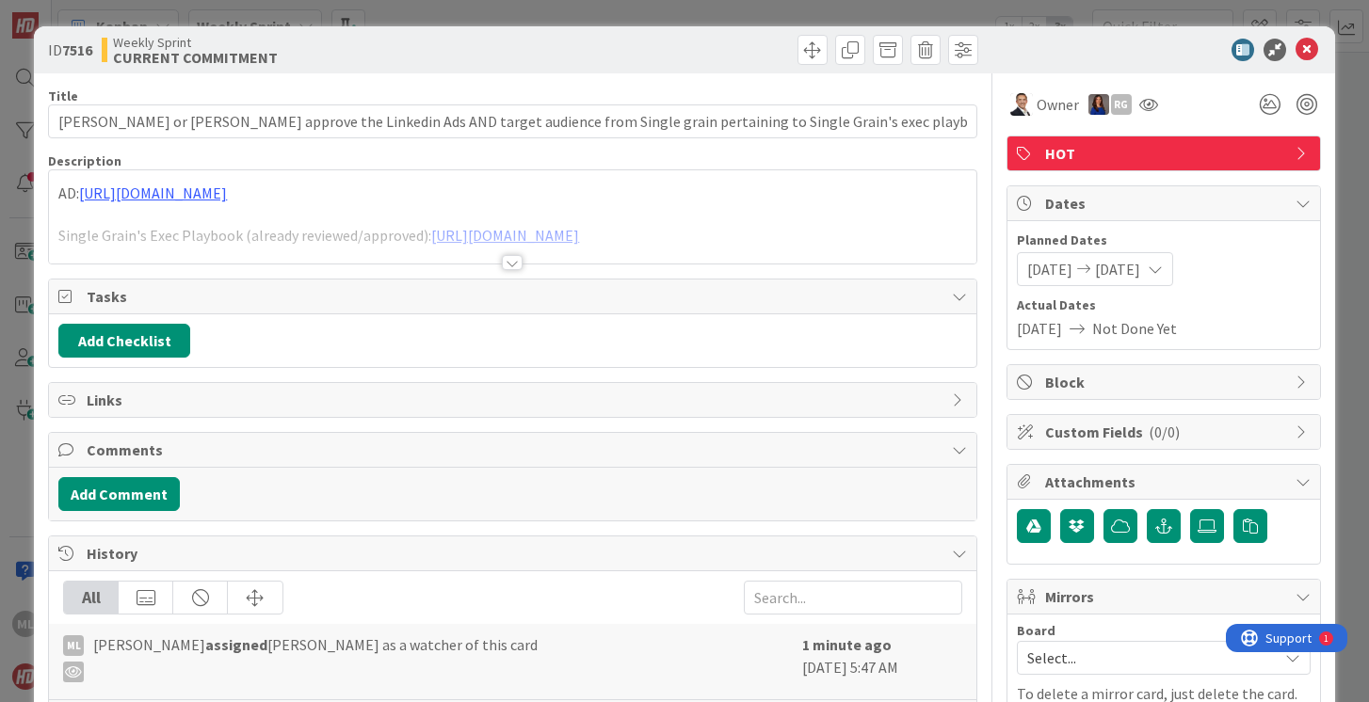
click at [518, 265] on div at bounding box center [512, 262] width 21 height 15
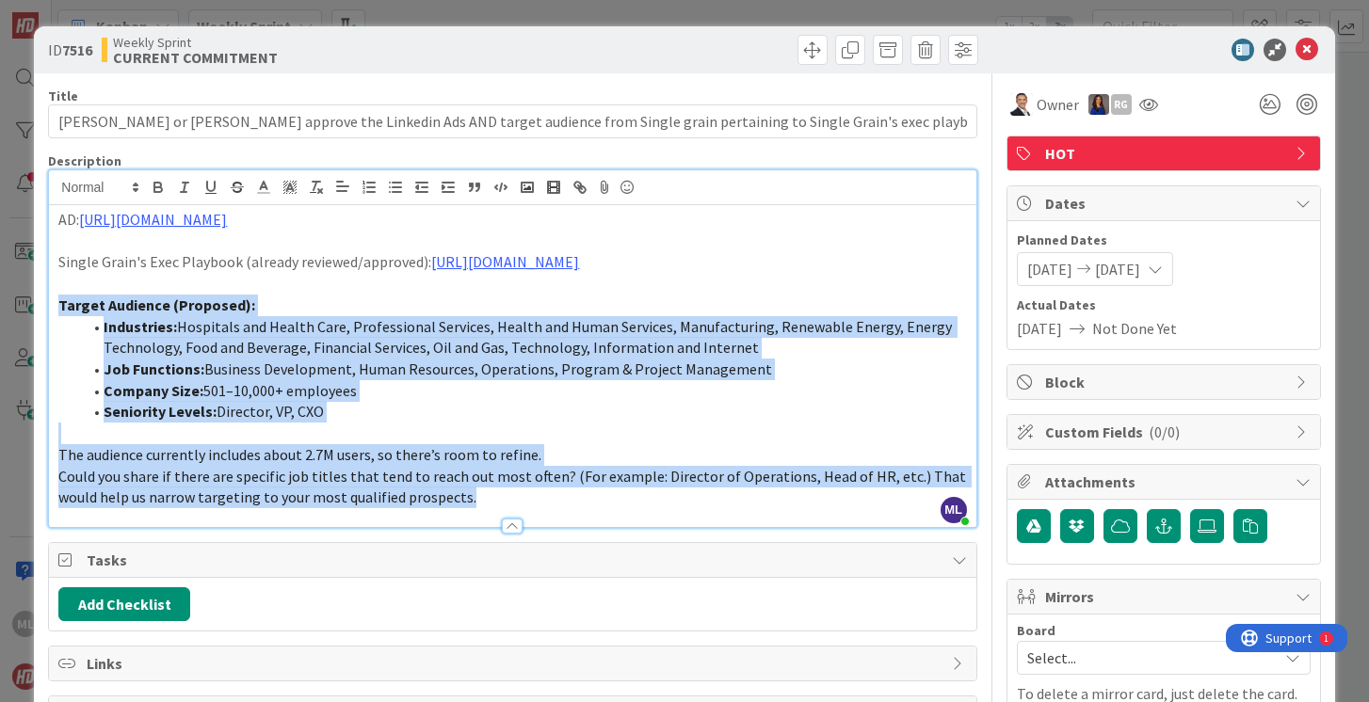
drag, startPoint x: 59, startPoint y: 303, endPoint x: 476, endPoint y: 510, distance: 465.7
click at [476, 511] on div "Description ML [PERSON_NAME] just joined AD: [URL][DOMAIN_NAME] Single Grain's …" at bounding box center [512, 341] width 928 height 376
copy div "Target Audience (Proposed): Industries: Hospitals and Health Care, Professional…"
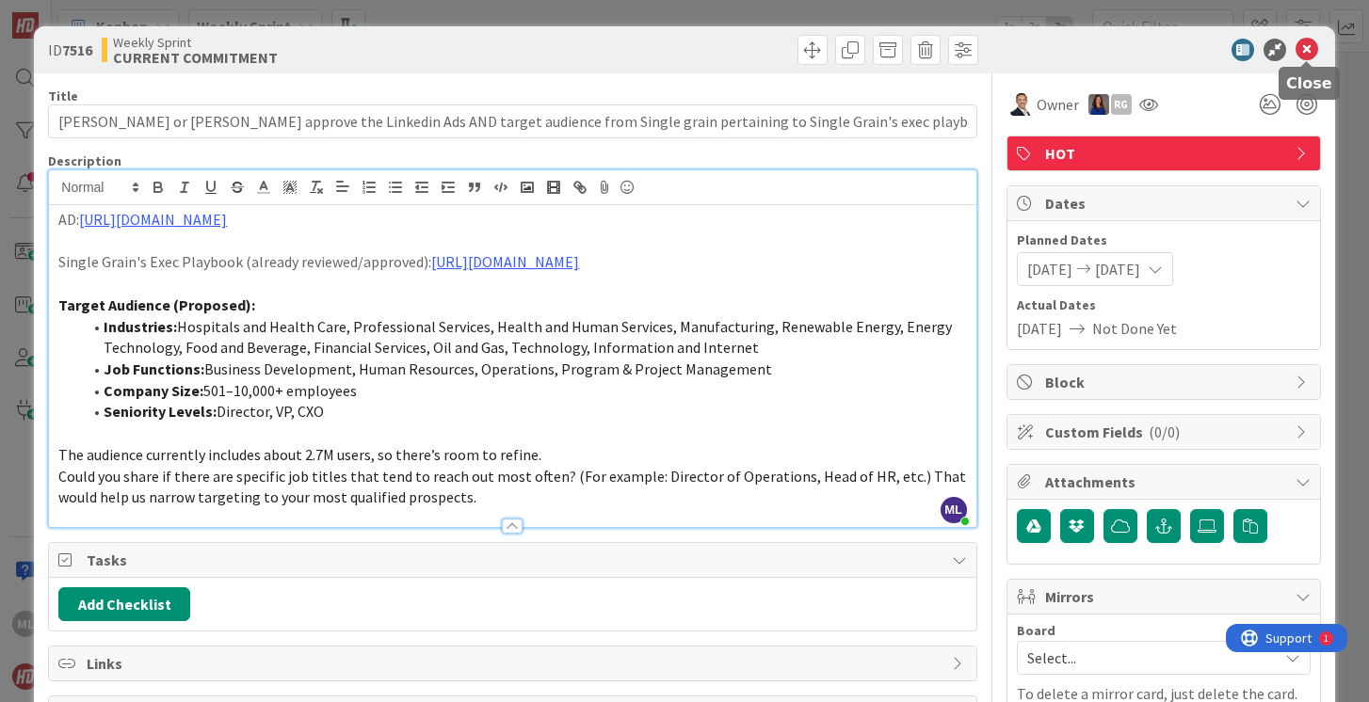
click at [1310, 49] on icon at bounding box center [1306, 50] width 23 height 23
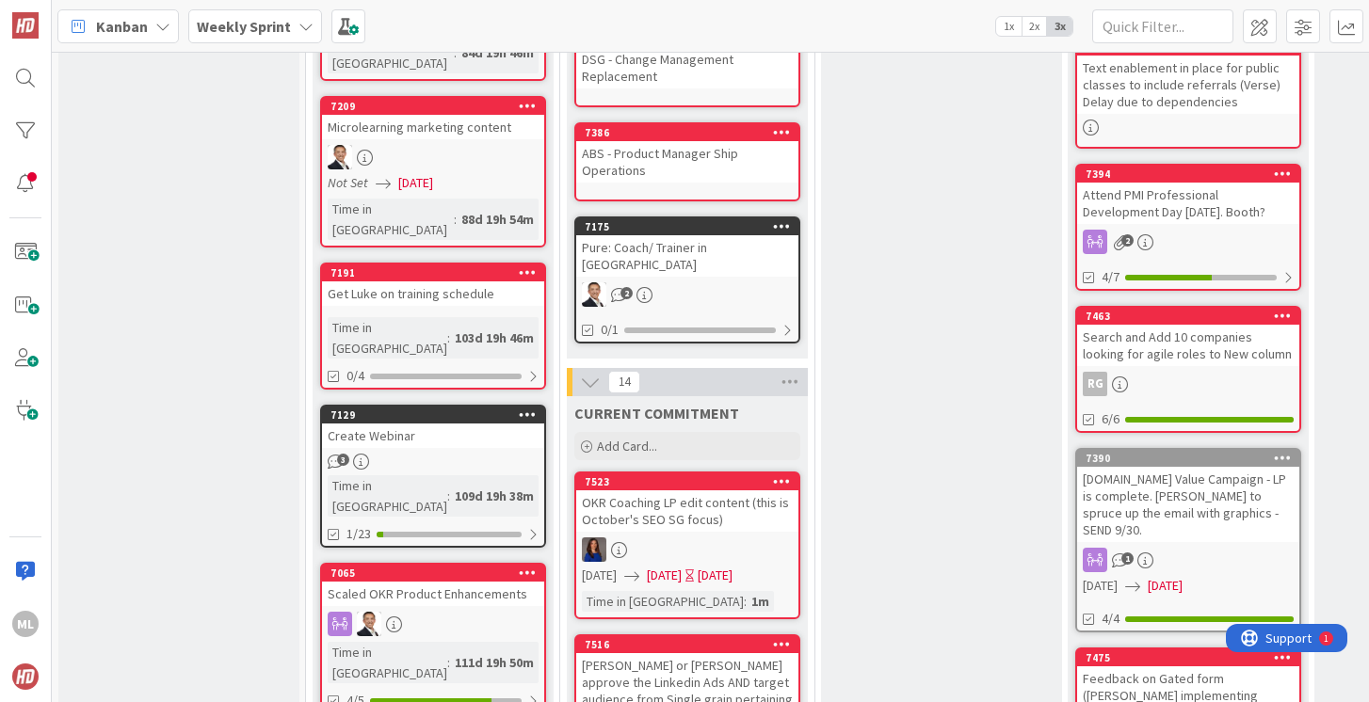
scroll to position [558, 0]
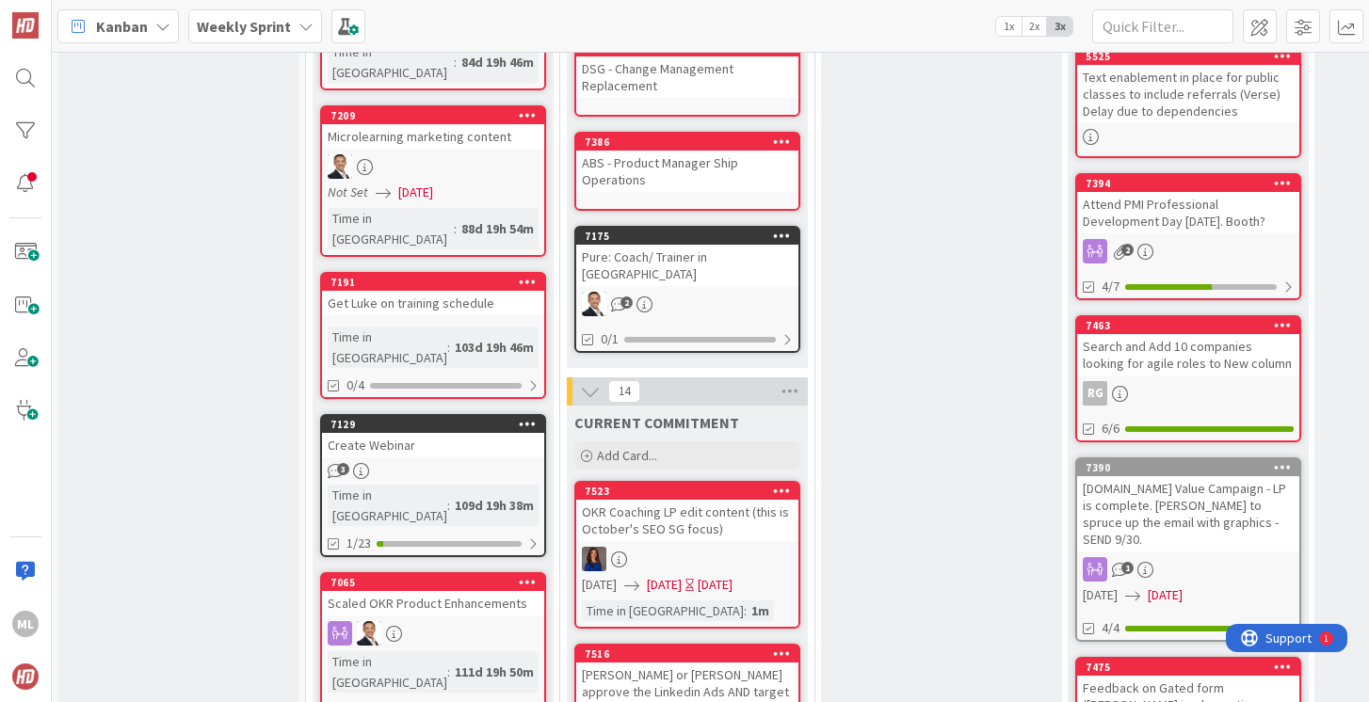
click at [262, 34] on b "Weekly Sprint" at bounding box center [244, 26] width 94 height 19
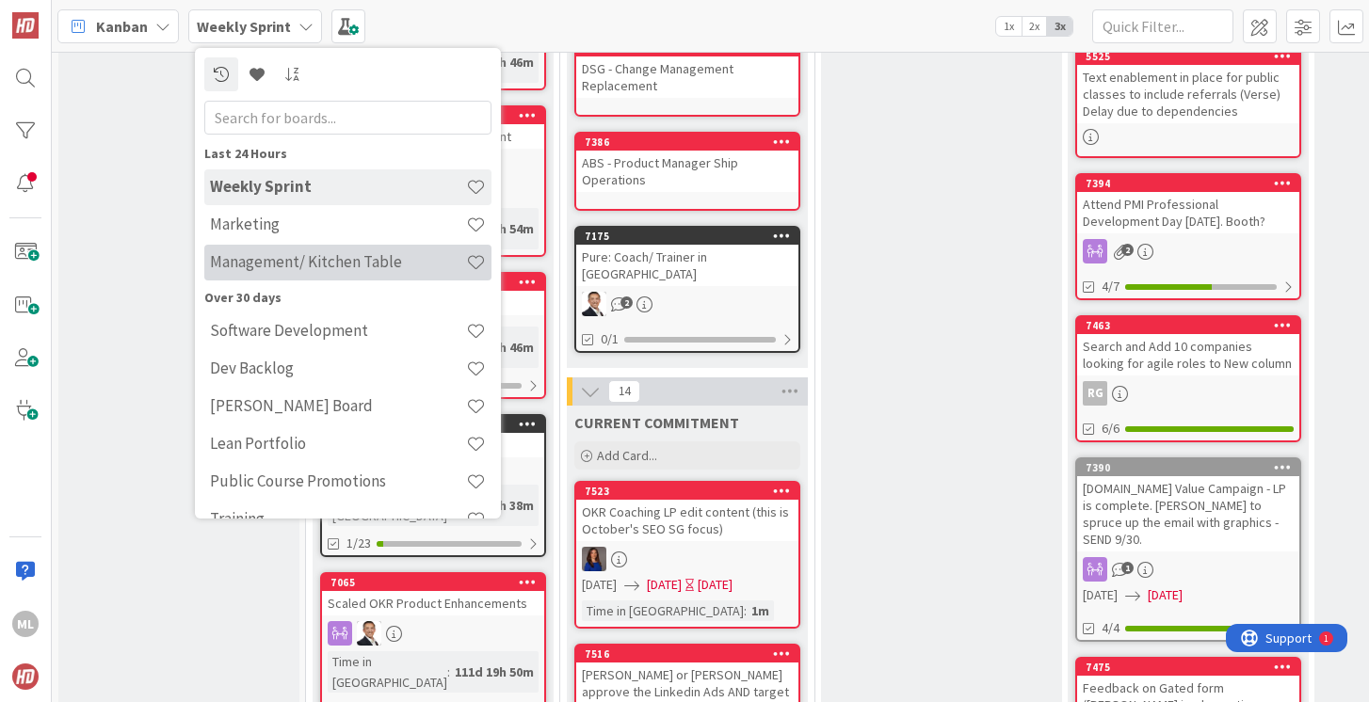
click at [238, 264] on h4 "Management/ Kitchen Table" at bounding box center [338, 261] width 256 height 19
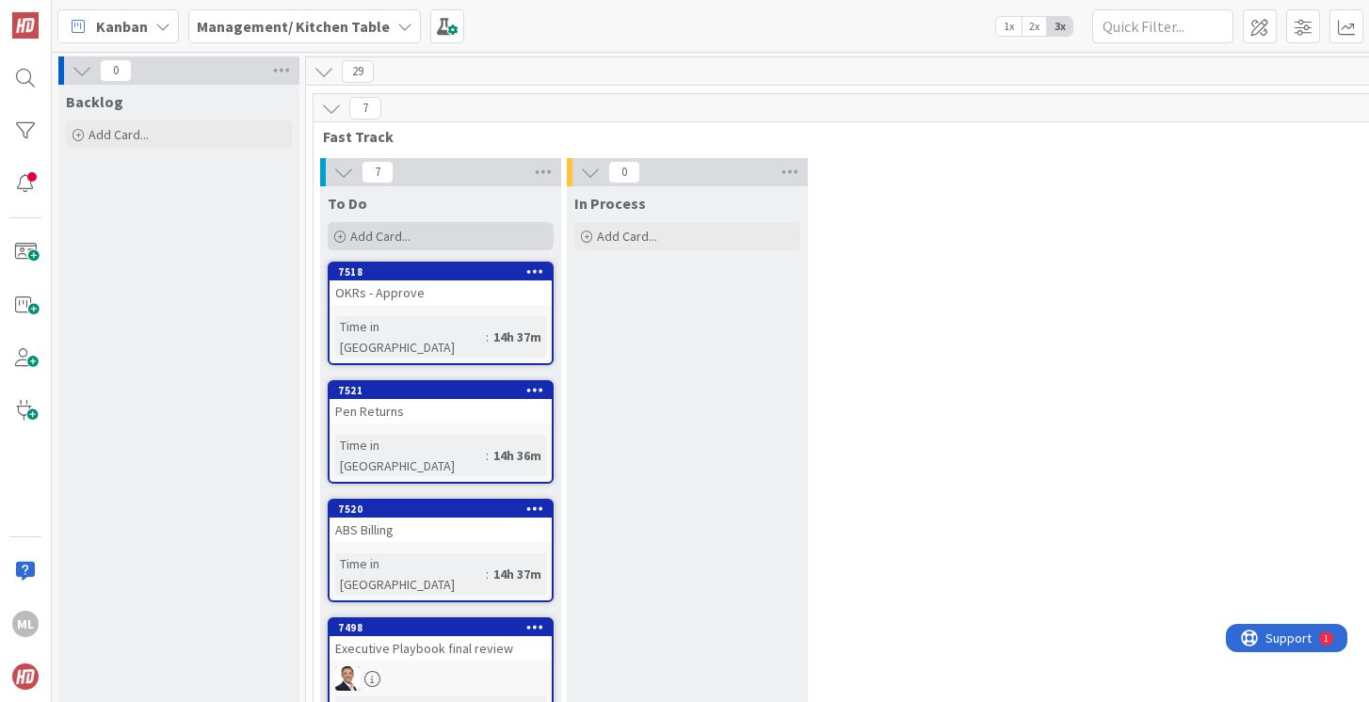
click at [394, 236] on span "Add Card..." at bounding box center [380, 236] width 60 height 17
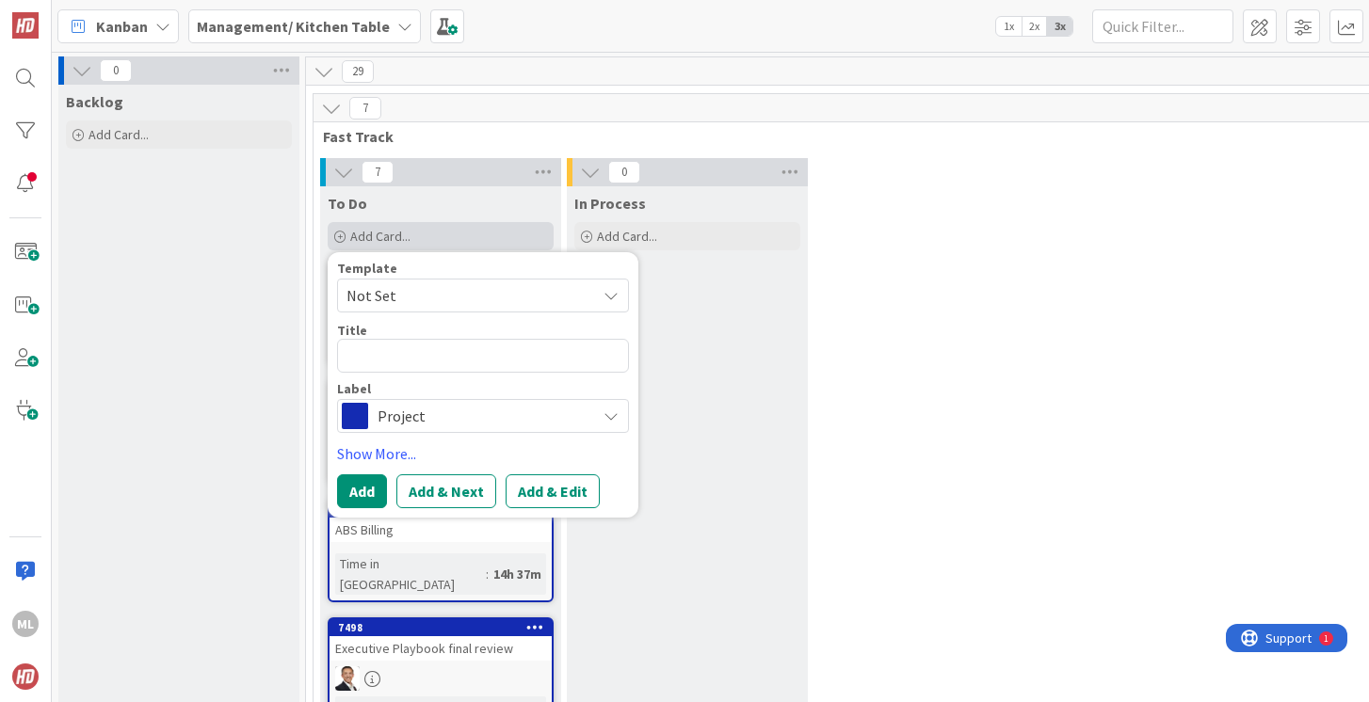
type textarea "x"
type textarea "B"
type textarea "x"
type textarea "Bu"
type textarea "x"
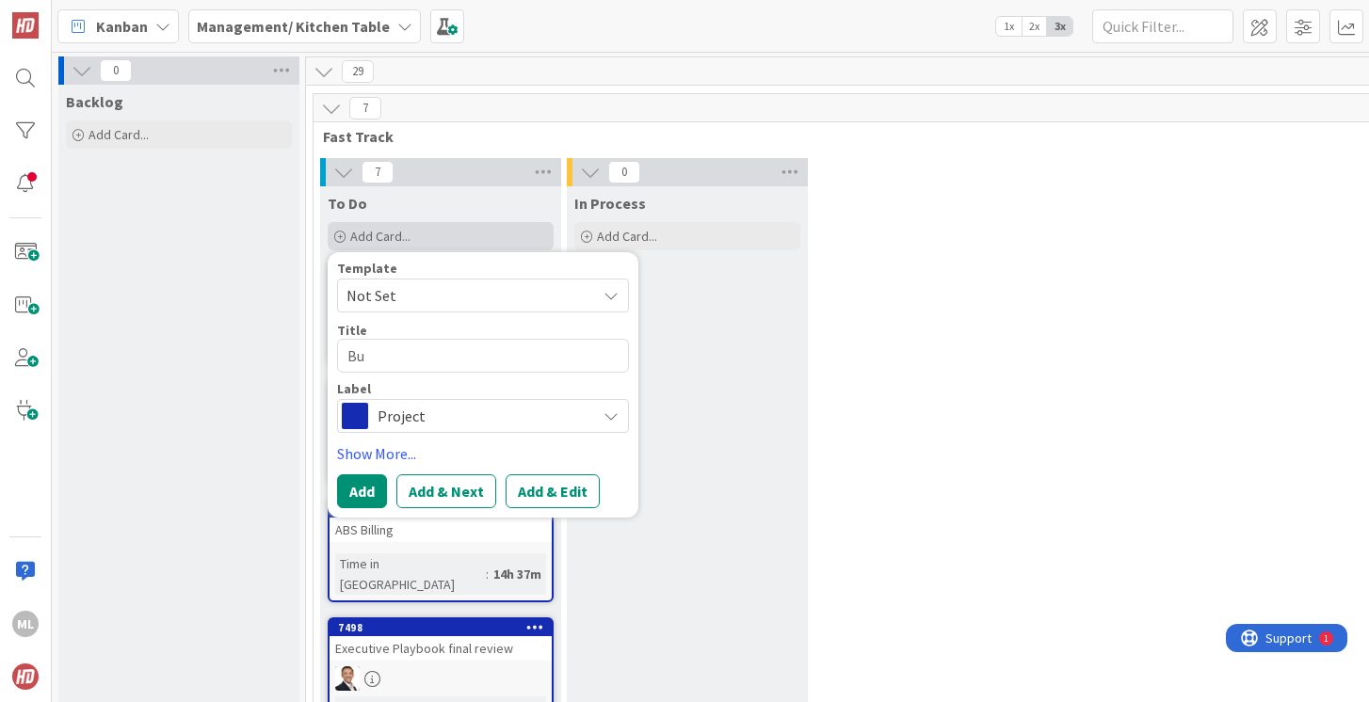
type textarea "Bur"
type textarea "x"
type textarea "Burn"
type textarea "x"
type textarea "Burnd"
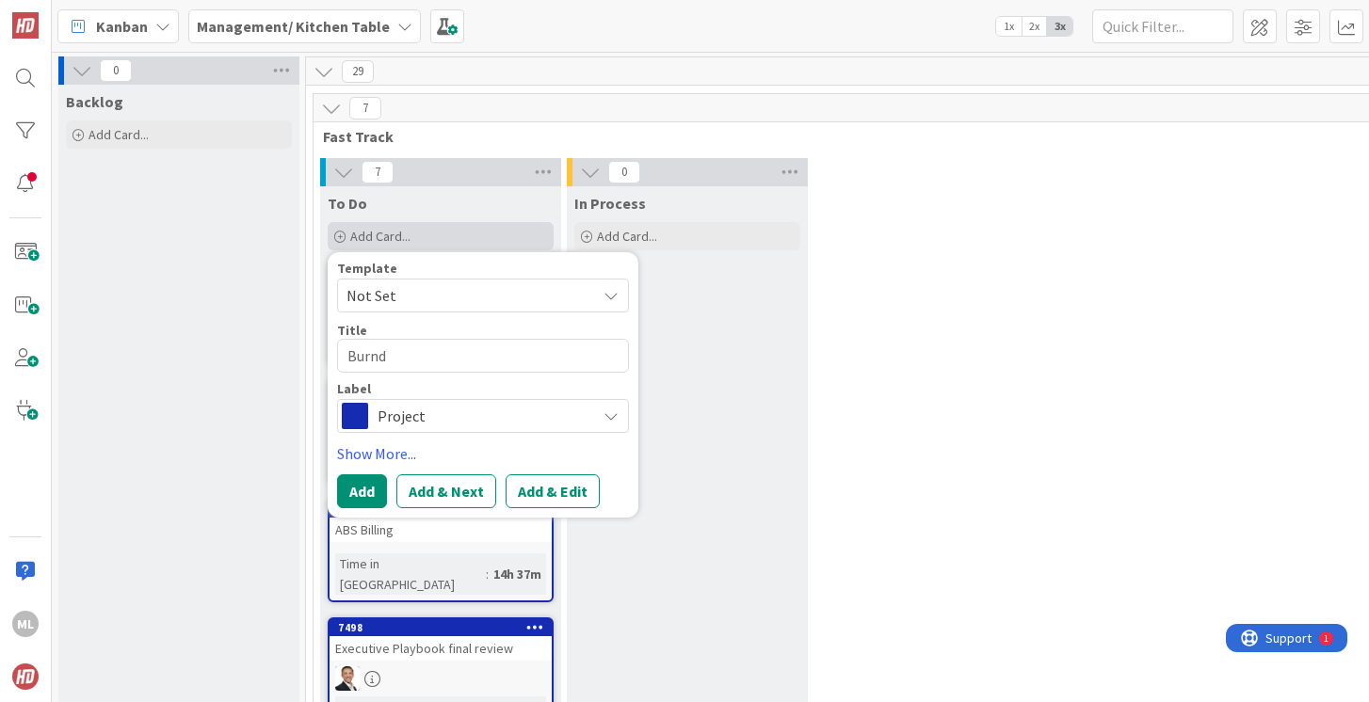
type textarea "x"
type textarea "Burndo"
type textarea "x"
type textarea "Burndow"
type textarea "x"
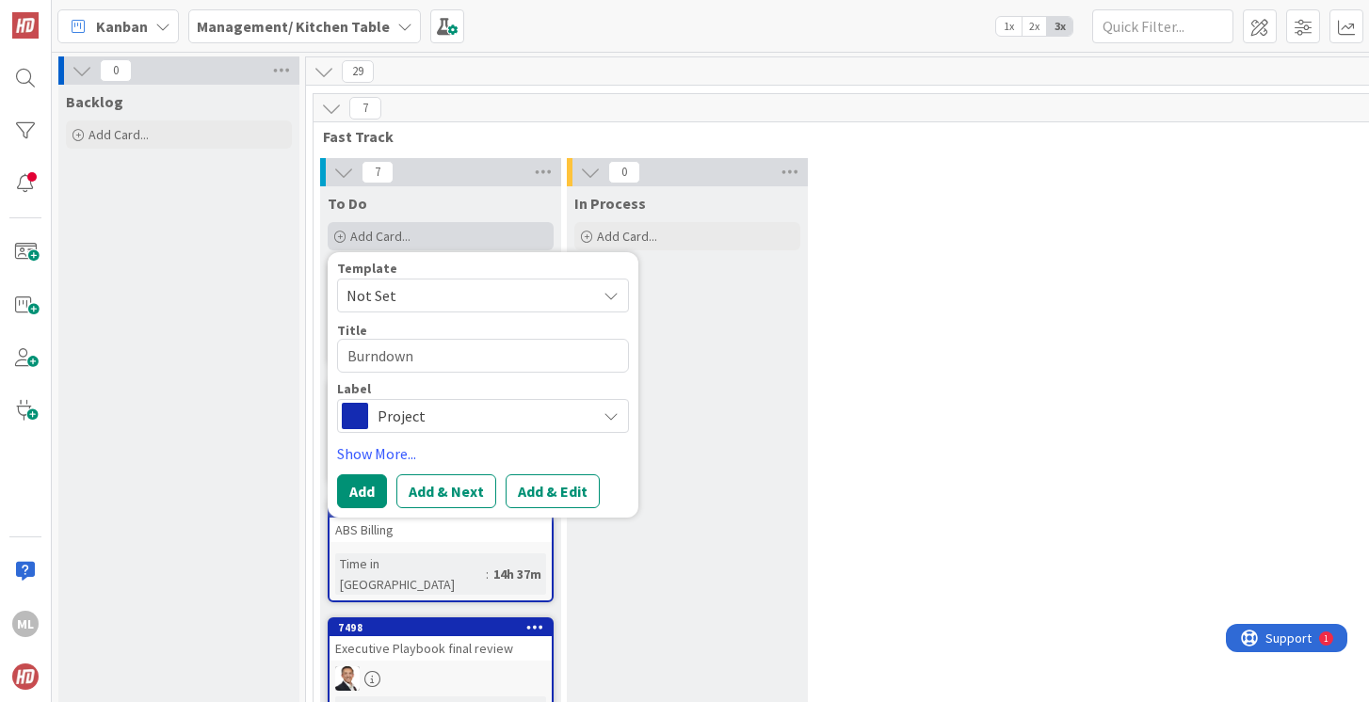
type textarea "Burndown"
type textarea "x"
type textarea "Burndown Ch"
type textarea "x"
type textarea "Burndown Chaf"
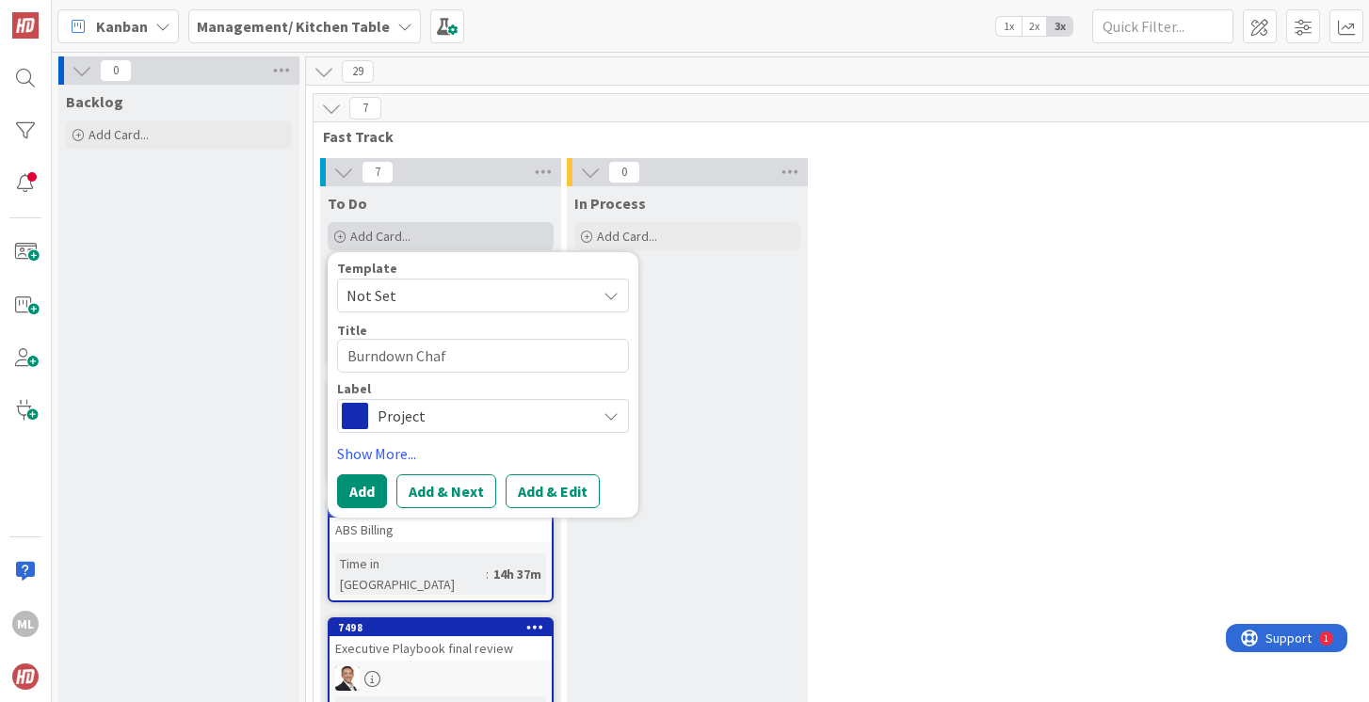
type textarea "x"
type textarea "Burndown Chafr"
type textarea "x"
type textarea "Burndown Chafrt"
type textarea "x"
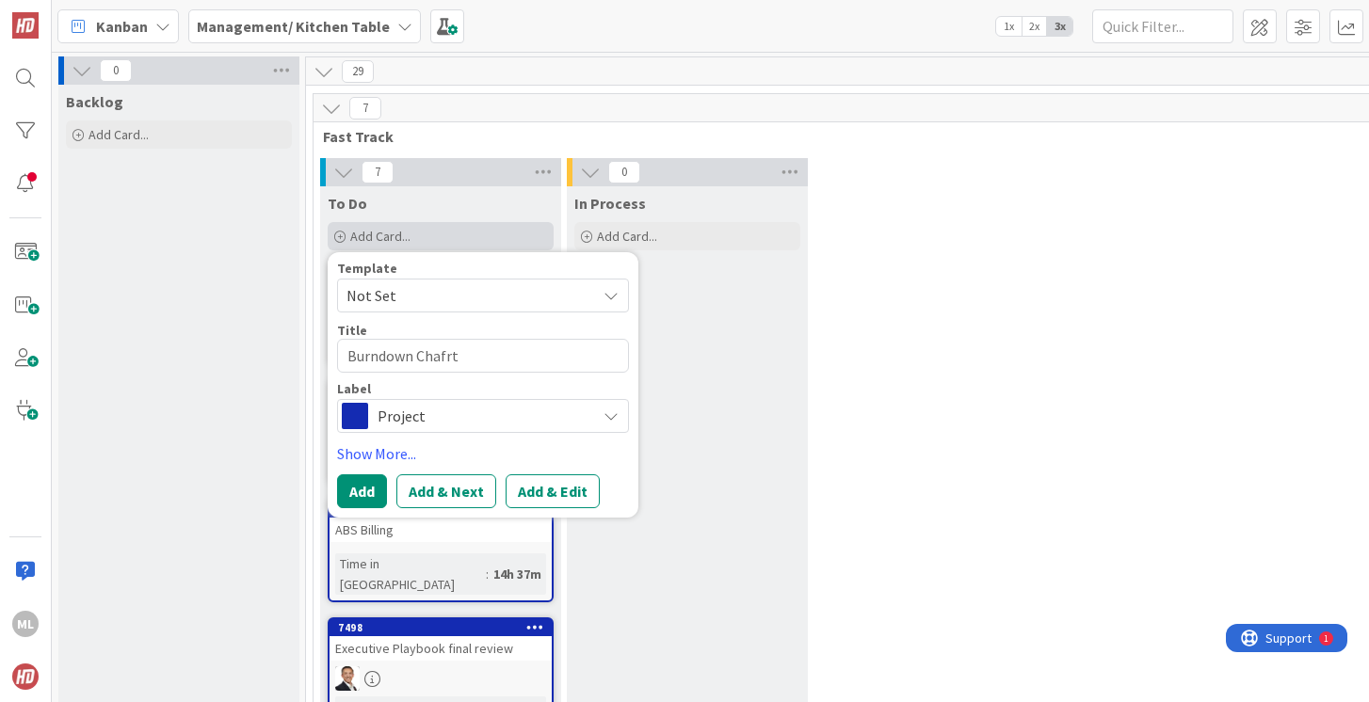
type textarea "Burndown Chafr"
type textarea "x"
type textarea "Burndown Chaf"
type textarea "x"
type textarea "Burndown Char"
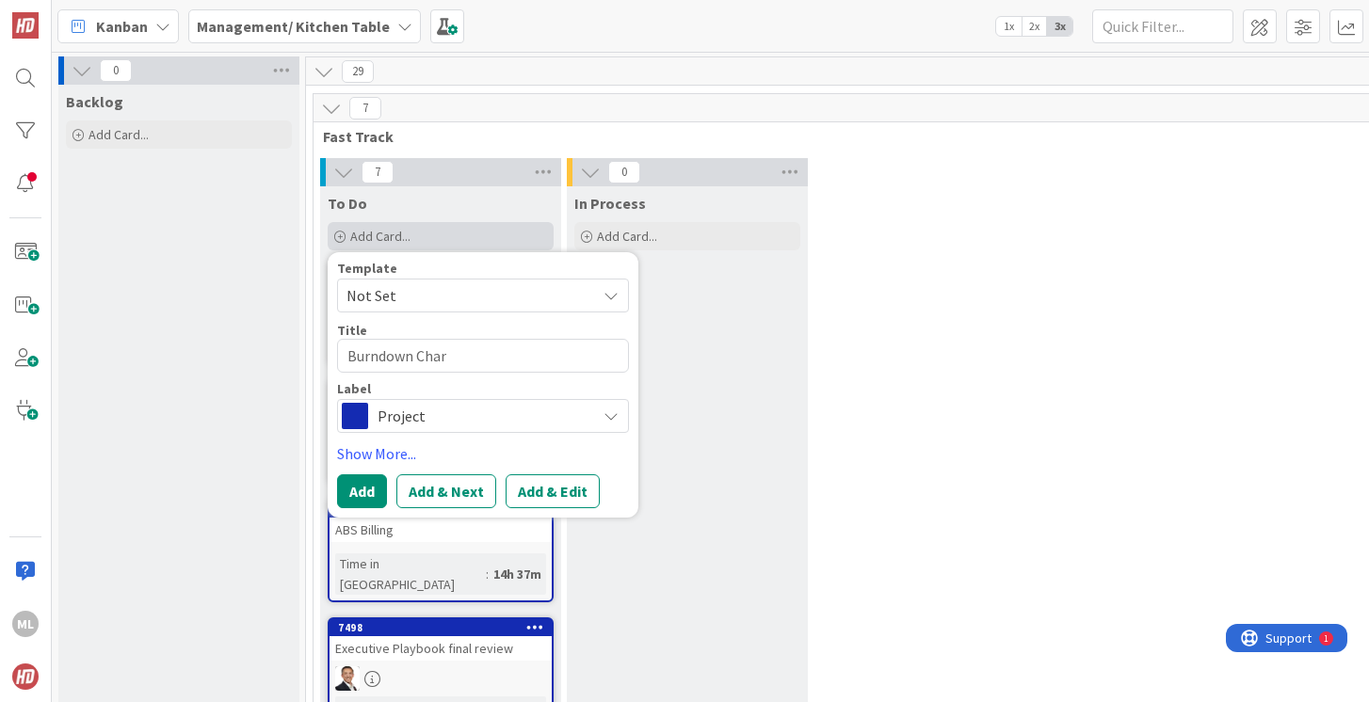
type textarea "x"
type textarea "Burndown Chart"
type textarea "x"
type textarea "Burndown Chart"
type textarea "x"
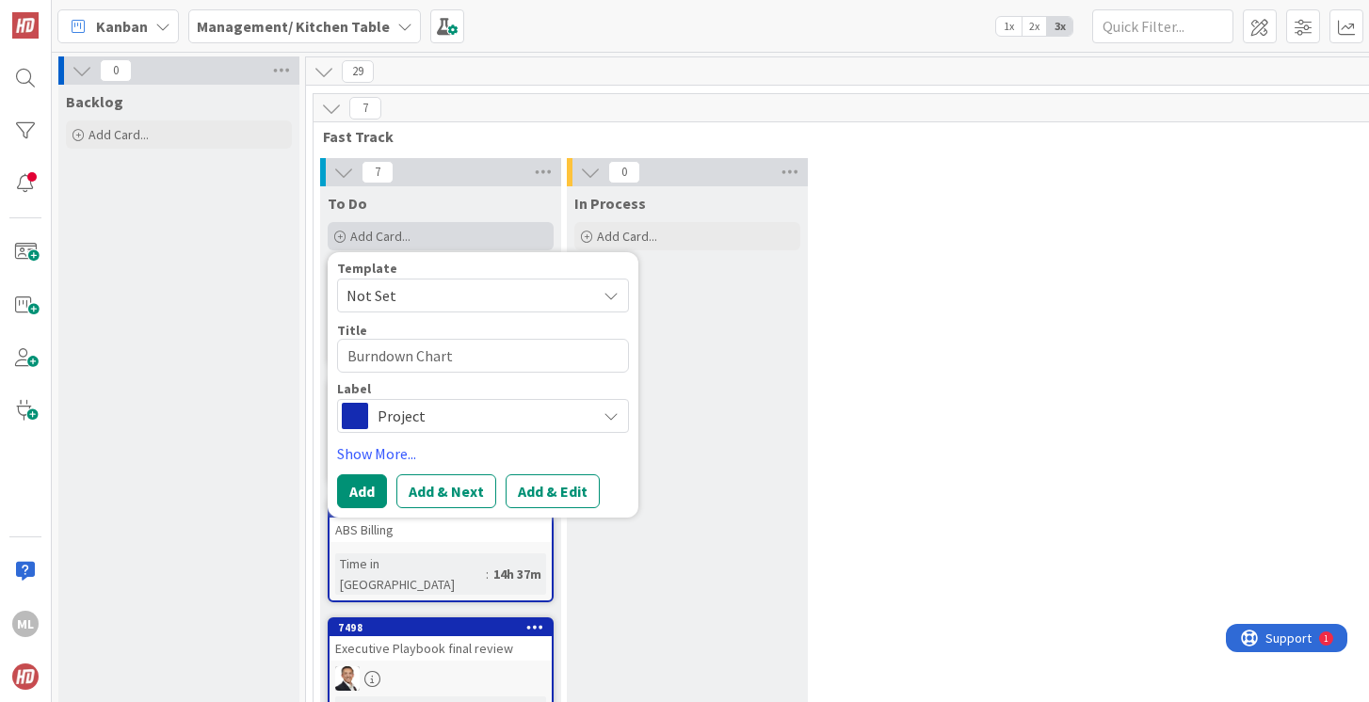
type textarea "Burndown Chart R"
type textarea "x"
type textarea "Burndown Chart Re"
type textarea "x"
type textarea "Burndown Chart Rev"
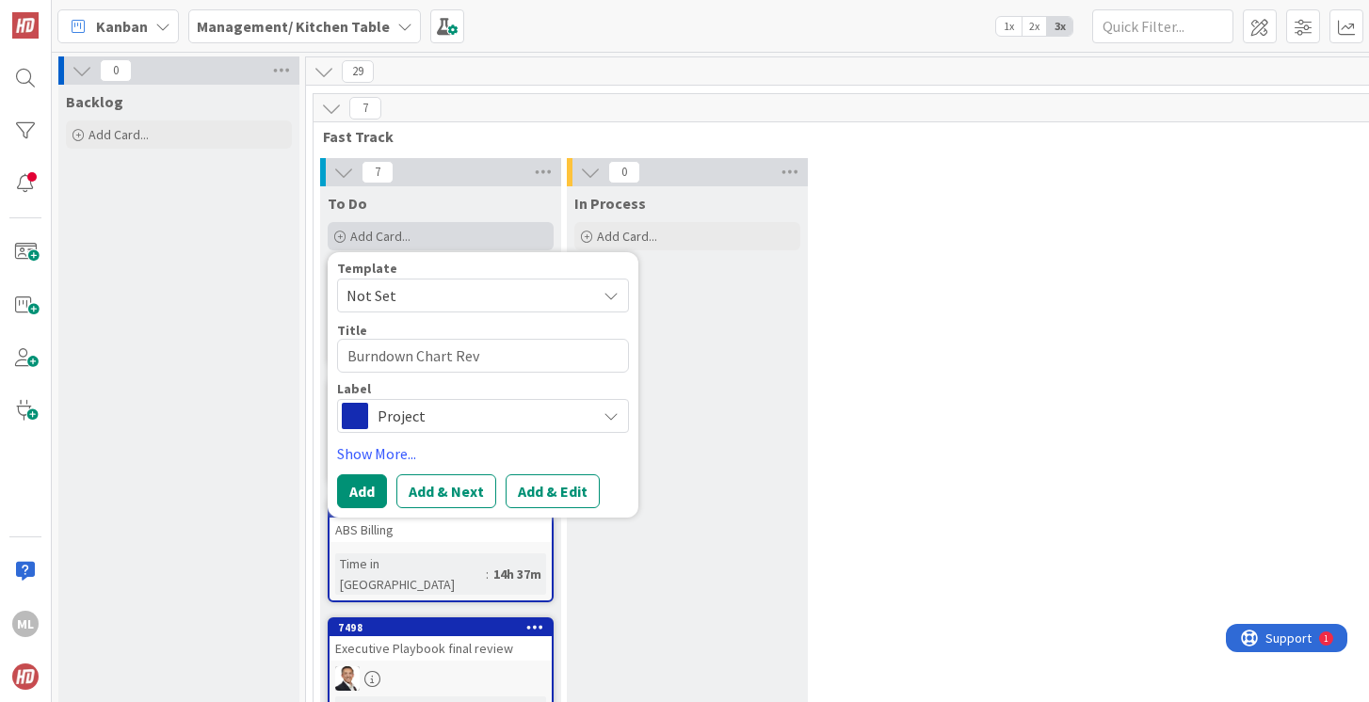
type textarea "x"
type textarea "Burndown Chart Revi"
type textarea "x"
type textarea "Burndown Chart Revie"
type textarea "x"
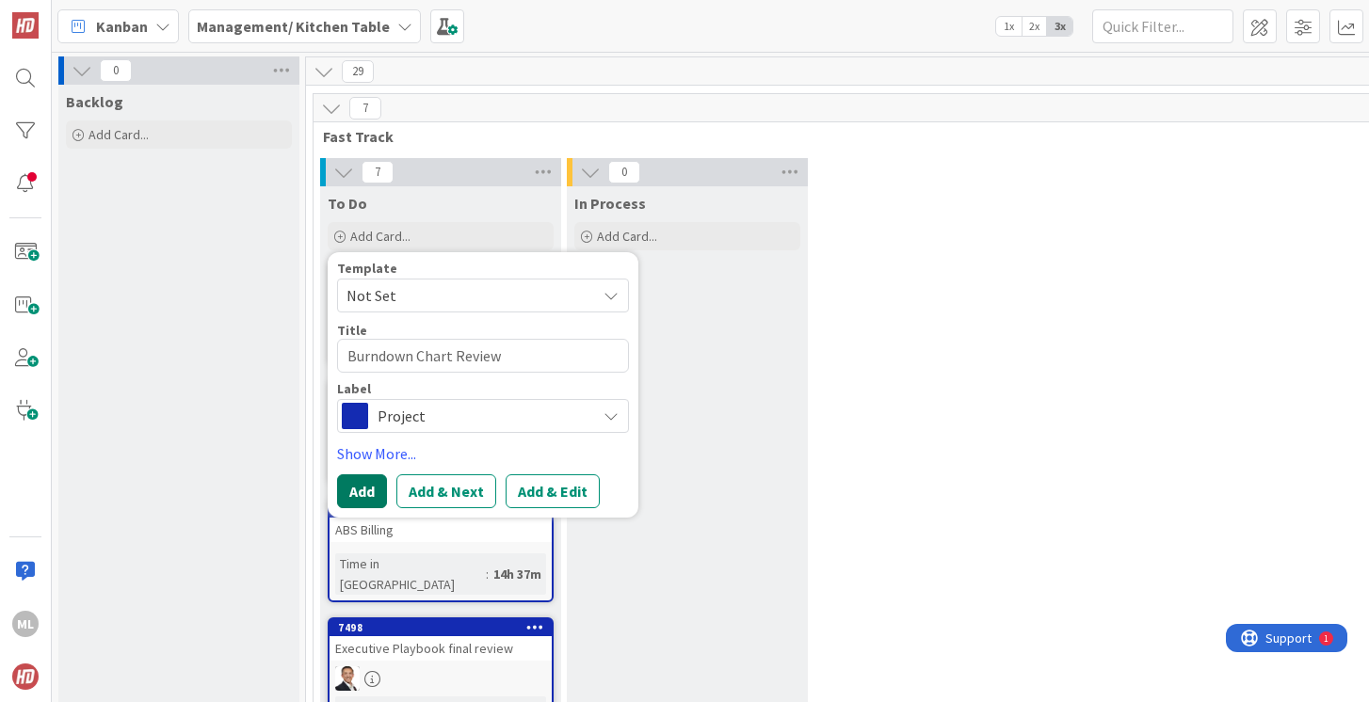
type textarea "Burndown Chart Review"
click at [366, 497] on button "Add" at bounding box center [362, 491] width 50 height 34
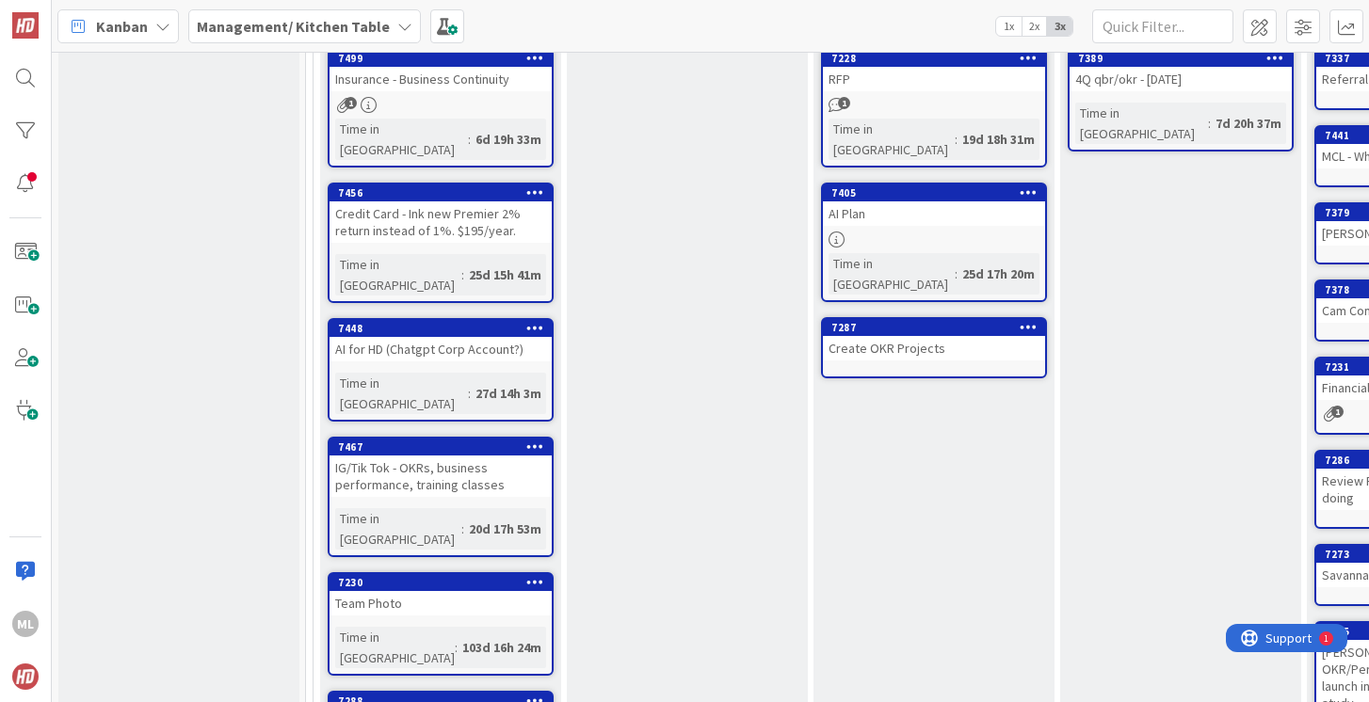
scroll to position [1255, 0]
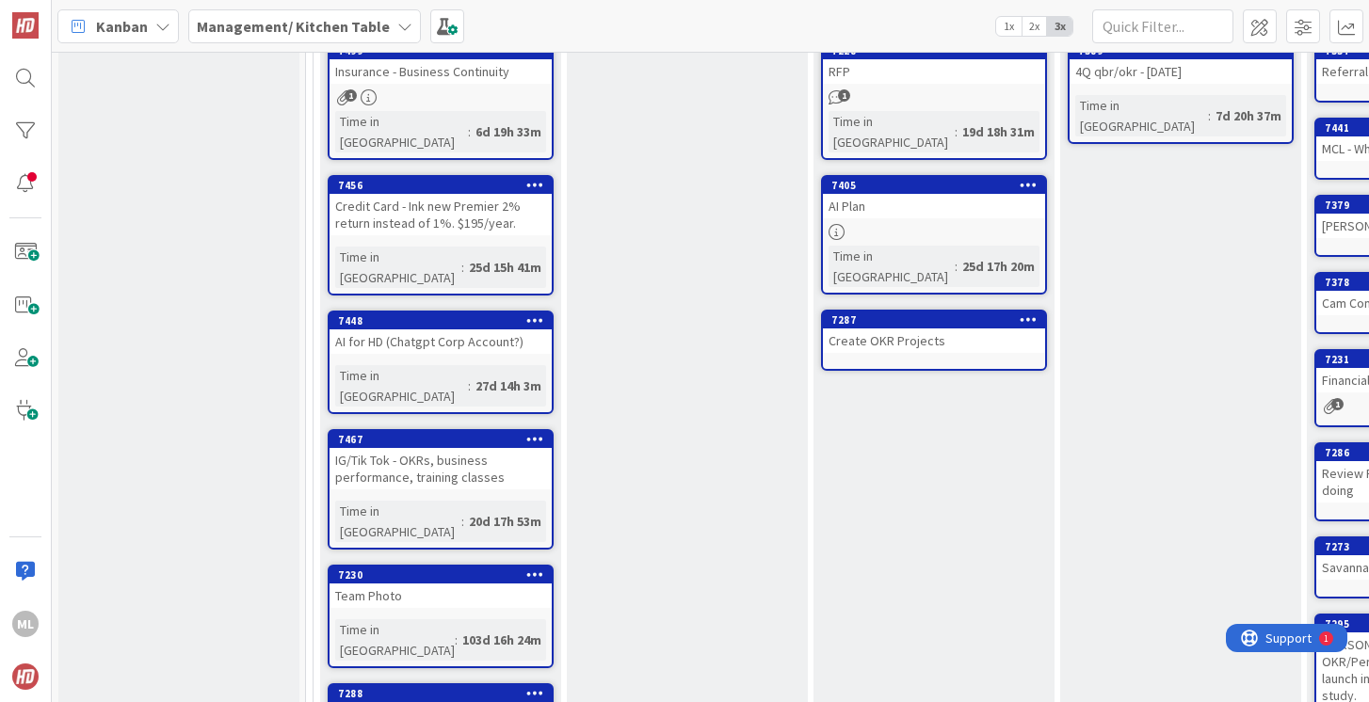
click at [282, 29] on b "Management/ Kitchen Table" at bounding box center [293, 26] width 193 height 19
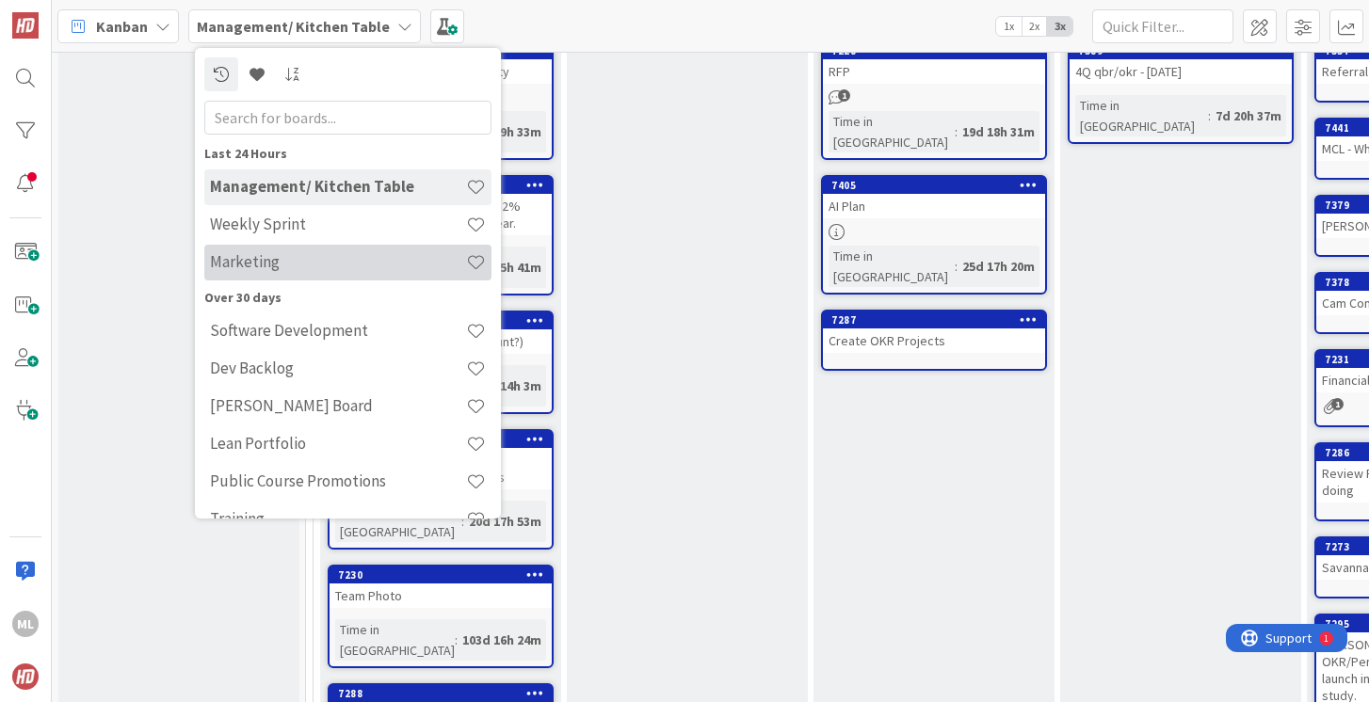
click at [279, 264] on h4 "Marketing" at bounding box center [338, 261] width 256 height 19
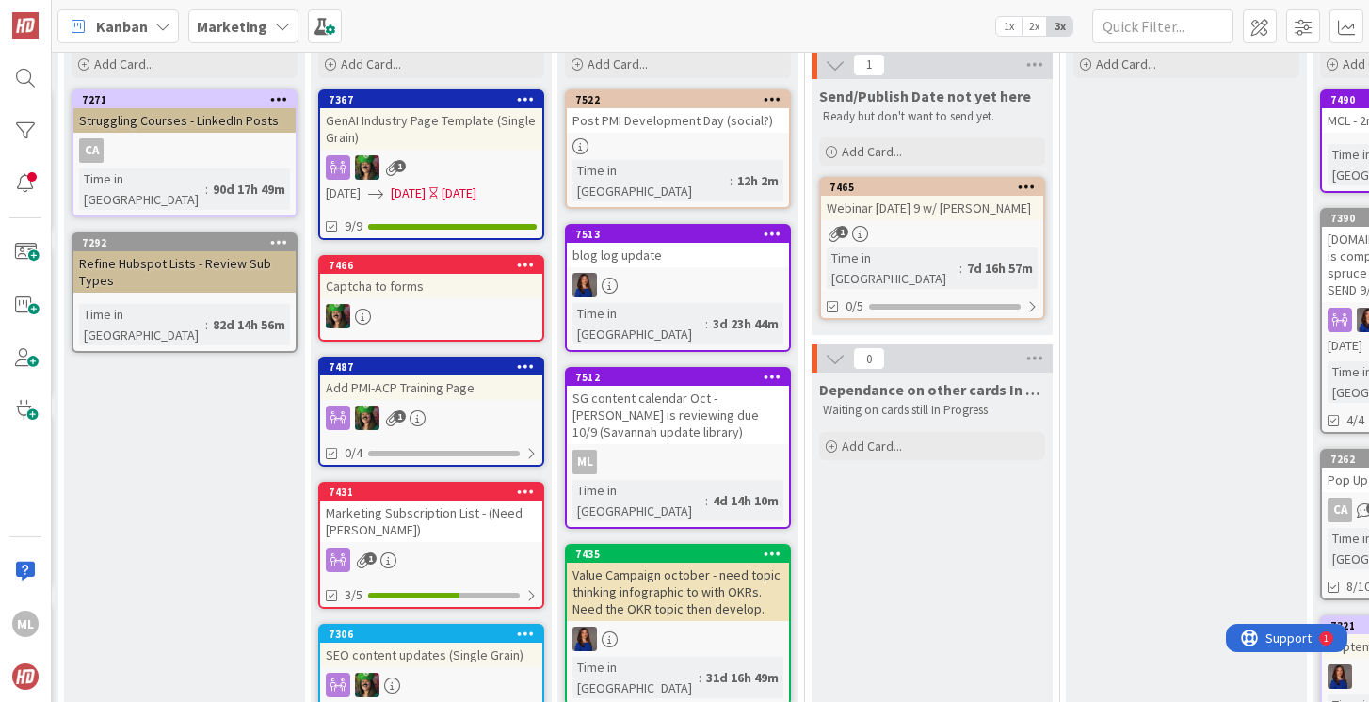
scroll to position [162, 294]
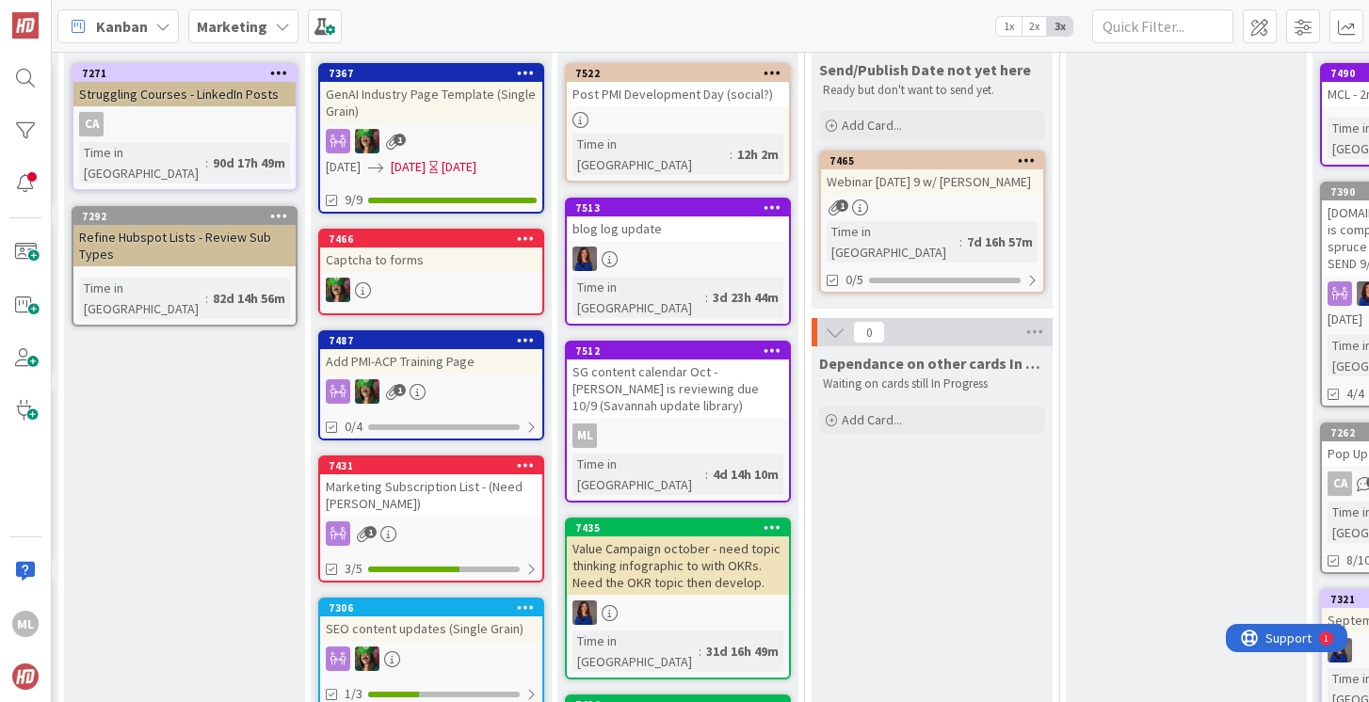
click at [656, 360] on div "SG content calendar Oct - [PERSON_NAME] is reviewing due 10/9 (Savannah update …" at bounding box center [678, 389] width 222 height 58
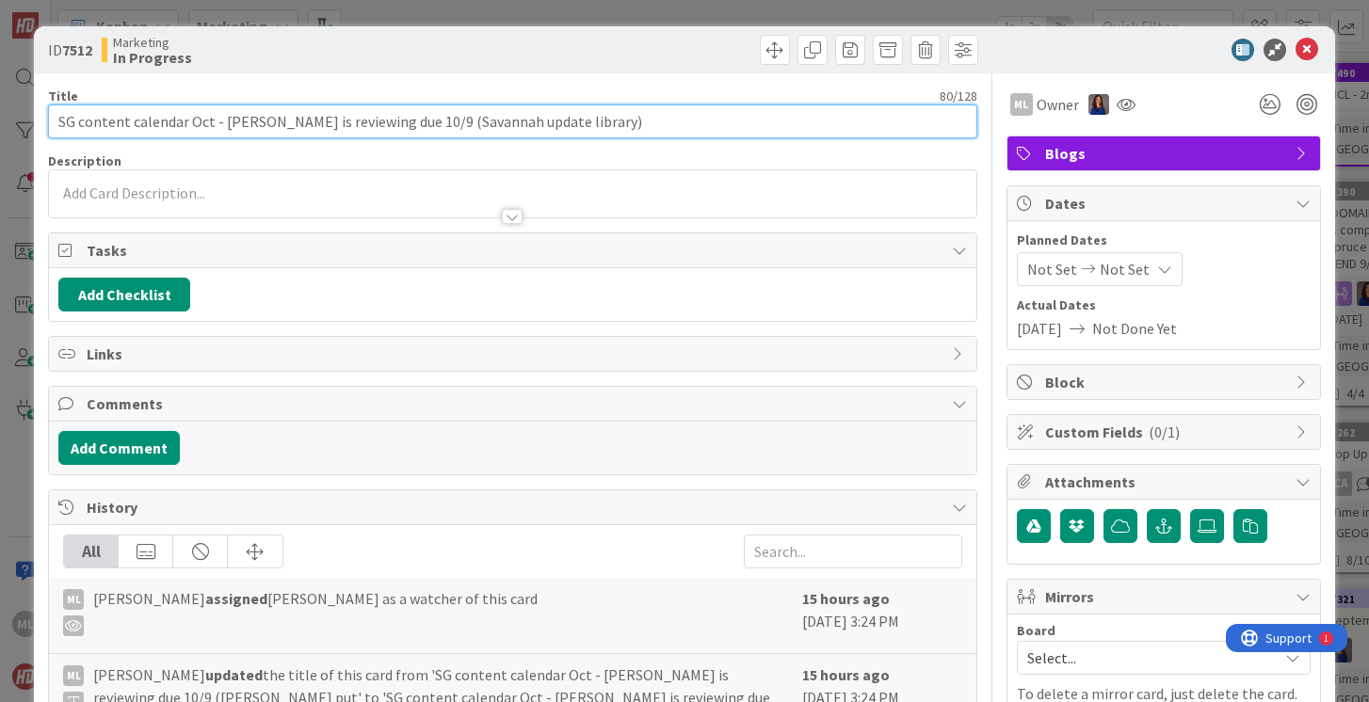
click at [209, 120] on input "SG content calendar Oct - [PERSON_NAME] is reviewing due 10/9 (Savannah update …" at bounding box center [512, 121] width 928 height 34
type input "SG content calendar Oct (blogs) - [PERSON_NAME] is reviewing due 10/9 (Savannah…"
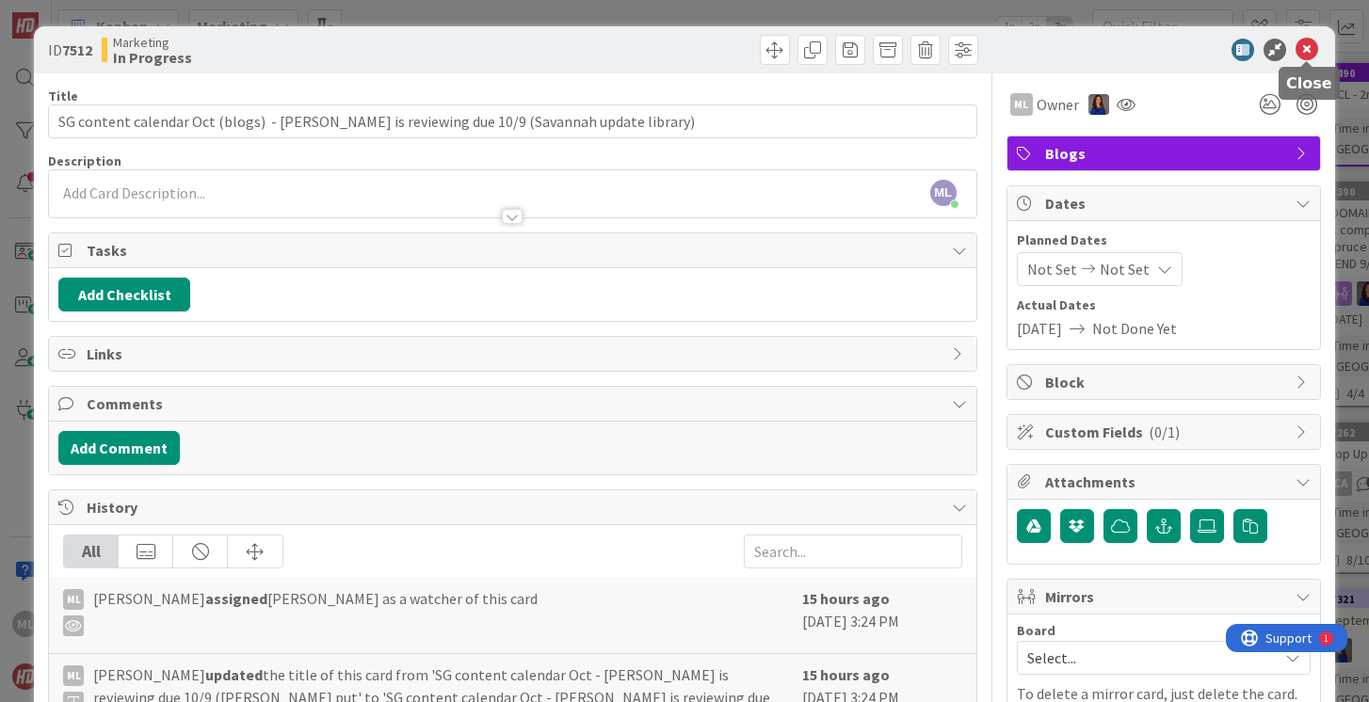
click at [1309, 51] on icon at bounding box center [1306, 50] width 23 height 23
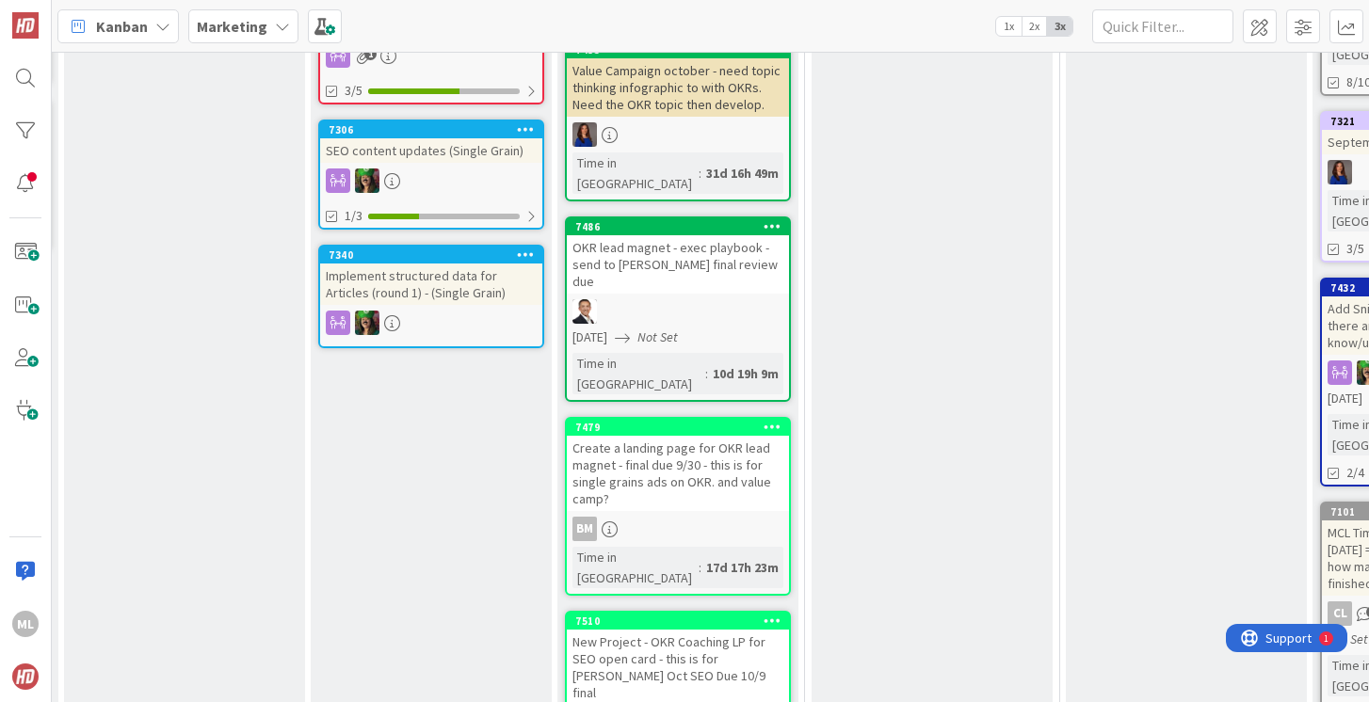
scroll to position [641, 294]
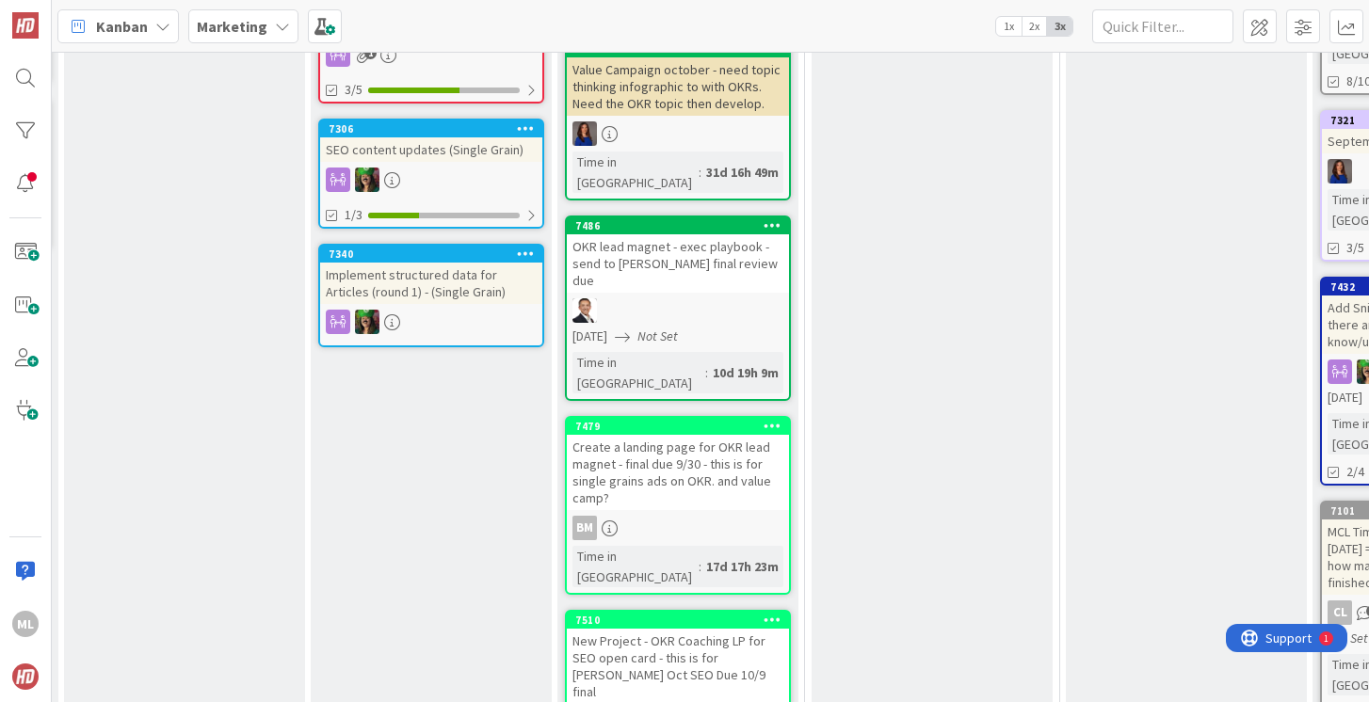
click at [670, 629] on div "New Project - OKR Coaching LP for SEO open card - this is for [PERSON_NAME] Oct…" at bounding box center [678, 666] width 222 height 75
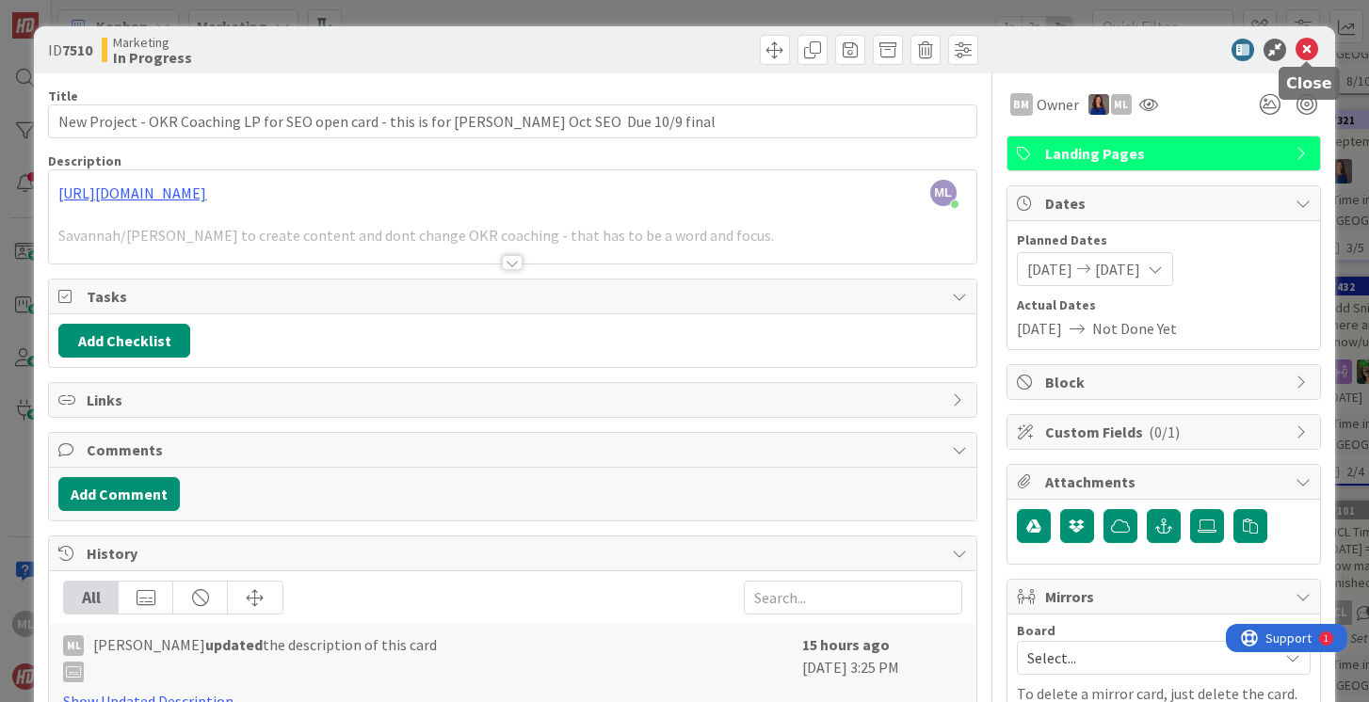
click at [1310, 46] on icon at bounding box center [1306, 50] width 23 height 23
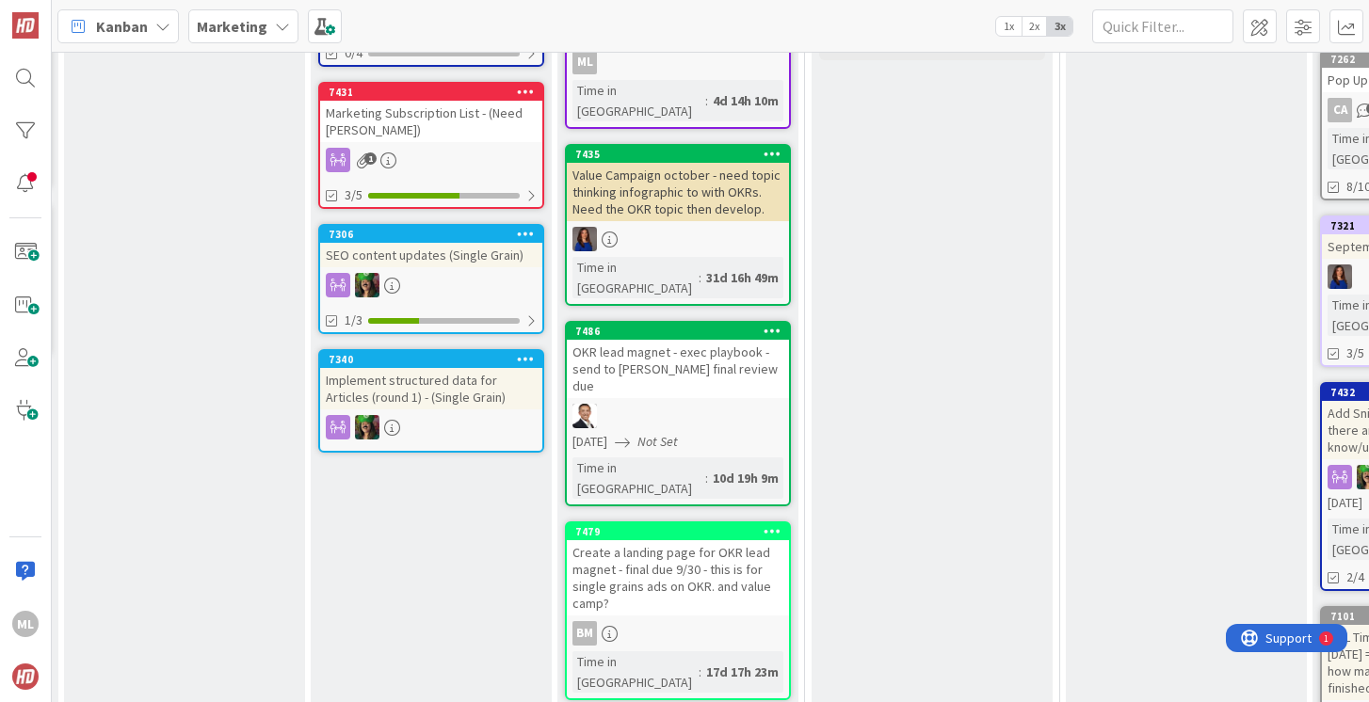
scroll to position [541, 294]
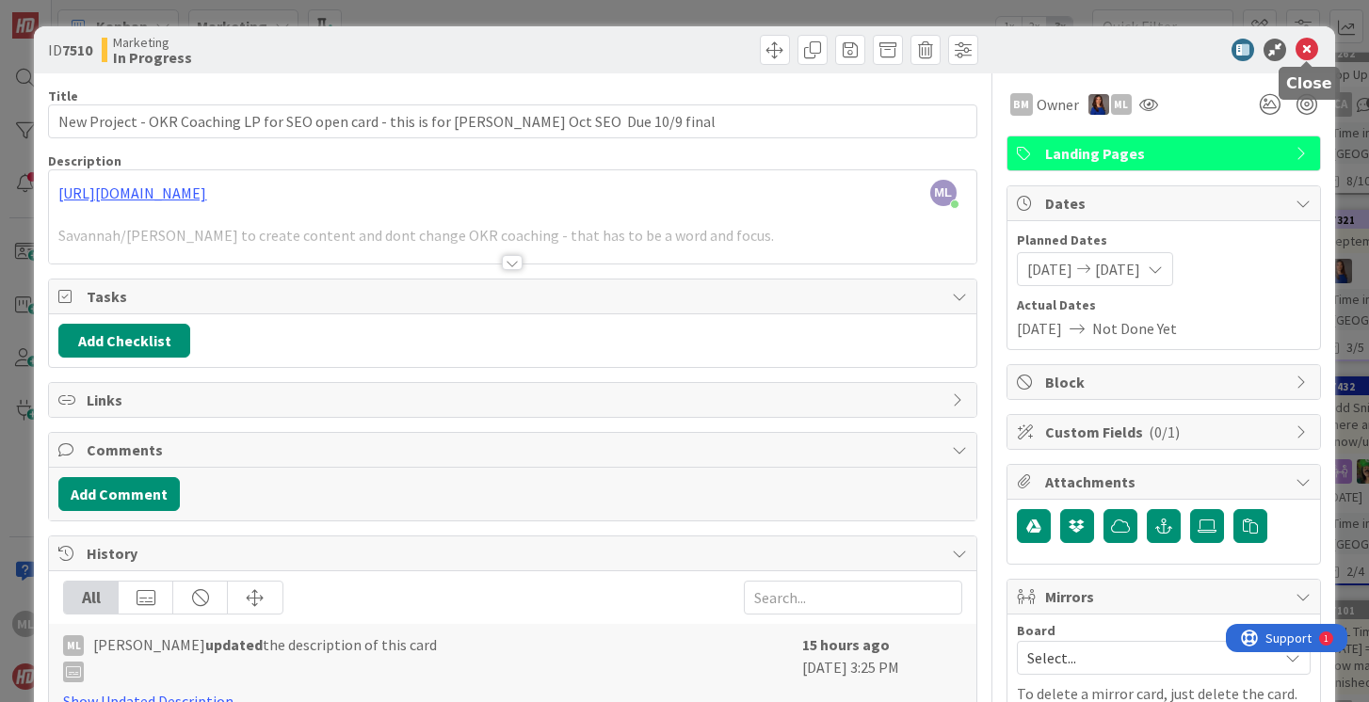
click at [1303, 52] on icon at bounding box center [1306, 50] width 23 height 23
